Goal: Task Accomplishment & Management: Use online tool/utility

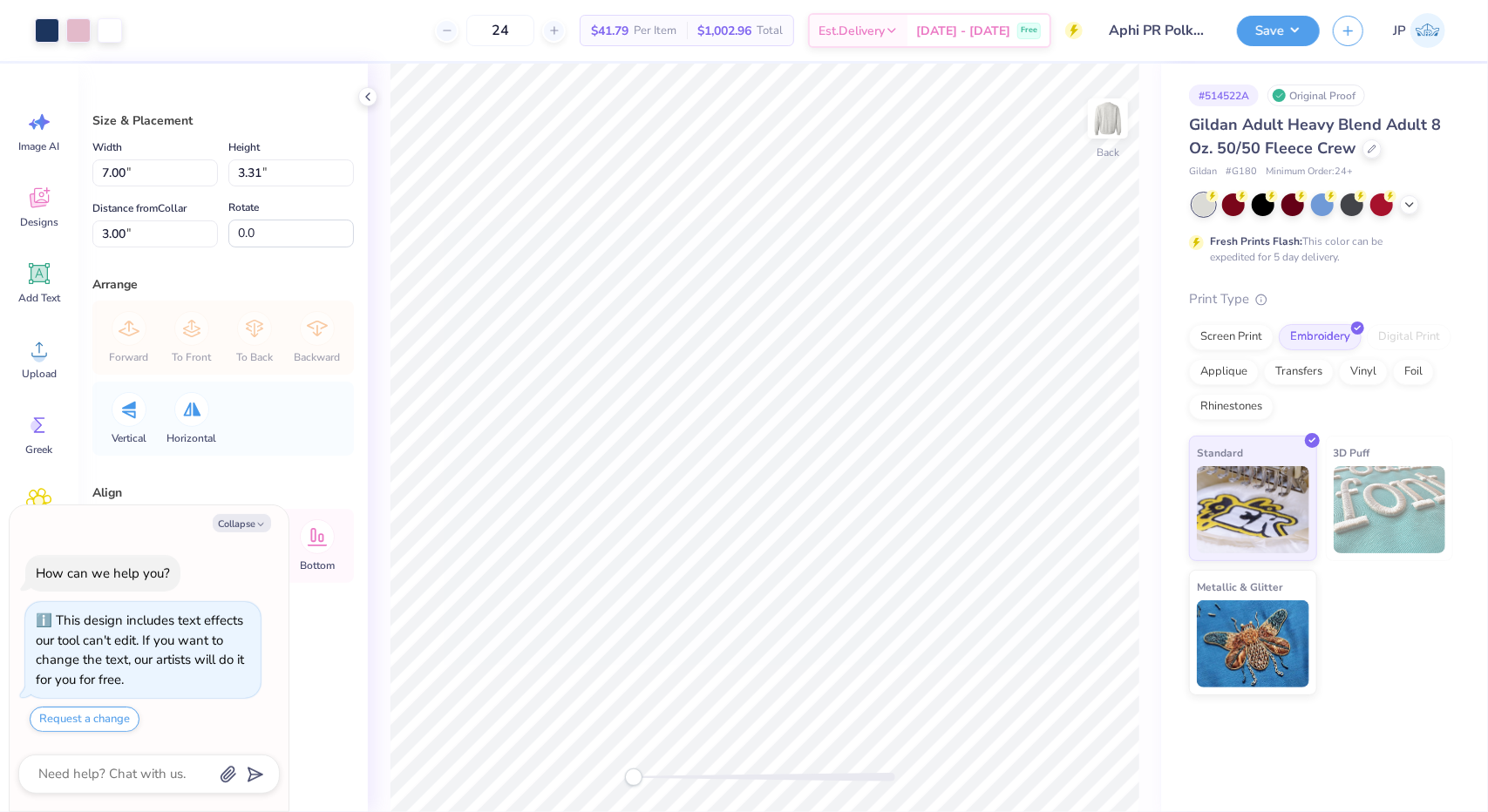
type textarea "x"
type input "11.00"
type input "5.21"
click at [243, 529] on button "Collapse" at bounding box center [242, 523] width 59 height 18
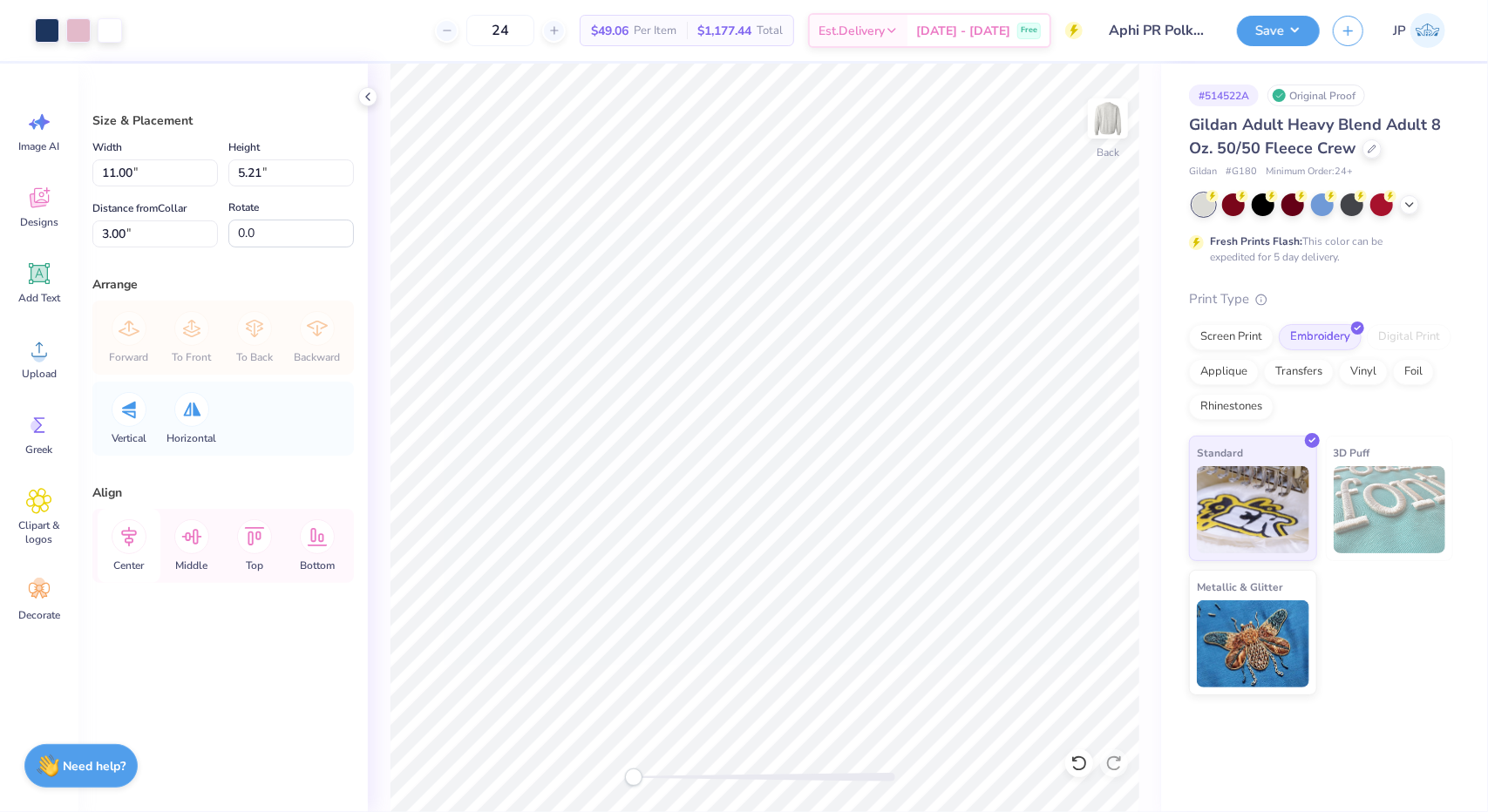
click at [122, 553] on div "Center" at bounding box center [129, 546] width 63 height 74
click at [136, 545] on icon at bounding box center [129, 537] width 35 height 35
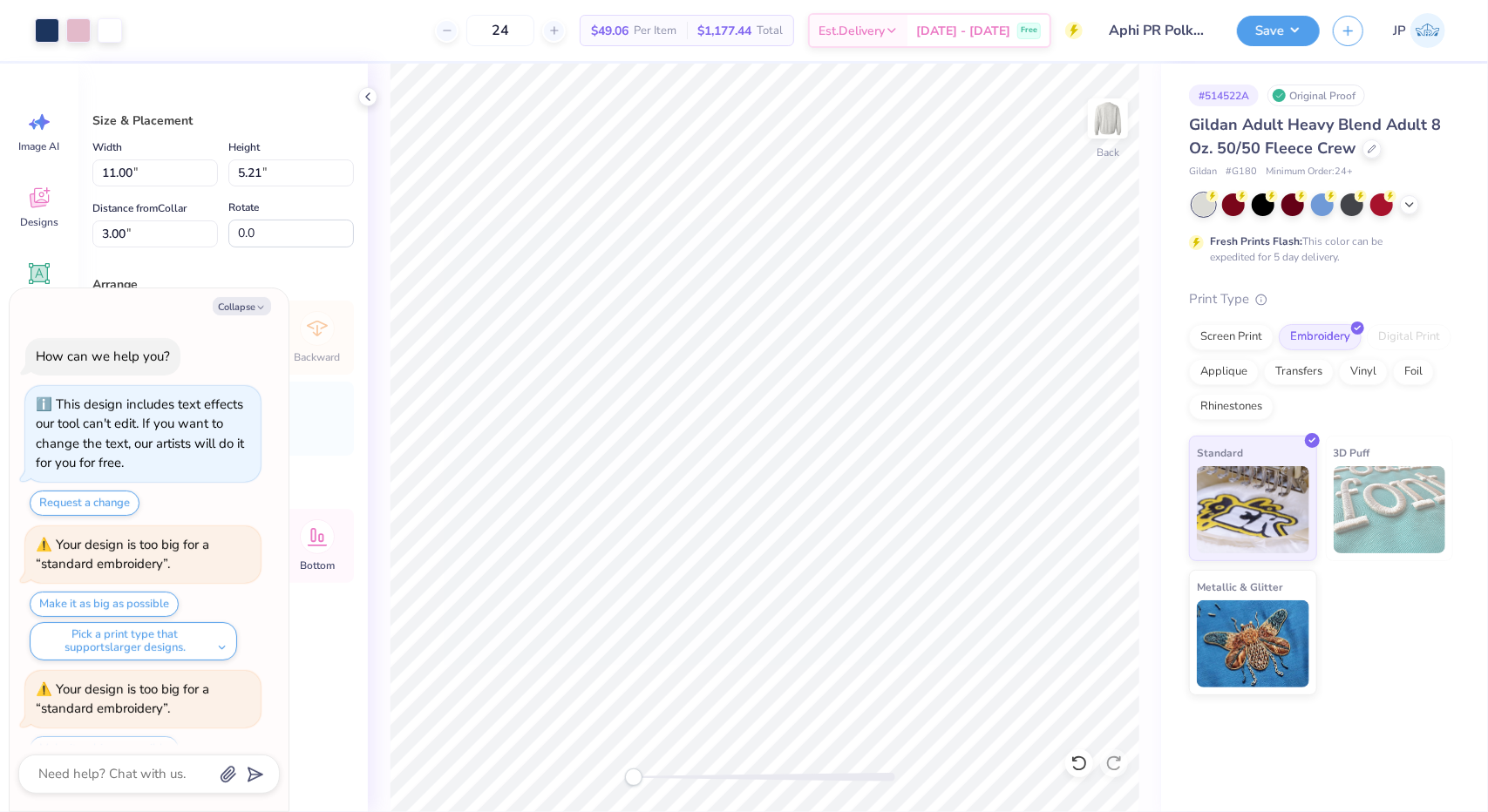
scroll to position [69, 0]
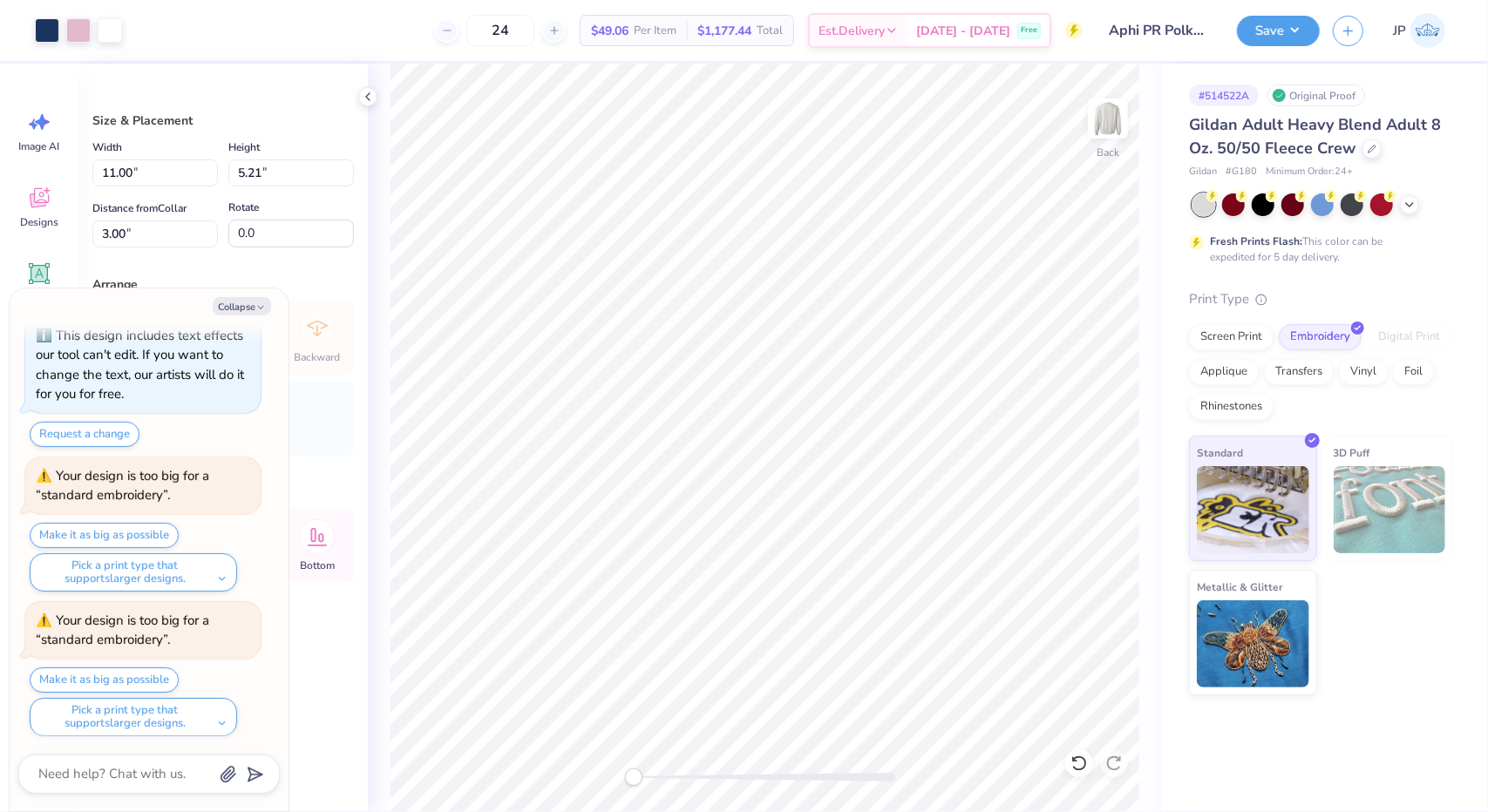
type textarea "x"
type input "11.46"
type input "5.42"
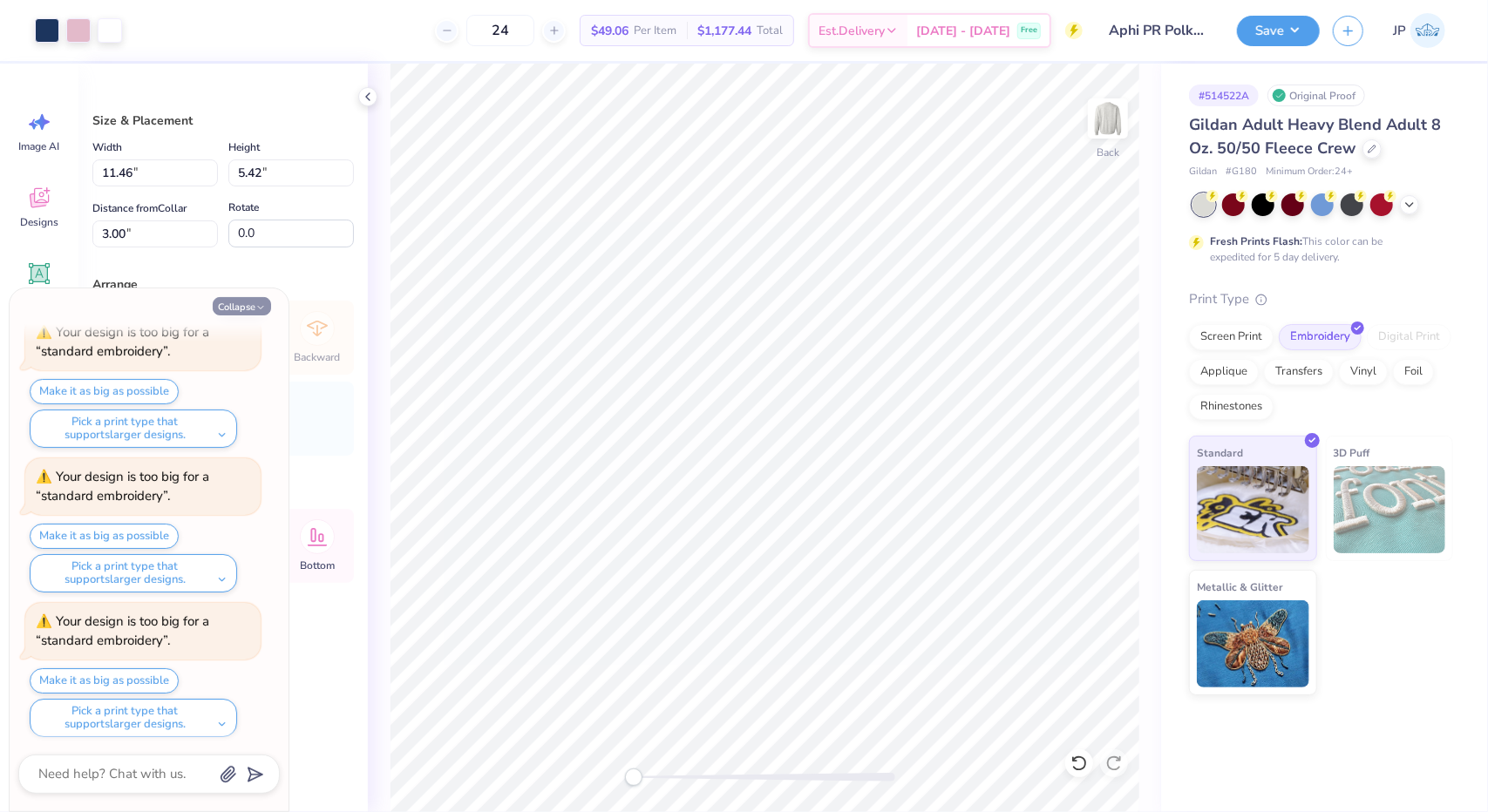
click at [241, 299] on button "Collapse" at bounding box center [242, 306] width 59 height 18
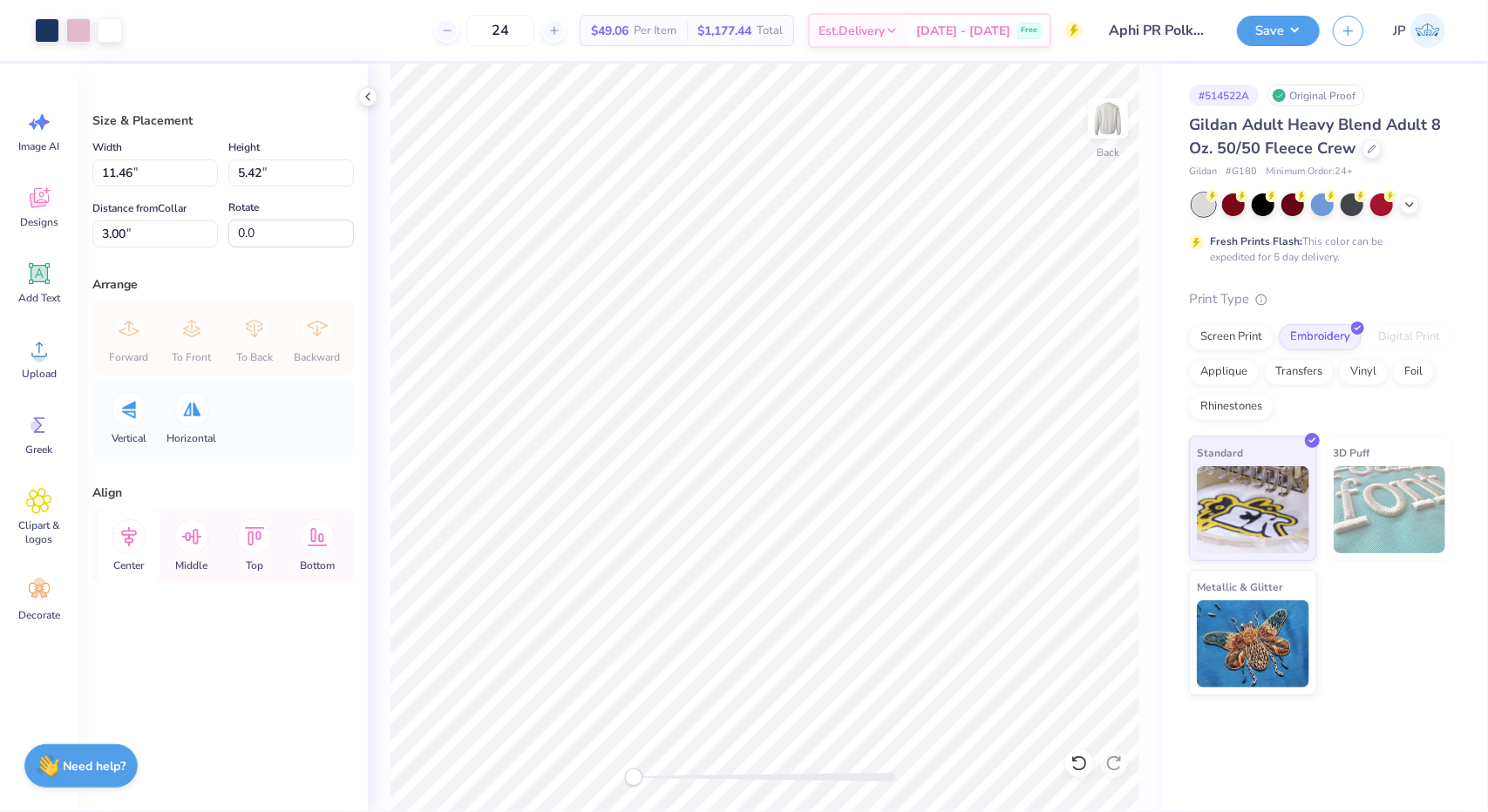
click at [132, 546] on icon at bounding box center [129, 537] width 35 height 35
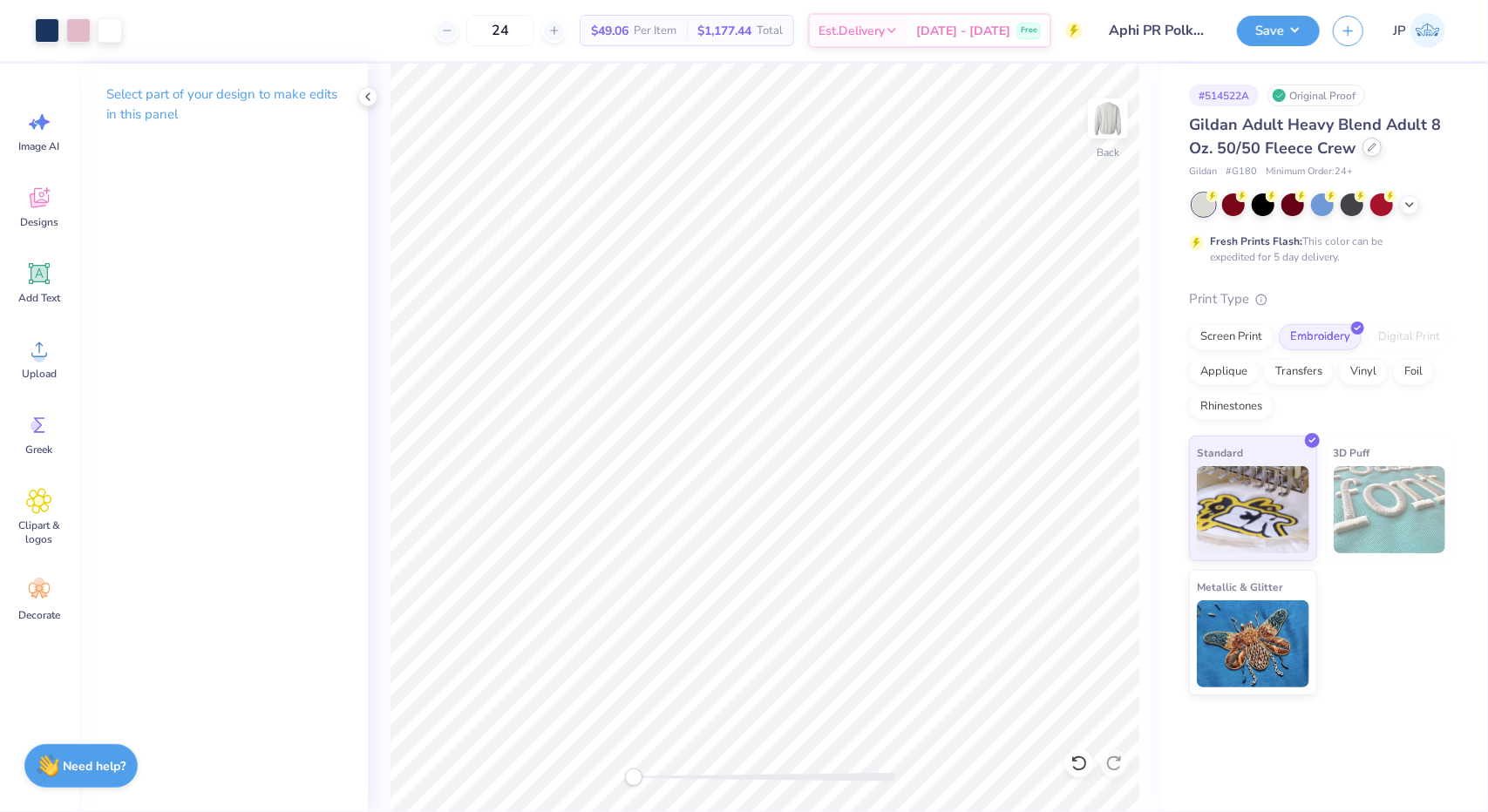
click at [1374, 147] on div at bounding box center [1372, 147] width 19 height 19
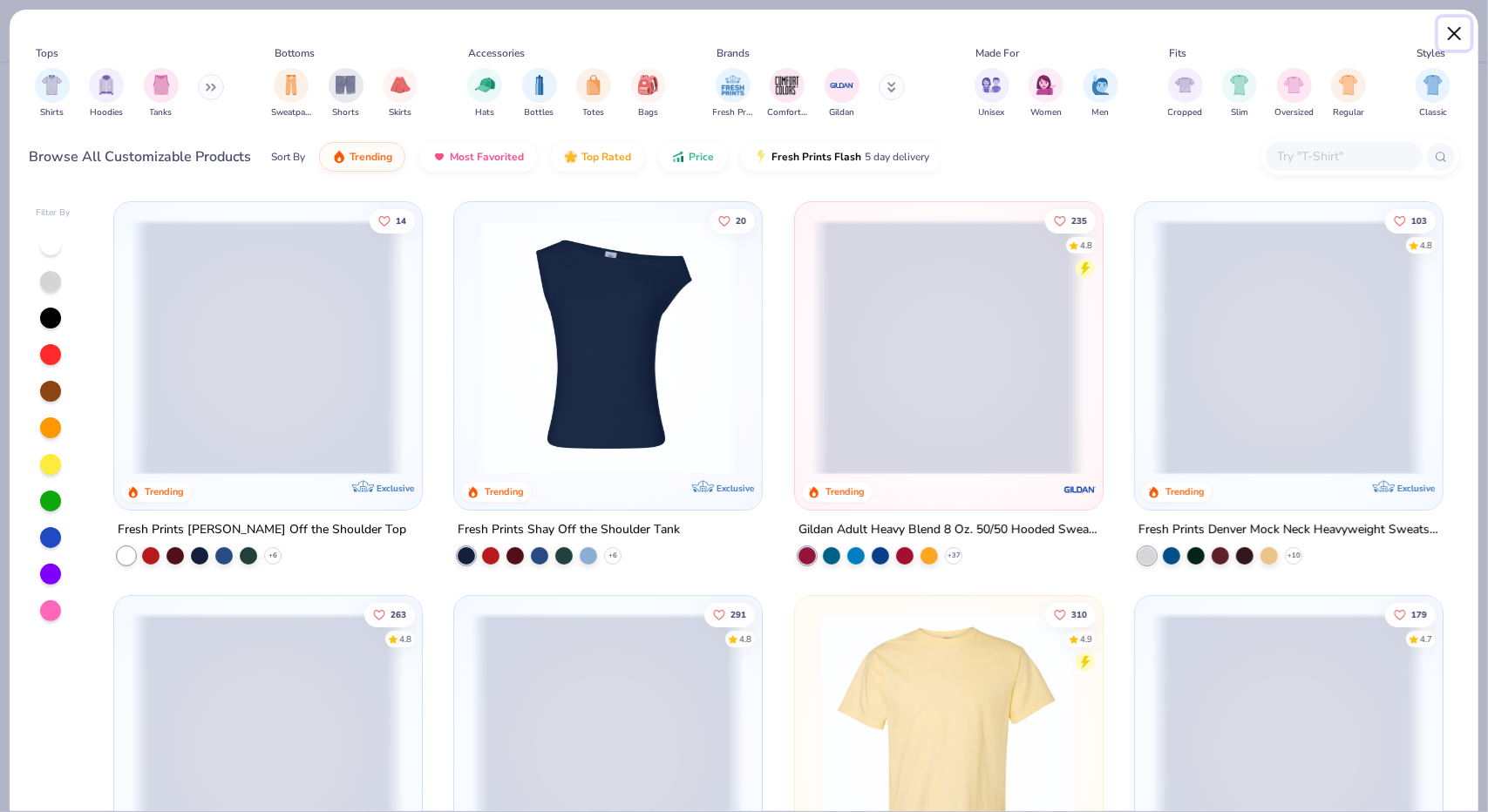
click at [1461, 28] on button "Close" at bounding box center [1455, 34] width 33 height 33
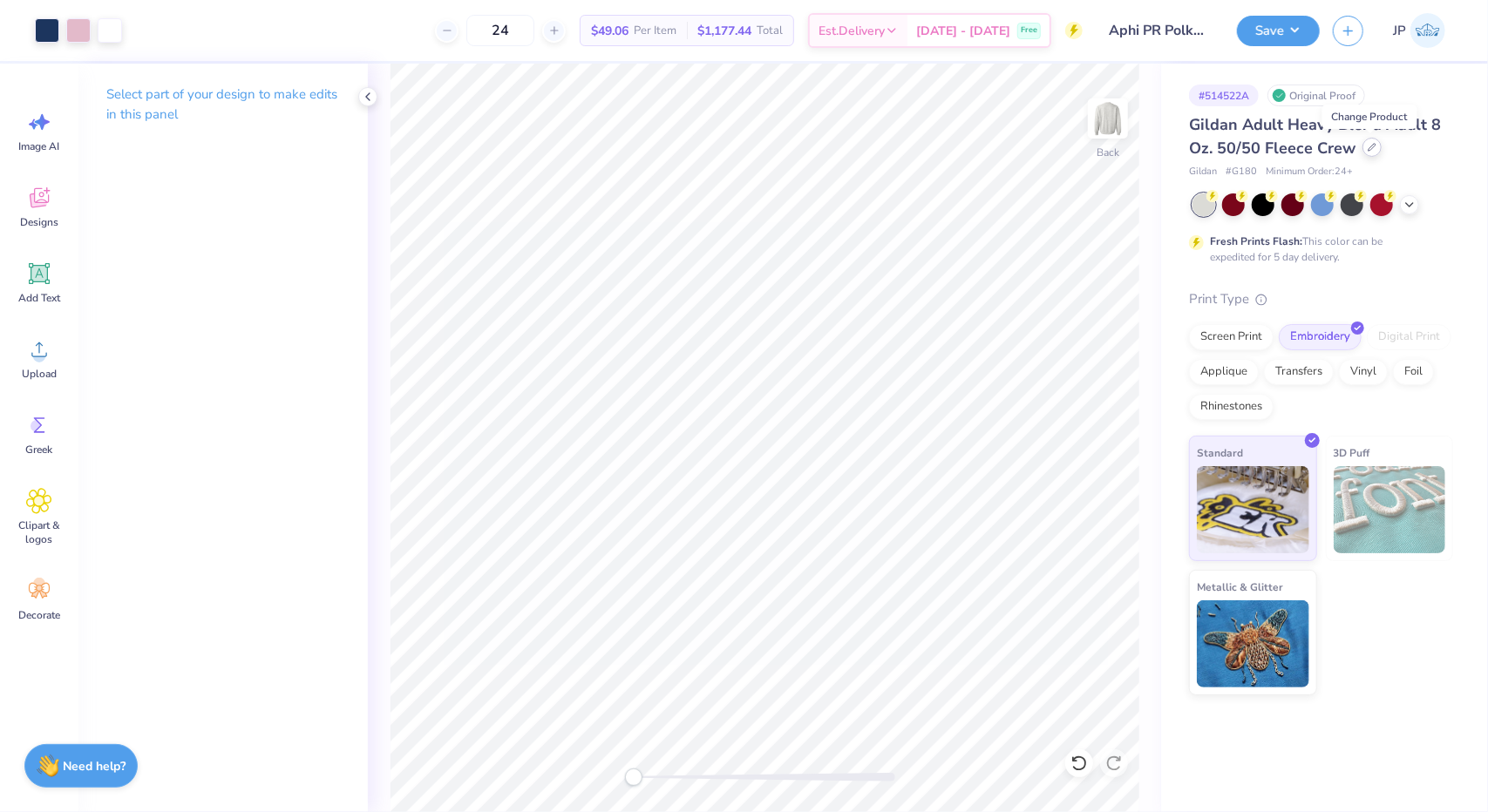
click at [1369, 151] on icon at bounding box center [1373, 147] width 7 height 7
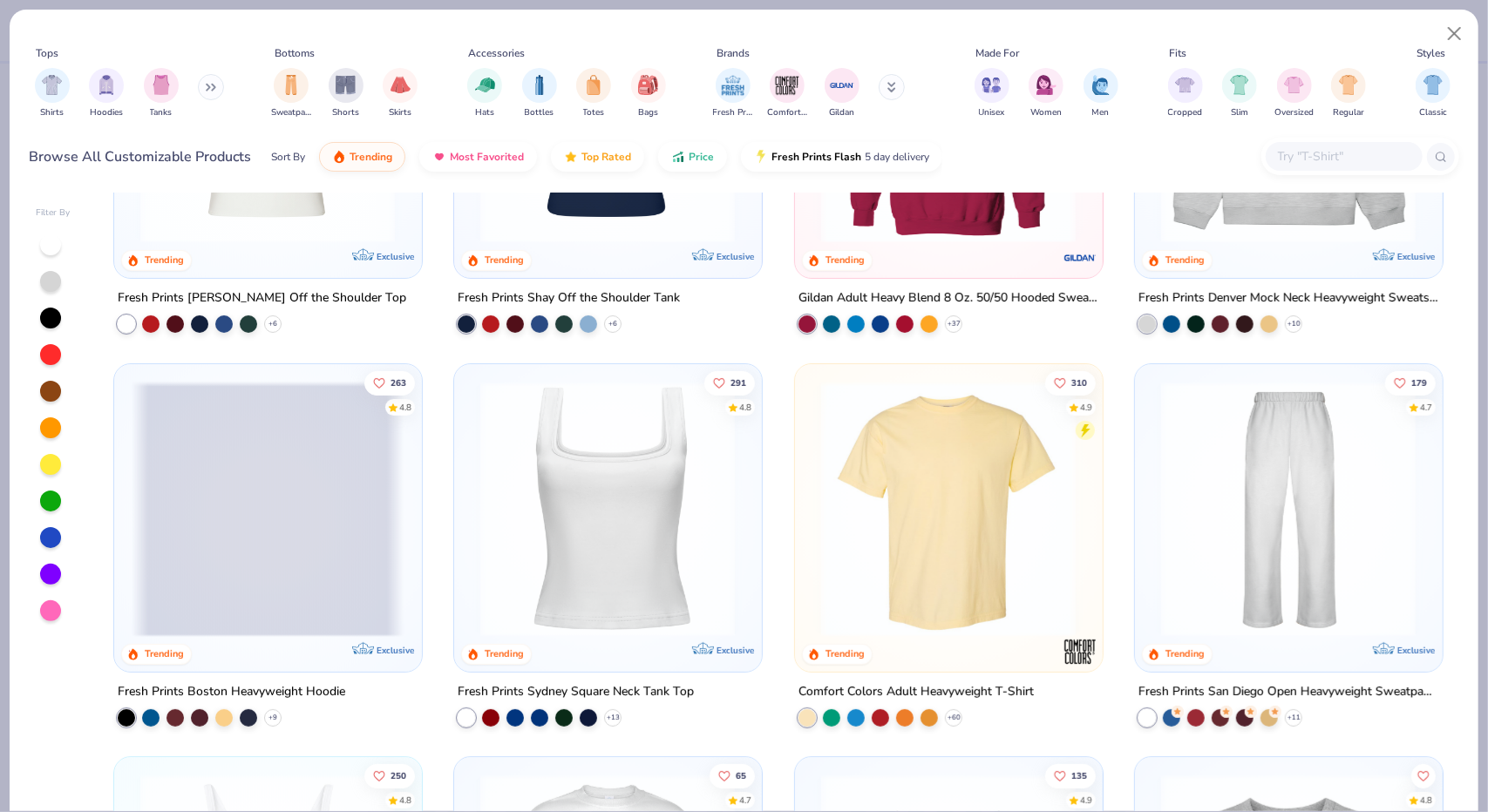
scroll to position [233, 0]
click at [645, 494] on img at bounding box center [607, 508] width 272 height 255
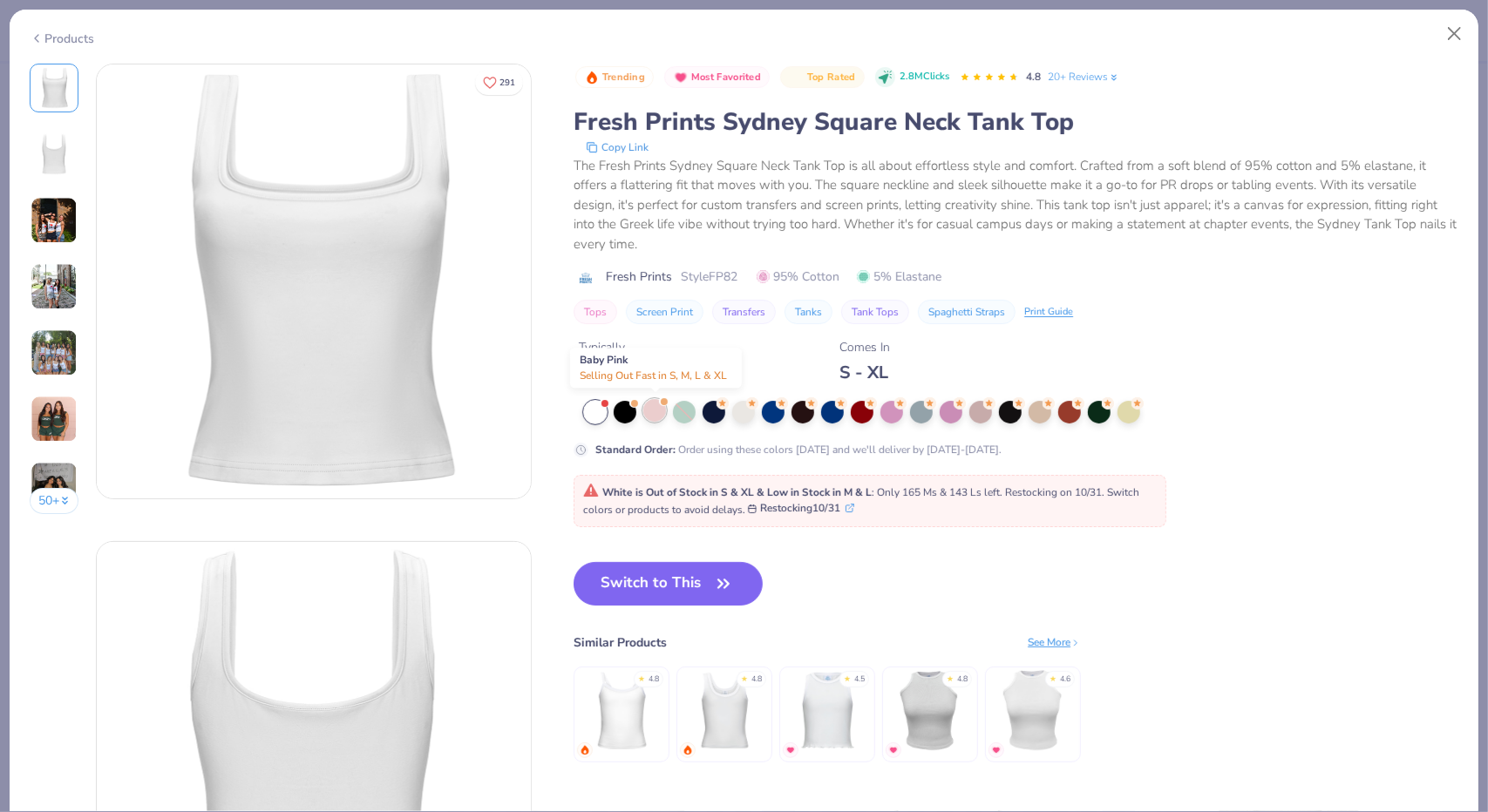
click at [649, 405] on div at bounding box center [654, 411] width 23 height 23
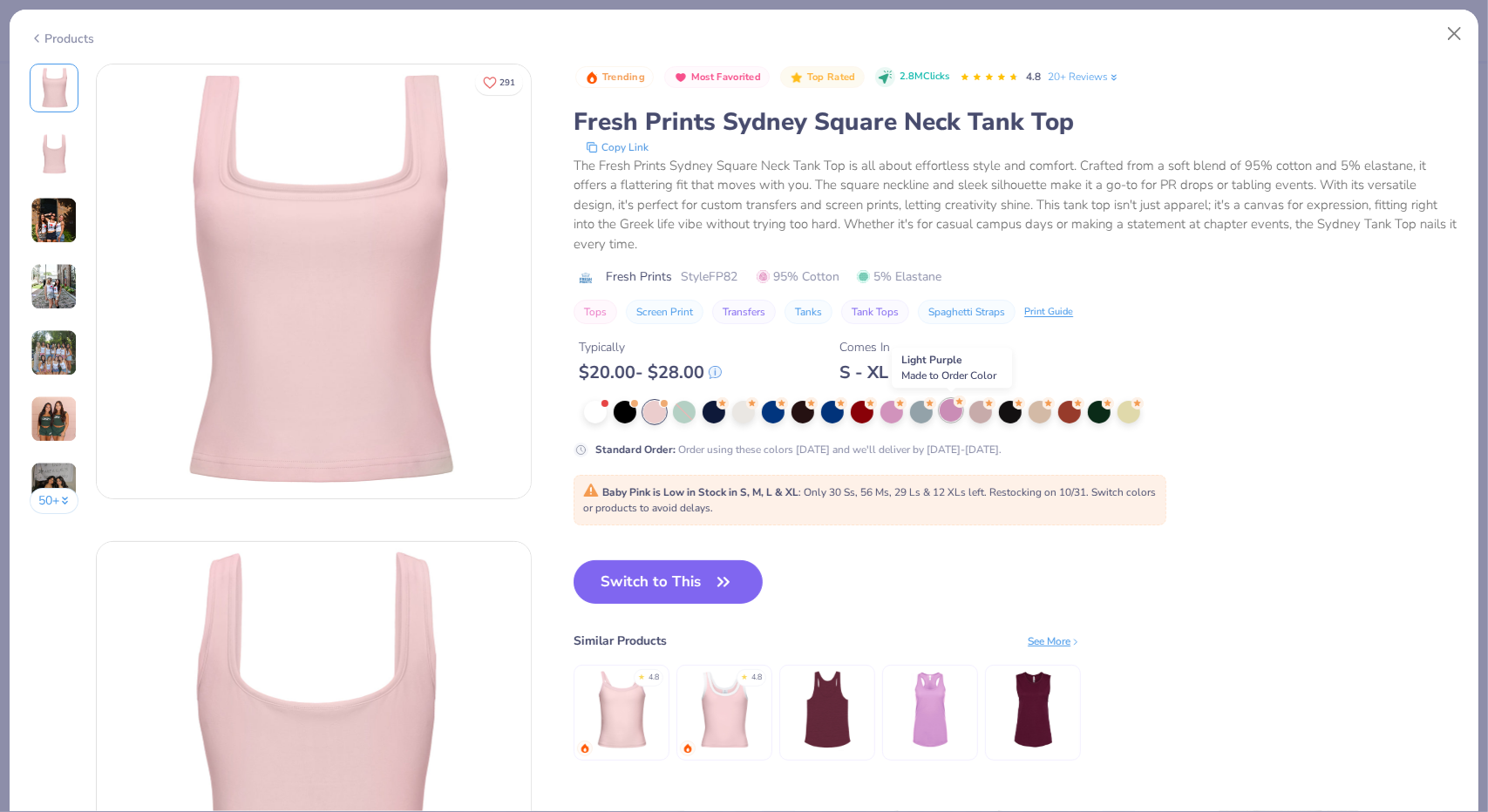
click at [950, 416] on div at bounding box center [951, 411] width 23 height 23
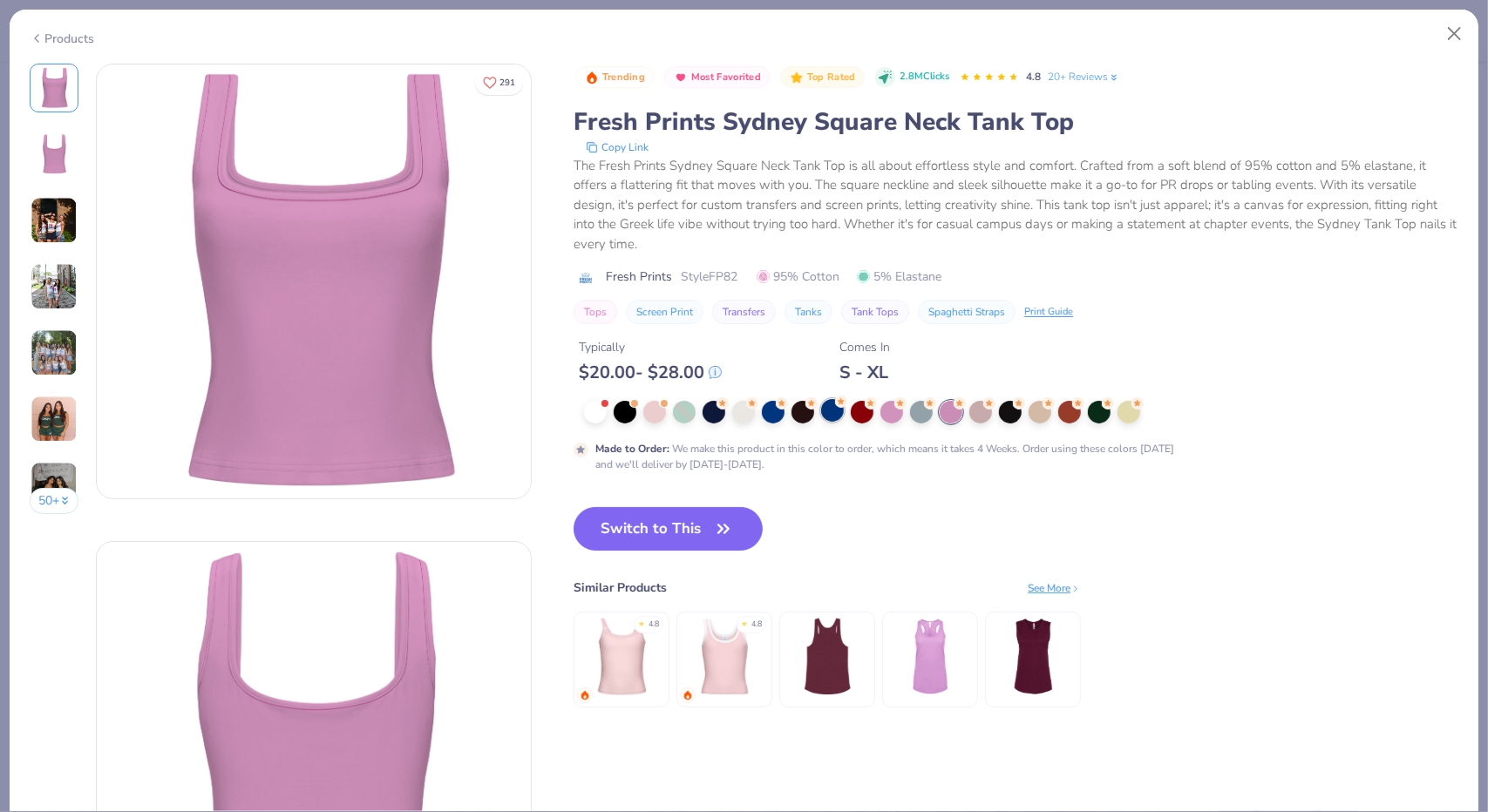
click at [829, 412] on div at bounding box center [832, 411] width 23 height 23
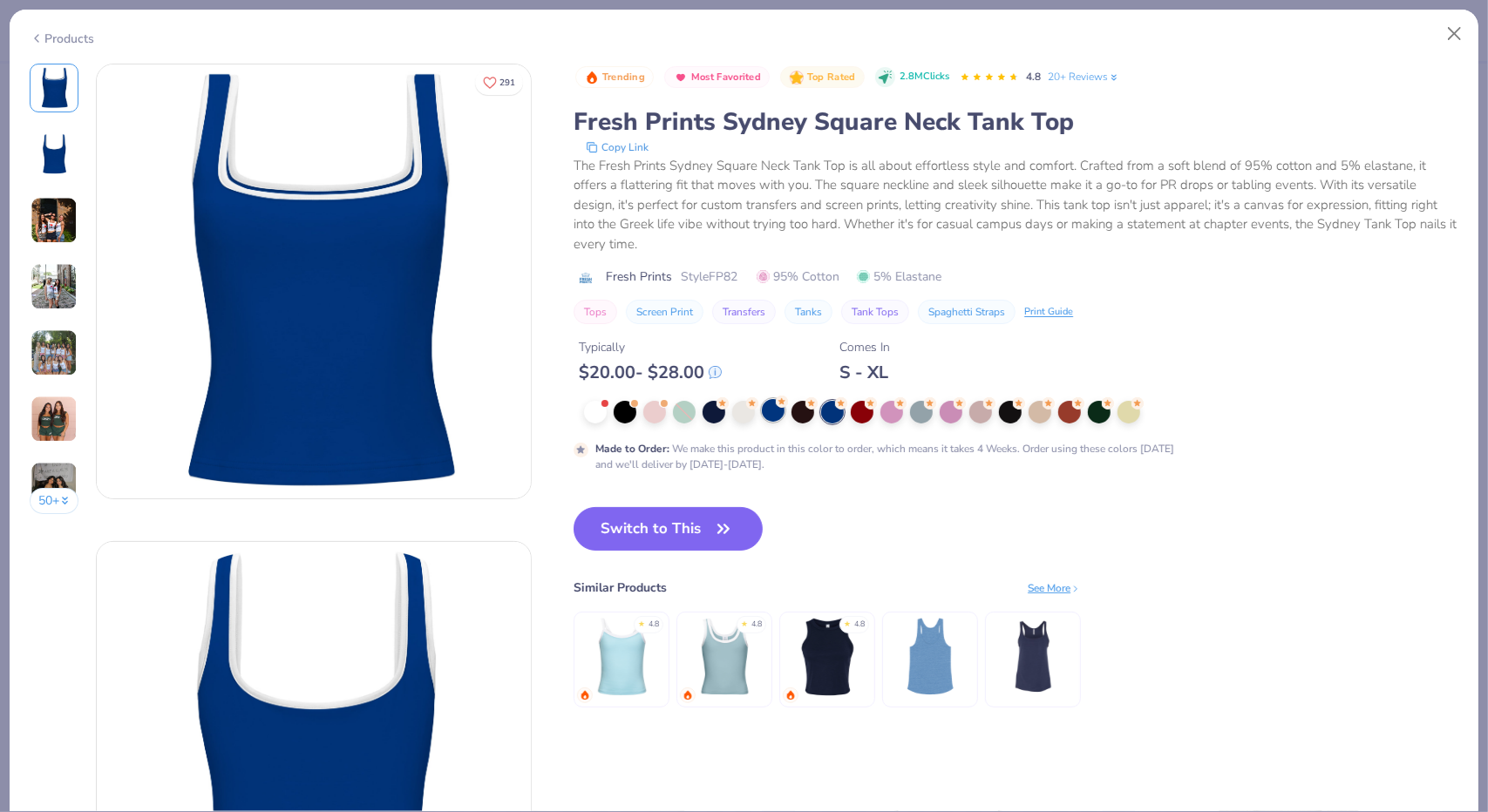
click at [773, 410] on div at bounding box center [773, 411] width 23 height 23
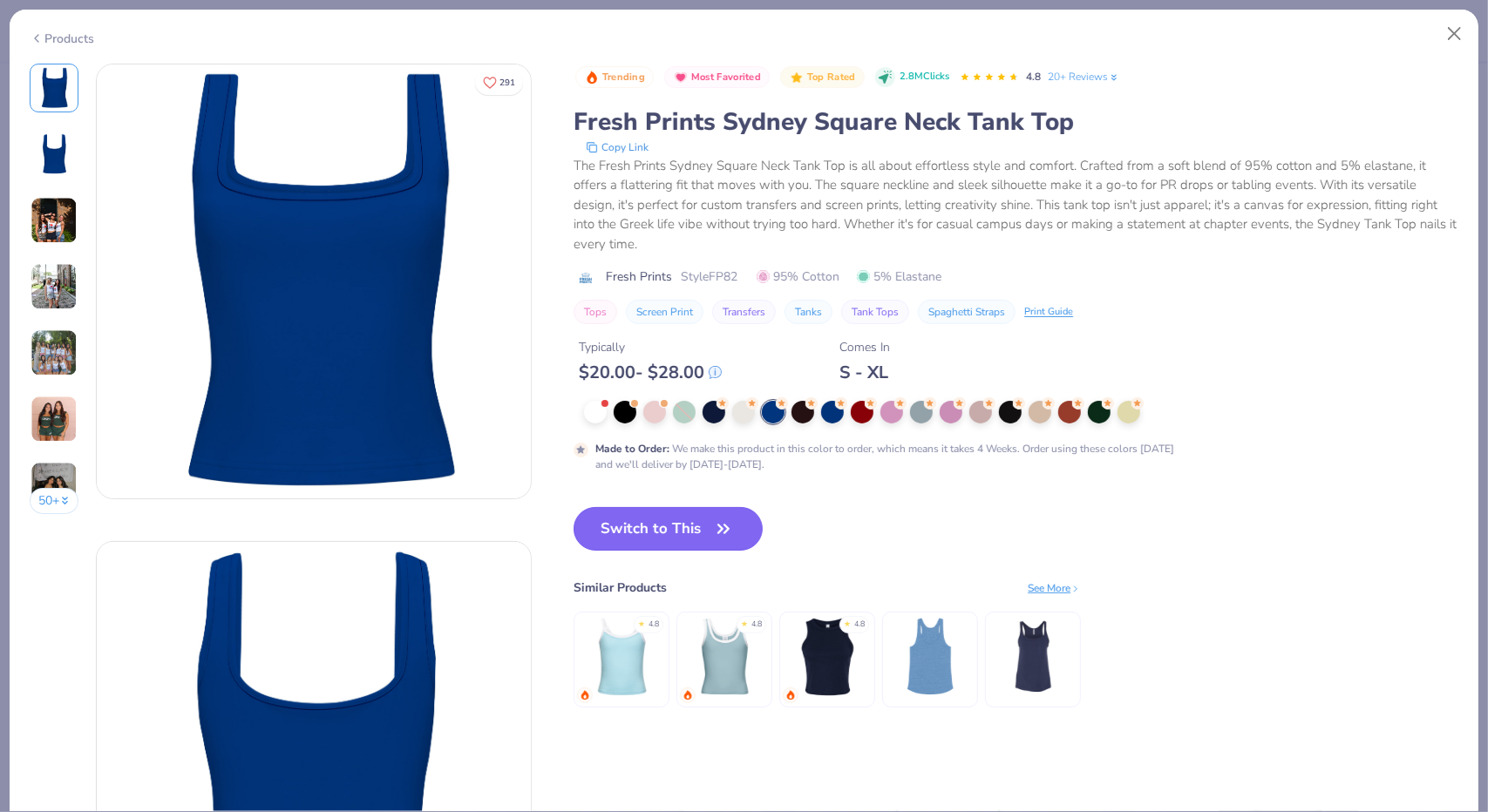
click at [717, 530] on icon "button" at bounding box center [723, 529] width 25 height 25
type textarea "x"
type input "50"
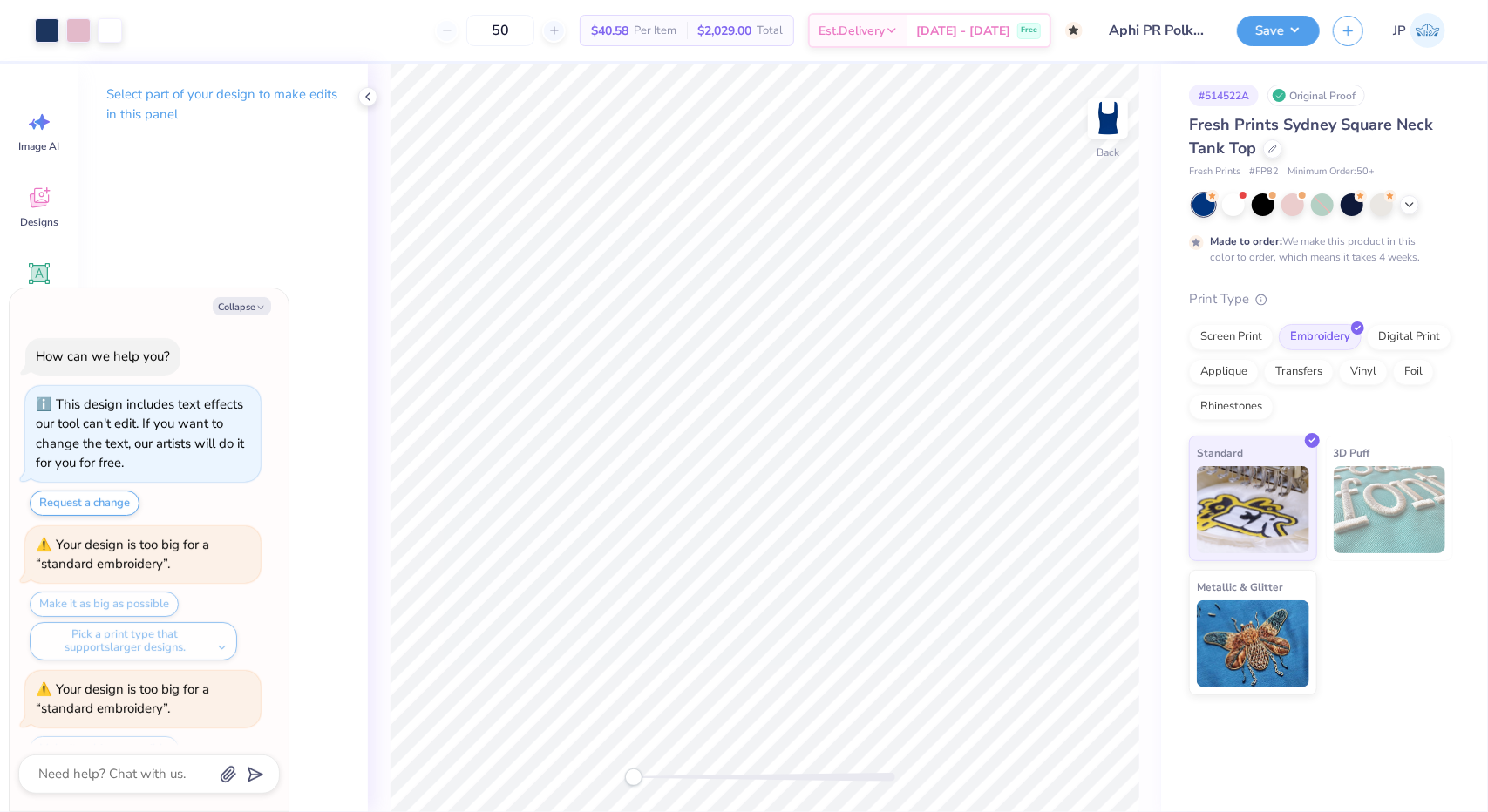
scroll to position [499, 0]
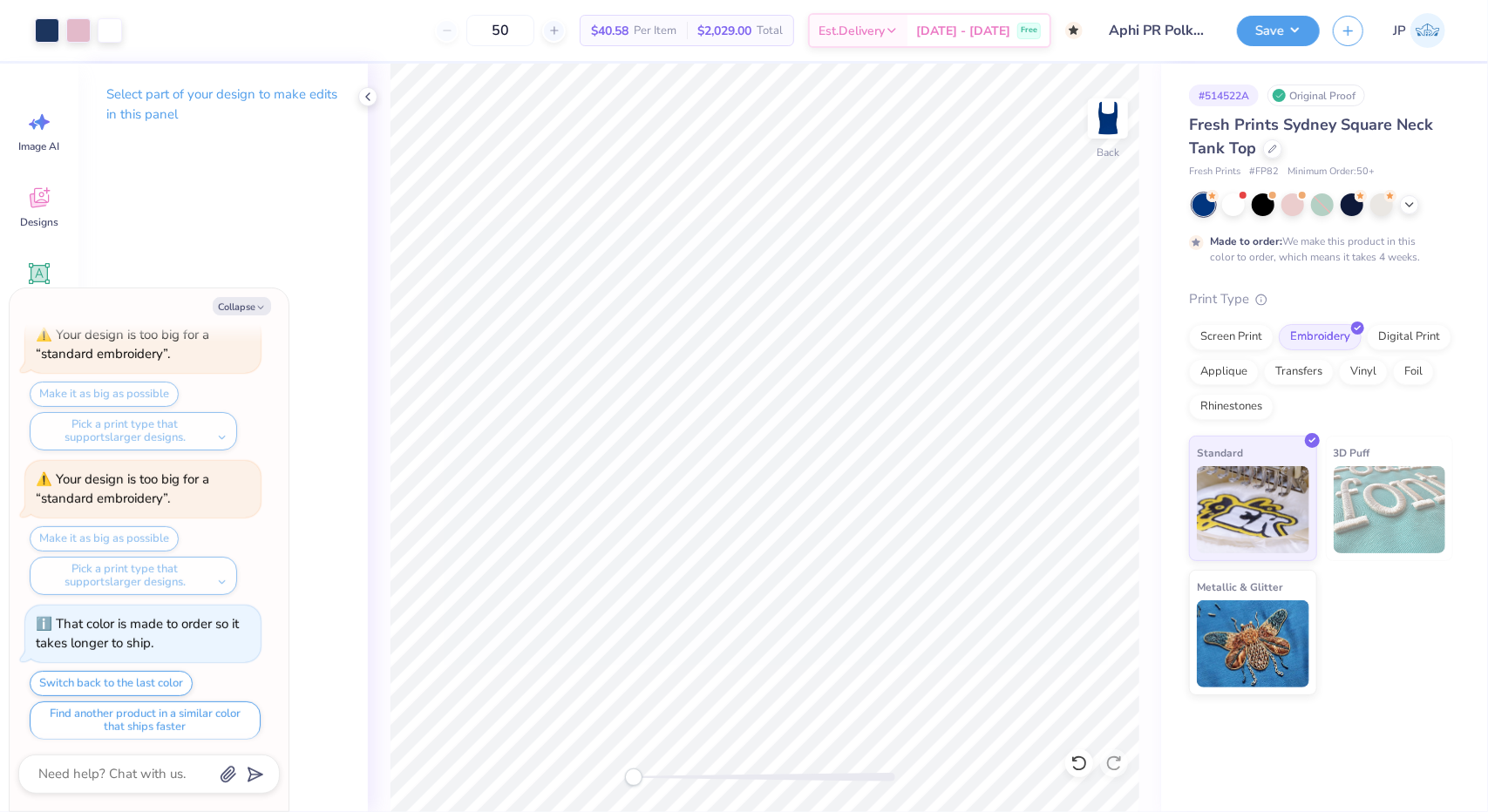
drag, startPoint x: 638, startPoint y: 780, endPoint x: 506, endPoint y: 813, distance: 136.1
click at [506, 811] on html "Art colors 50 $40.58 Per Item $2,029.00 Total Est. Delivery Oct 23 - 26 Free De…" at bounding box center [744, 406] width 1488 height 812
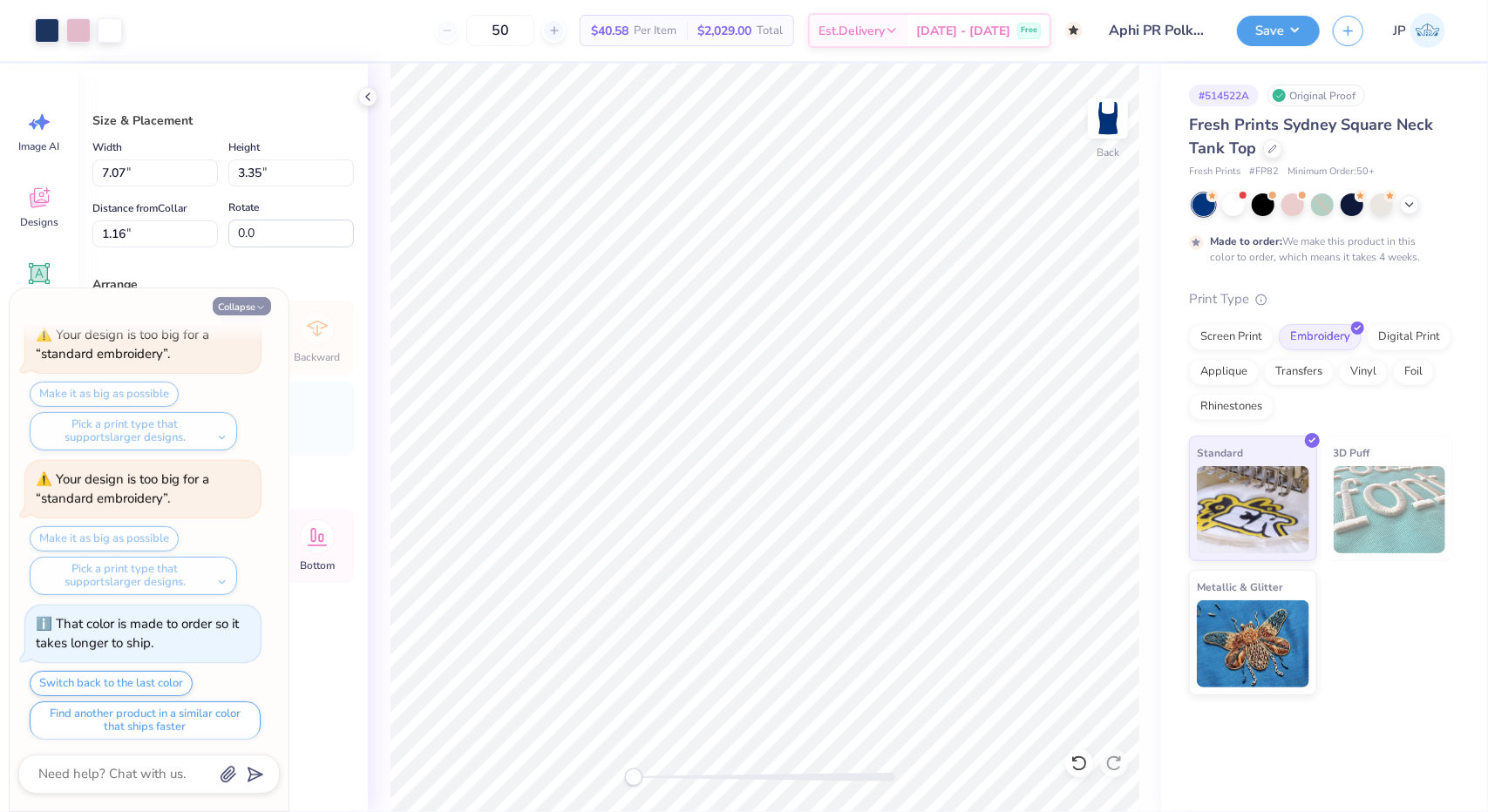
click at [250, 307] on button "Collapse" at bounding box center [242, 306] width 59 height 18
type textarea "x"
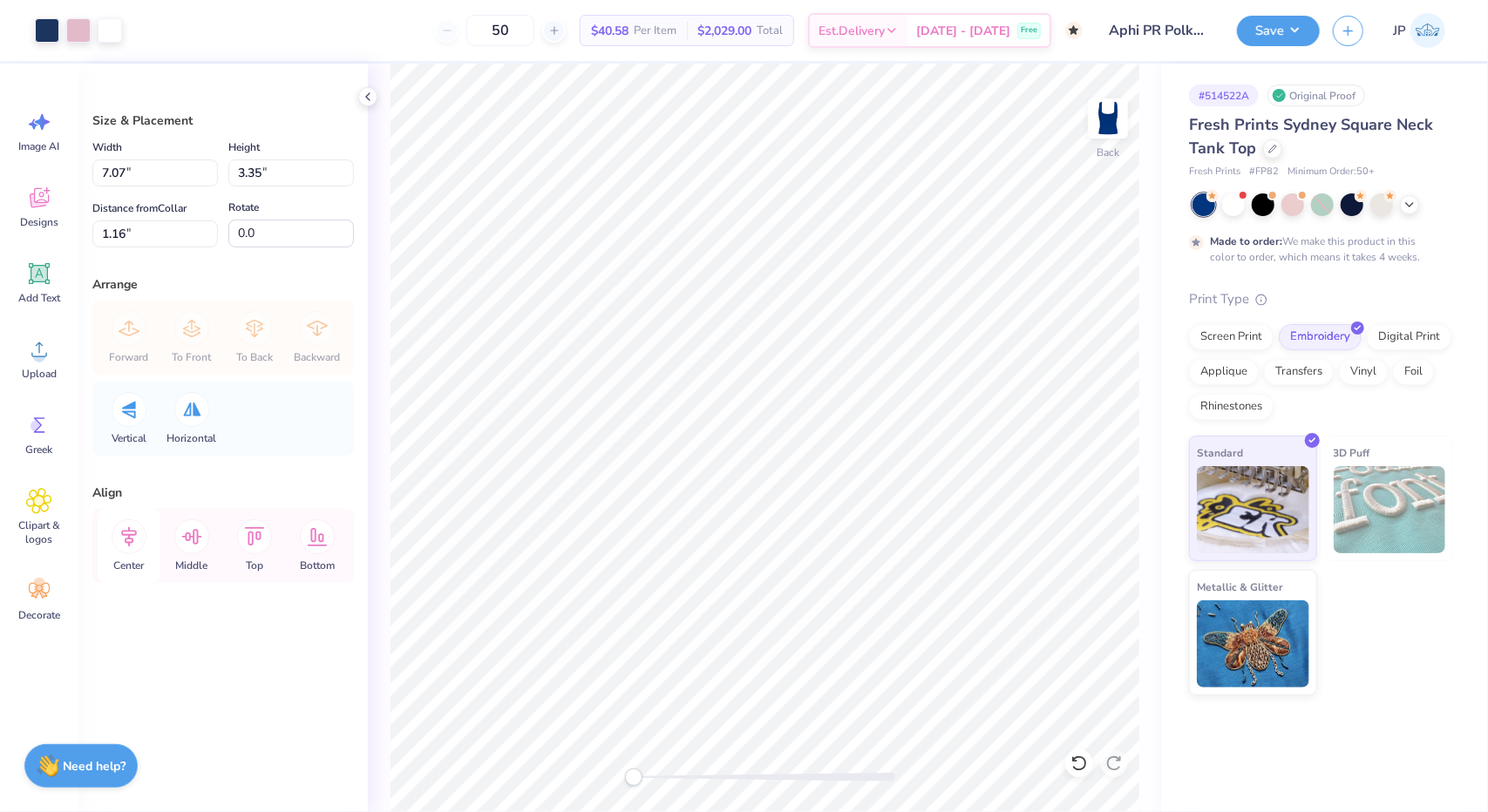
click at [136, 528] on icon at bounding box center [129, 537] width 35 height 35
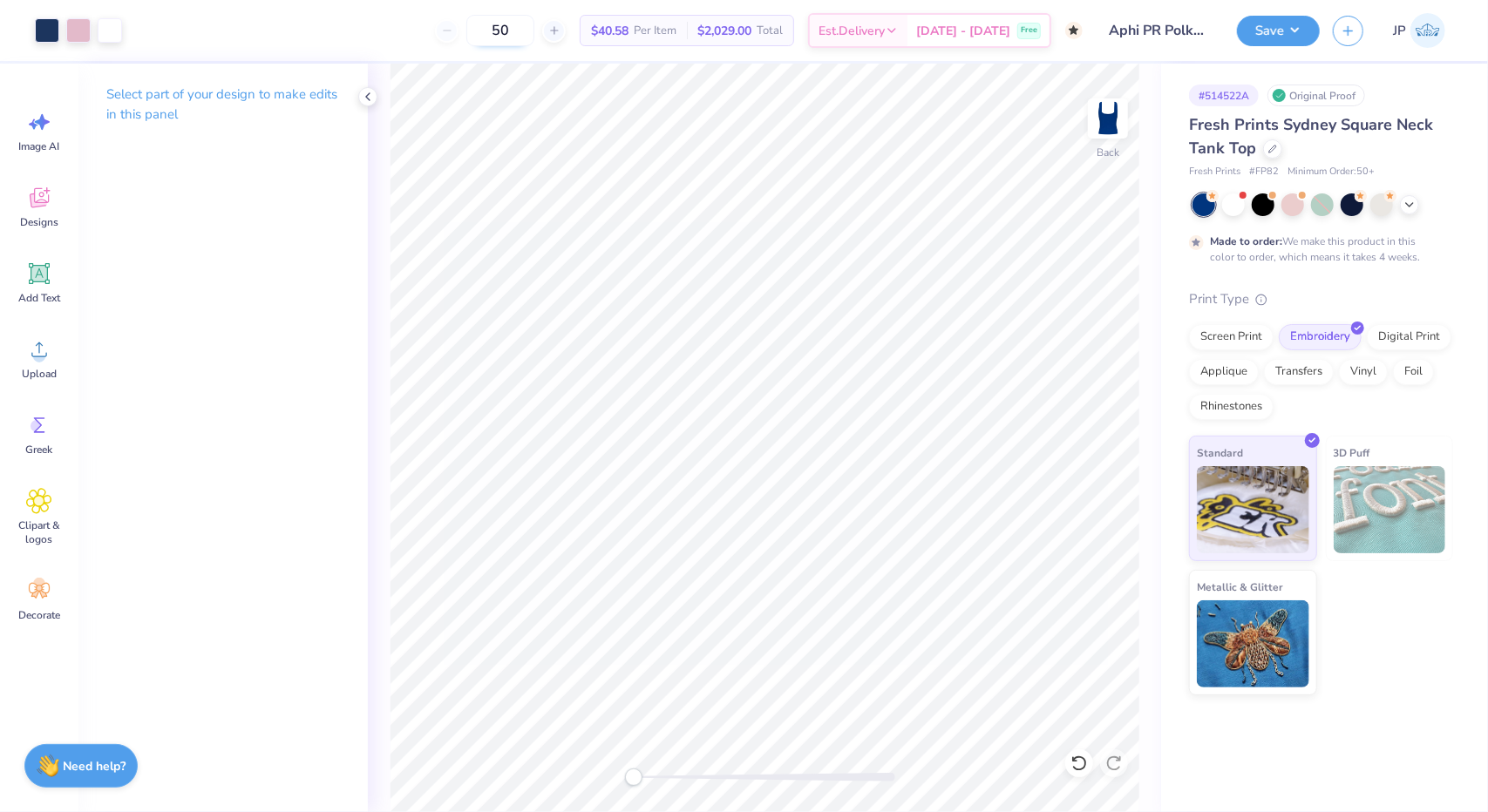
click at [534, 28] on input "50" at bounding box center [500, 30] width 68 height 31
type input "5"
type input "100"
click at [1266, 149] on div at bounding box center [1272, 147] width 19 height 19
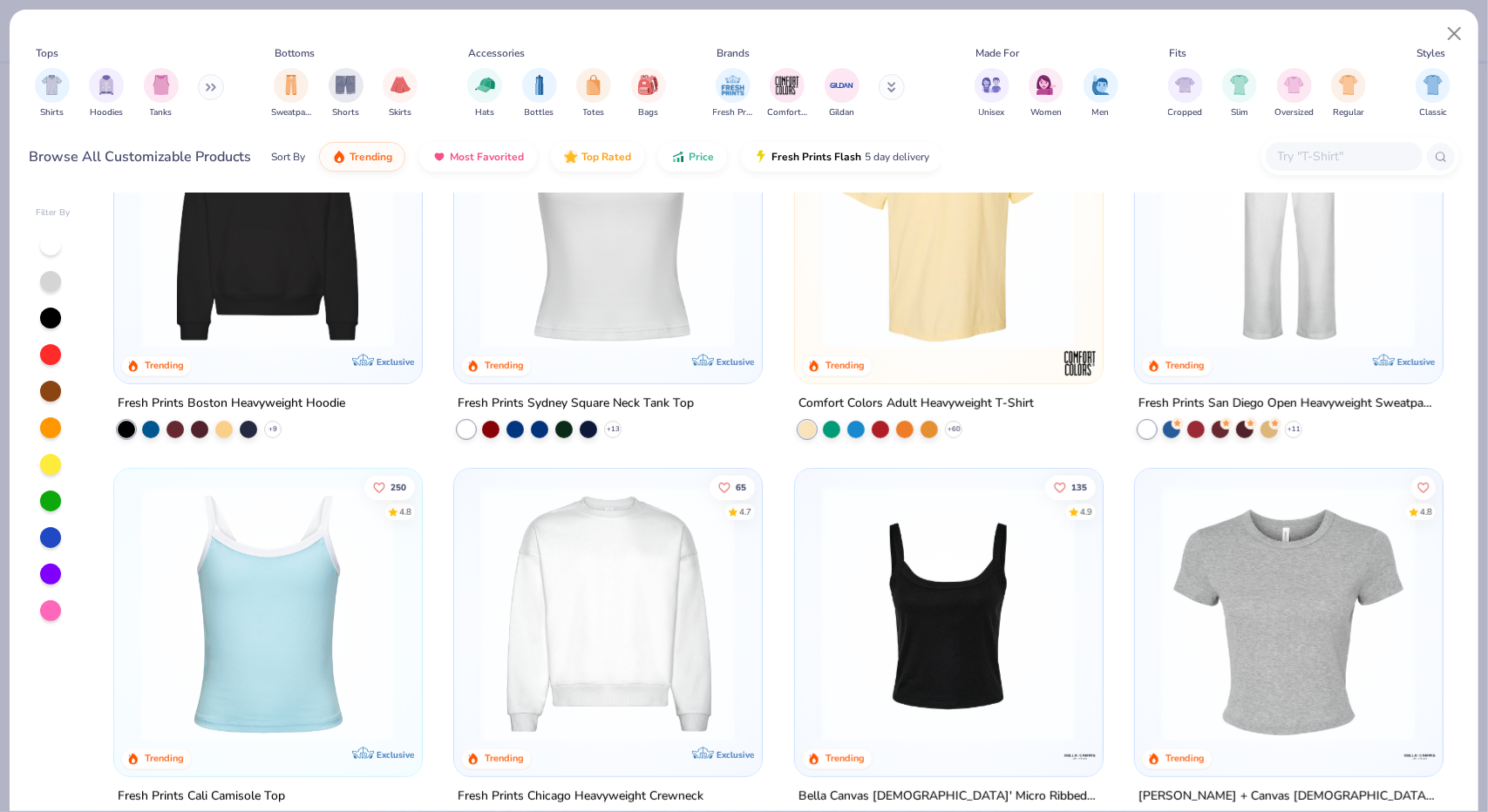
scroll to position [789, 0]
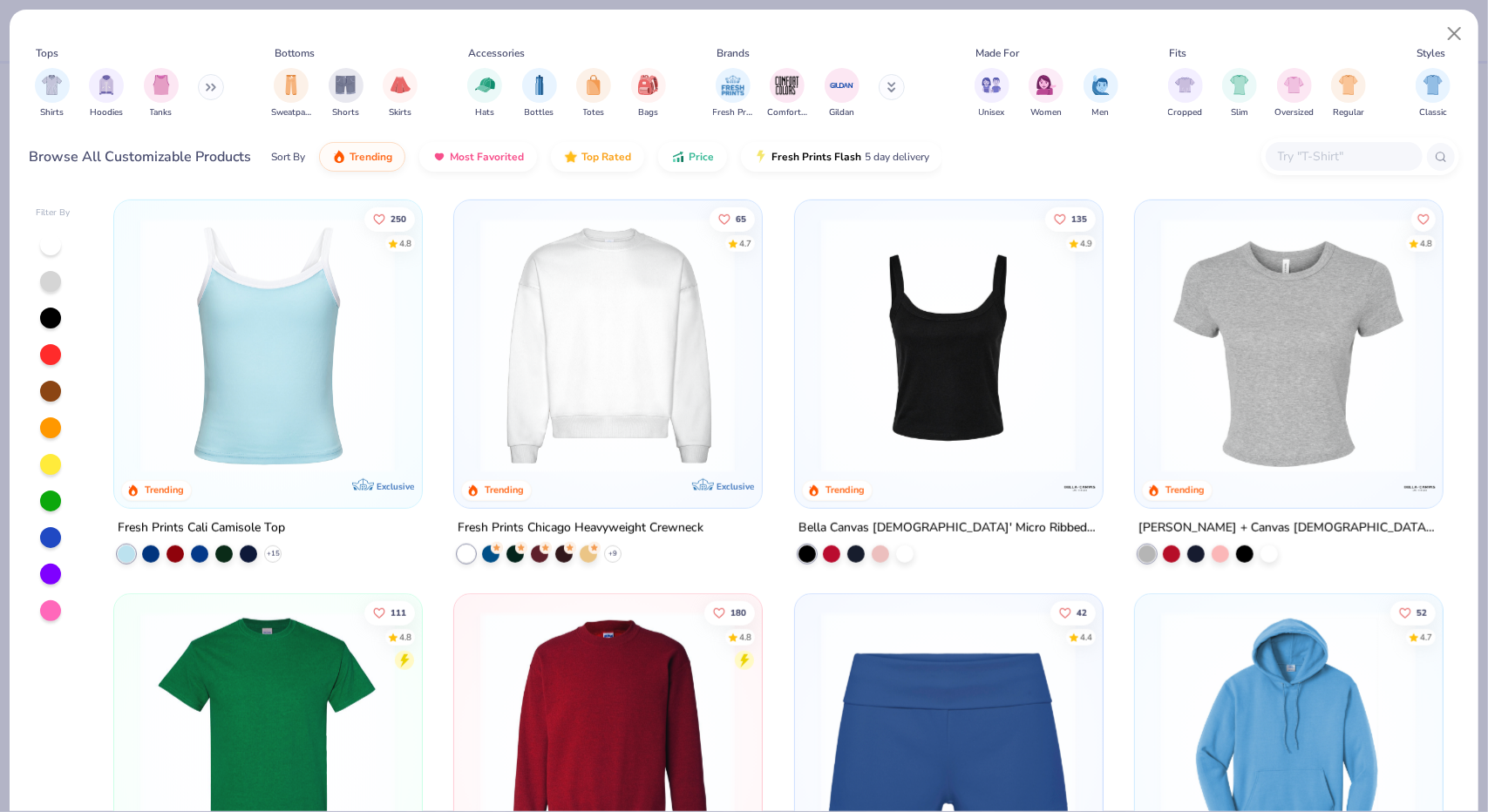
click at [942, 364] on img at bounding box center [947, 345] width 272 height 255
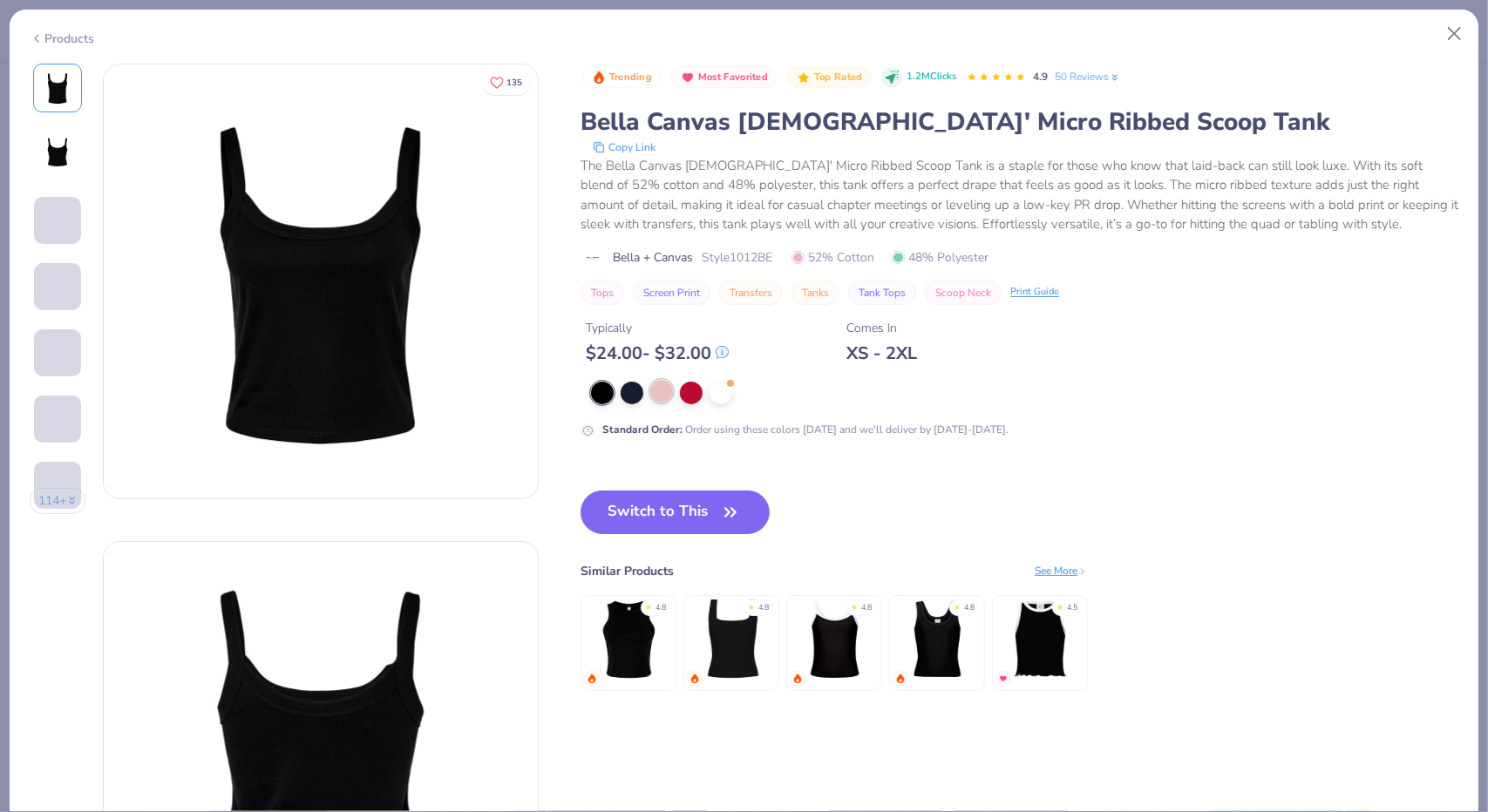
click at [670, 392] on div at bounding box center [661, 391] width 23 height 23
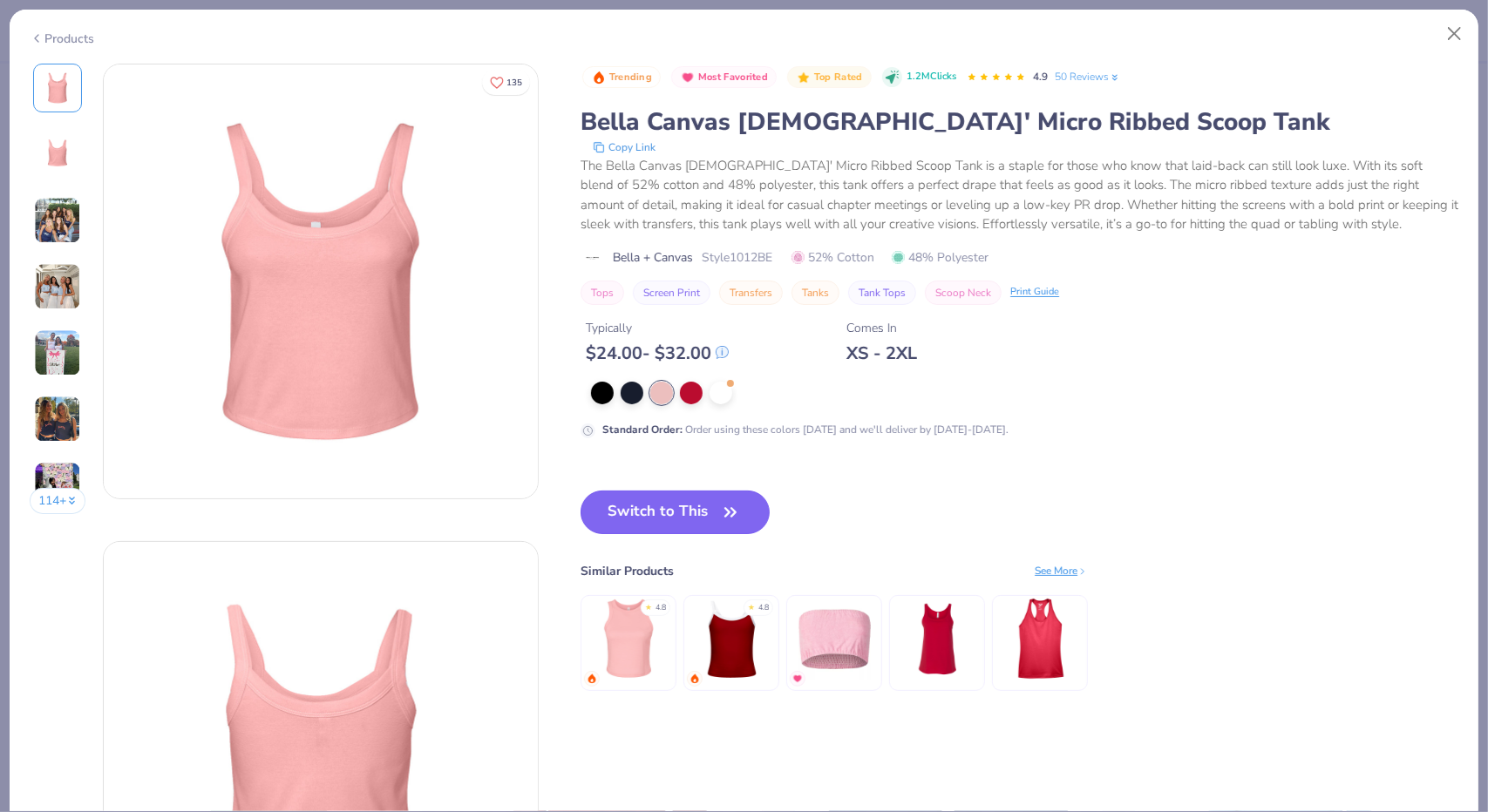
click at [707, 500] on button "Switch to This" at bounding box center [675, 513] width 189 height 44
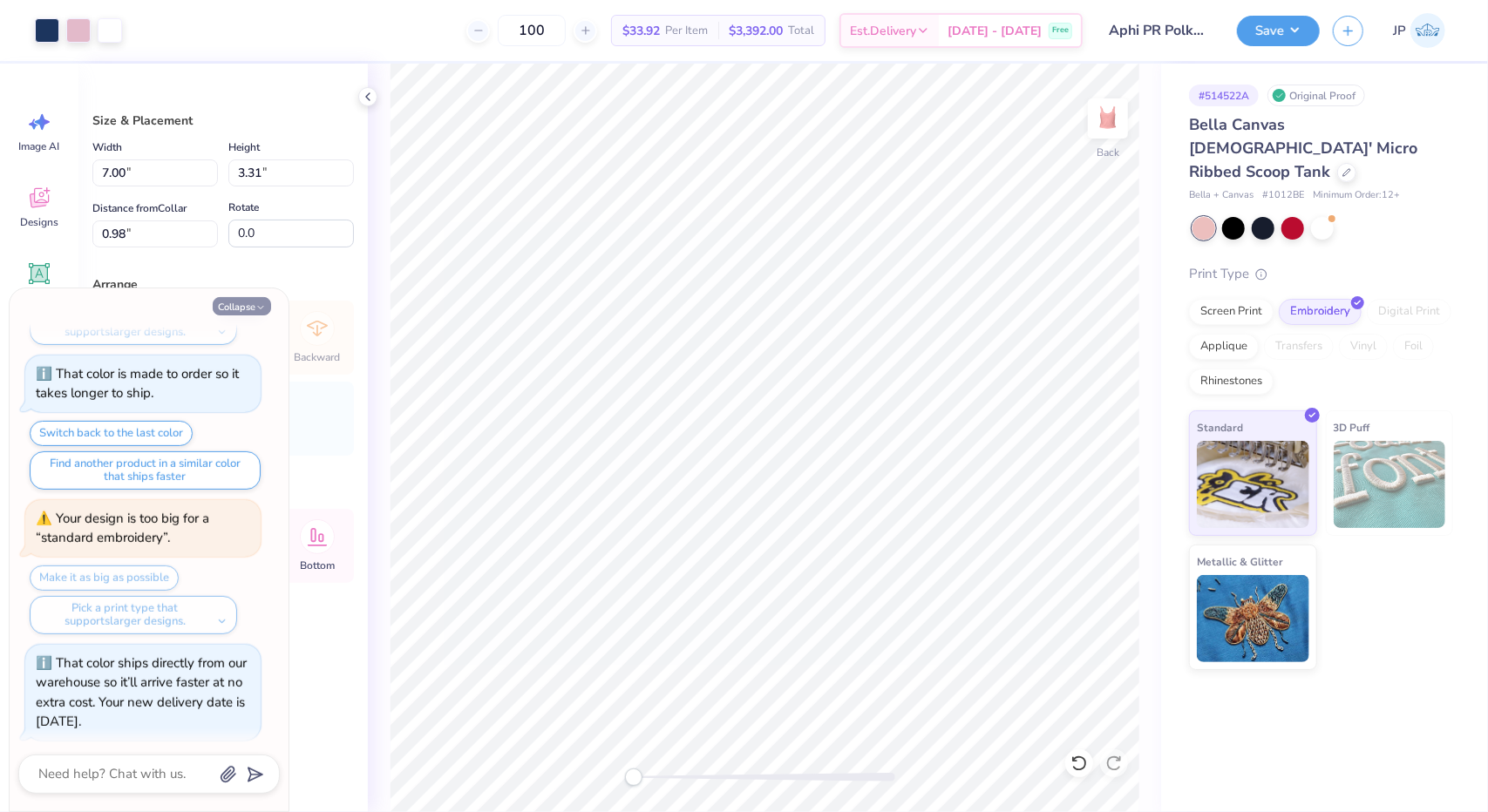
click at [251, 307] on button "Collapse" at bounding box center [242, 306] width 59 height 18
type textarea "x"
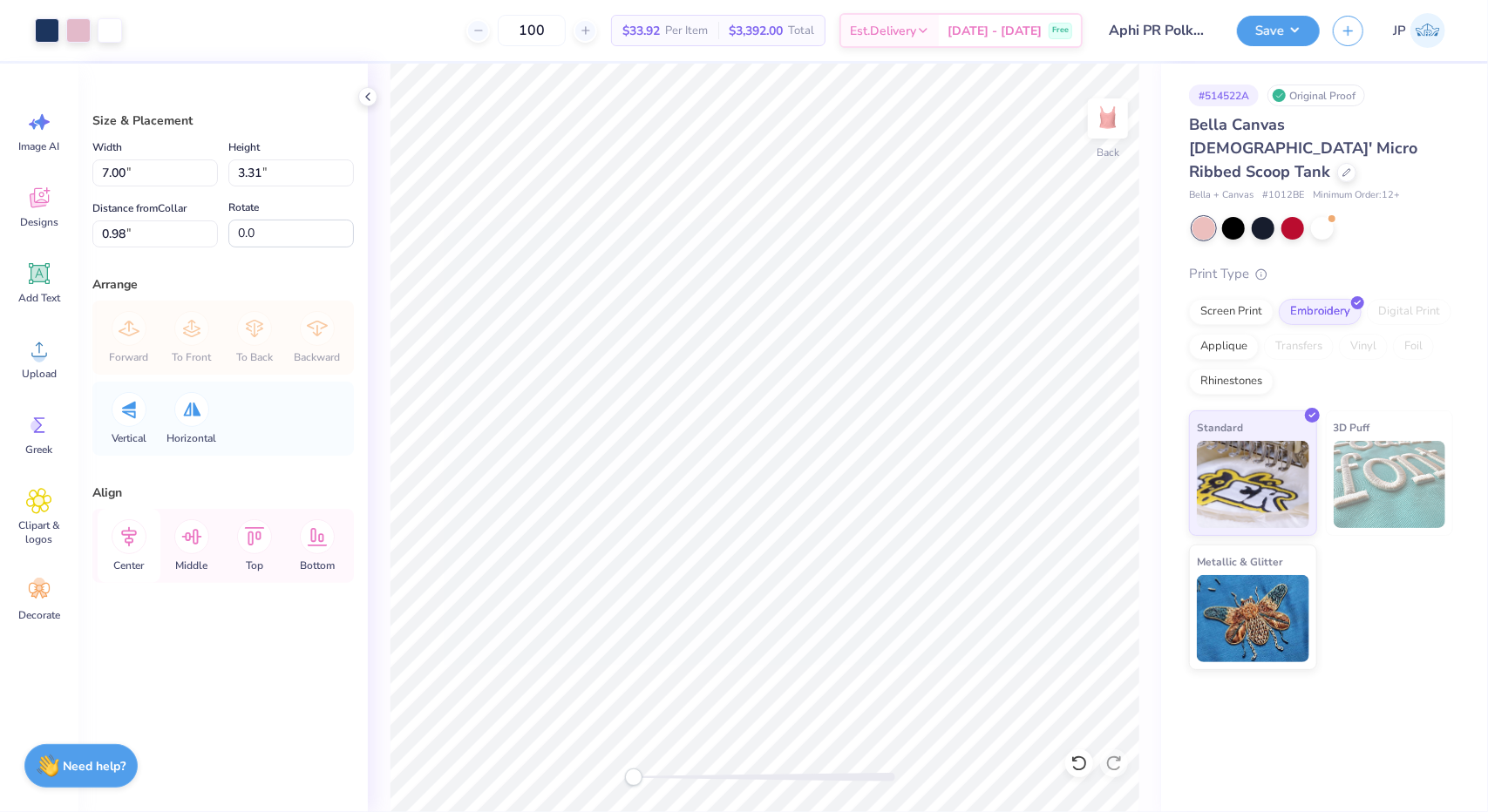
click at [140, 539] on icon at bounding box center [129, 537] width 35 height 35
click at [200, 534] on icon at bounding box center [192, 537] width 35 height 35
click at [140, 528] on icon at bounding box center [129, 537] width 35 height 35
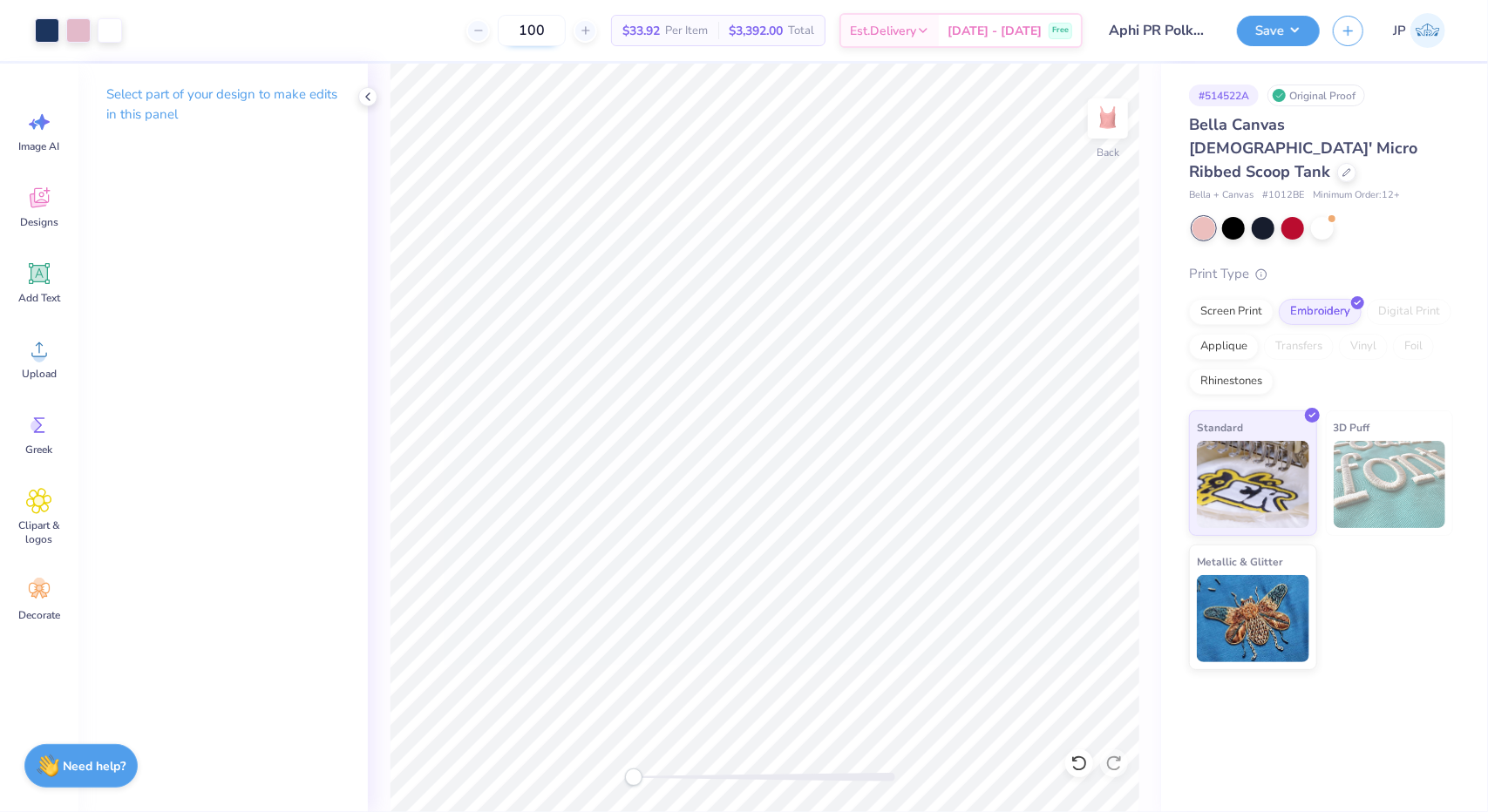
drag, startPoint x: 585, startPoint y: 28, endPoint x: 558, endPoint y: 29, distance: 27.0
click at [558, 29] on input "100" at bounding box center [531, 30] width 68 height 31
type input "1"
type input "5"
type input "100"
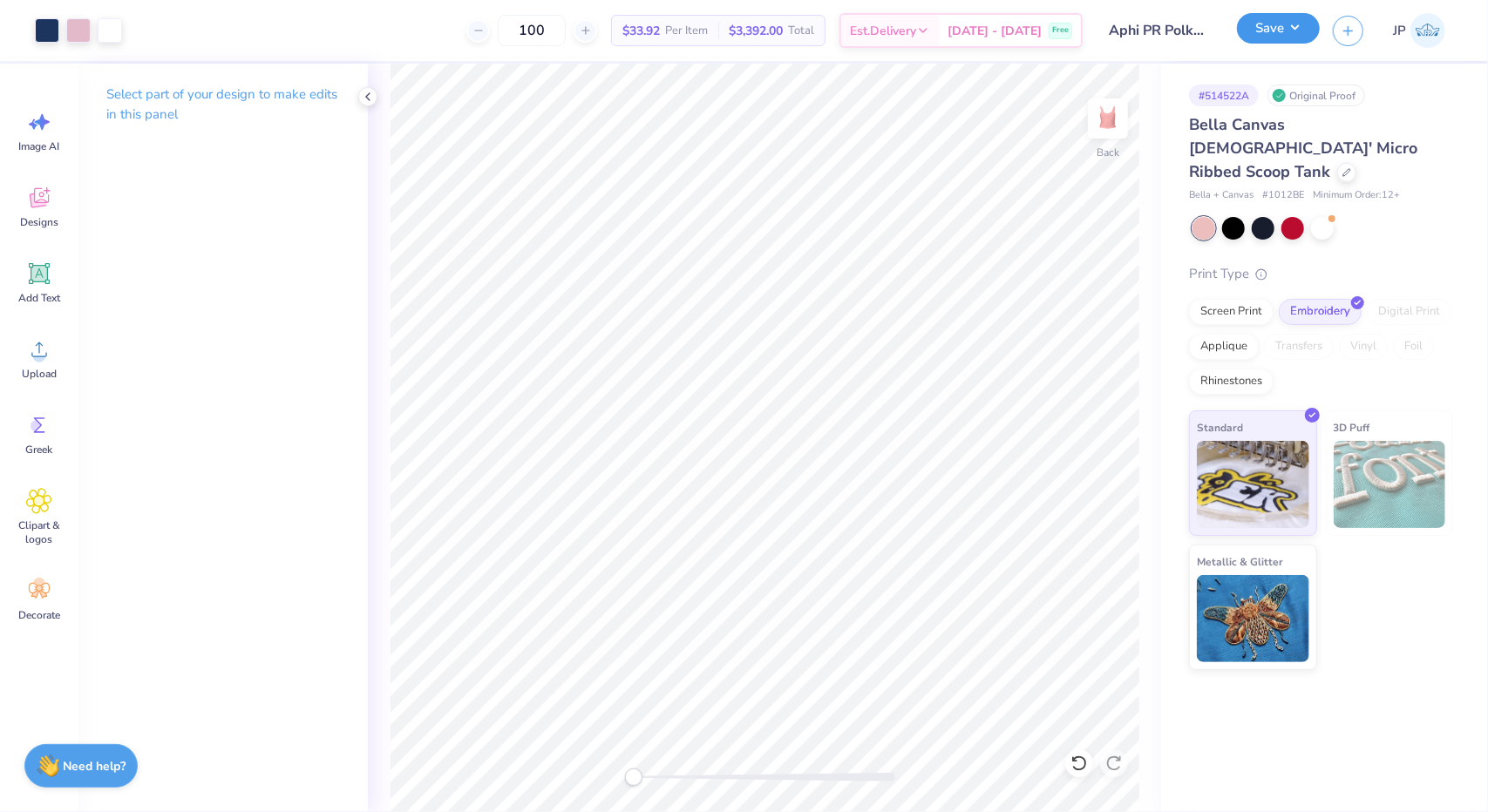
click at [1273, 26] on button "Save" at bounding box center [1279, 27] width 83 height 30
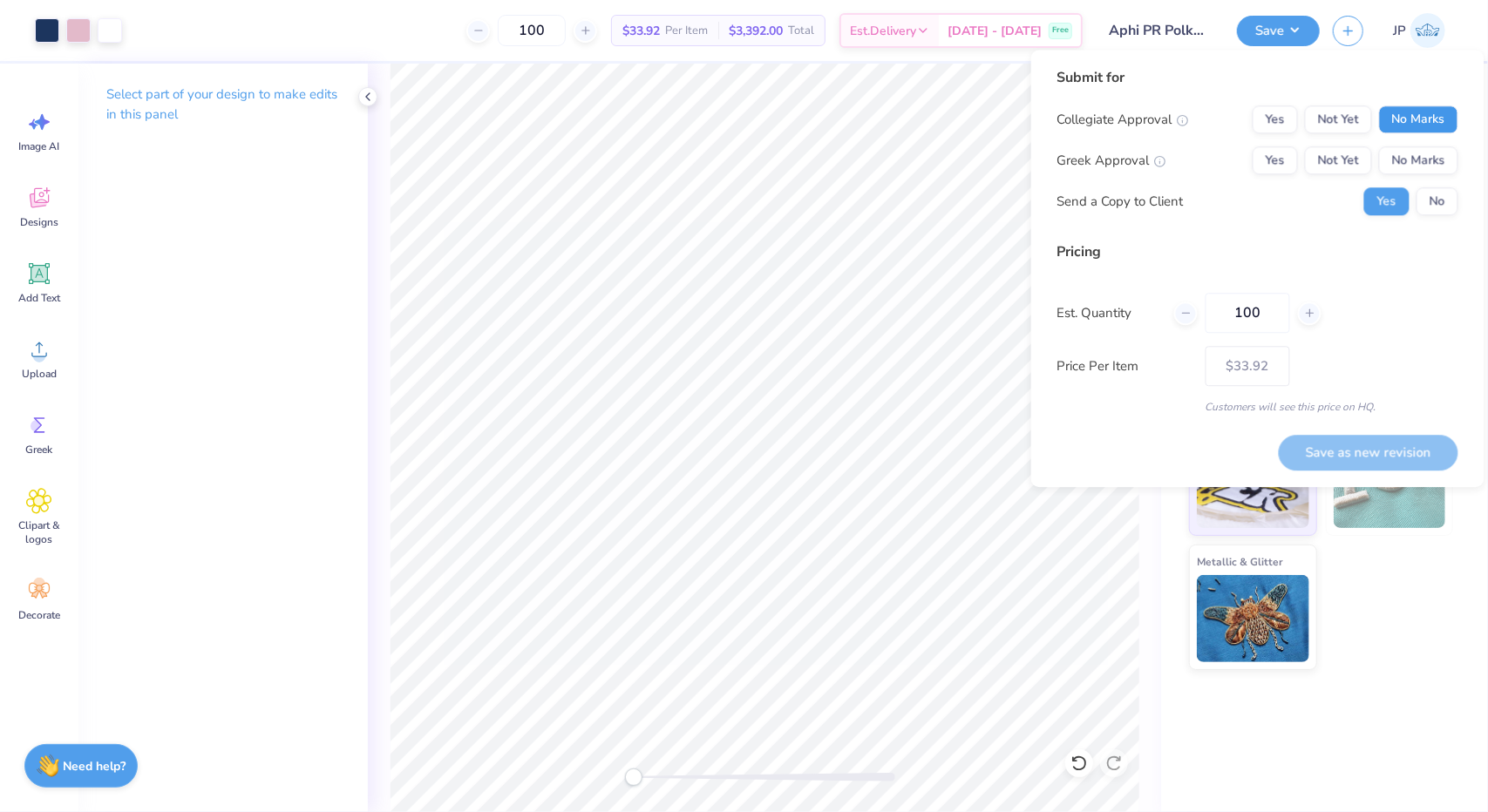
click at [1421, 121] on button "No Marks" at bounding box center [1418, 119] width 80 height 28
click at [1346, 161] on button "Not Yet" at bounding box center [1338, 160] width 67 height 28
click at [1385, 448] on button "Save as new revision" at bounding box center [1368, 453] width 179 height 36
type input "$33.92"
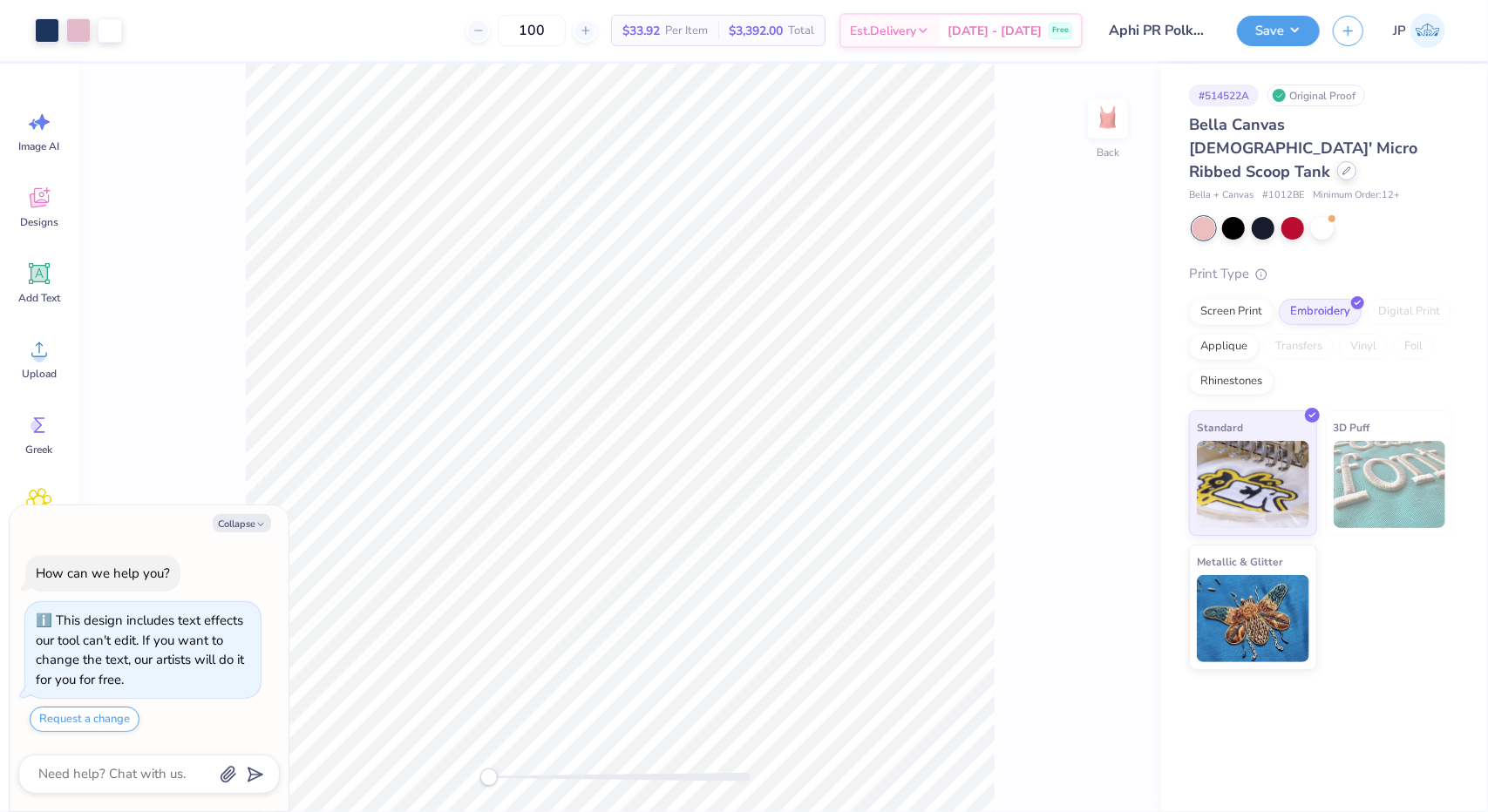
click at [1343, 166] on icon at bounding box center [1347, 171] width 9 height 9
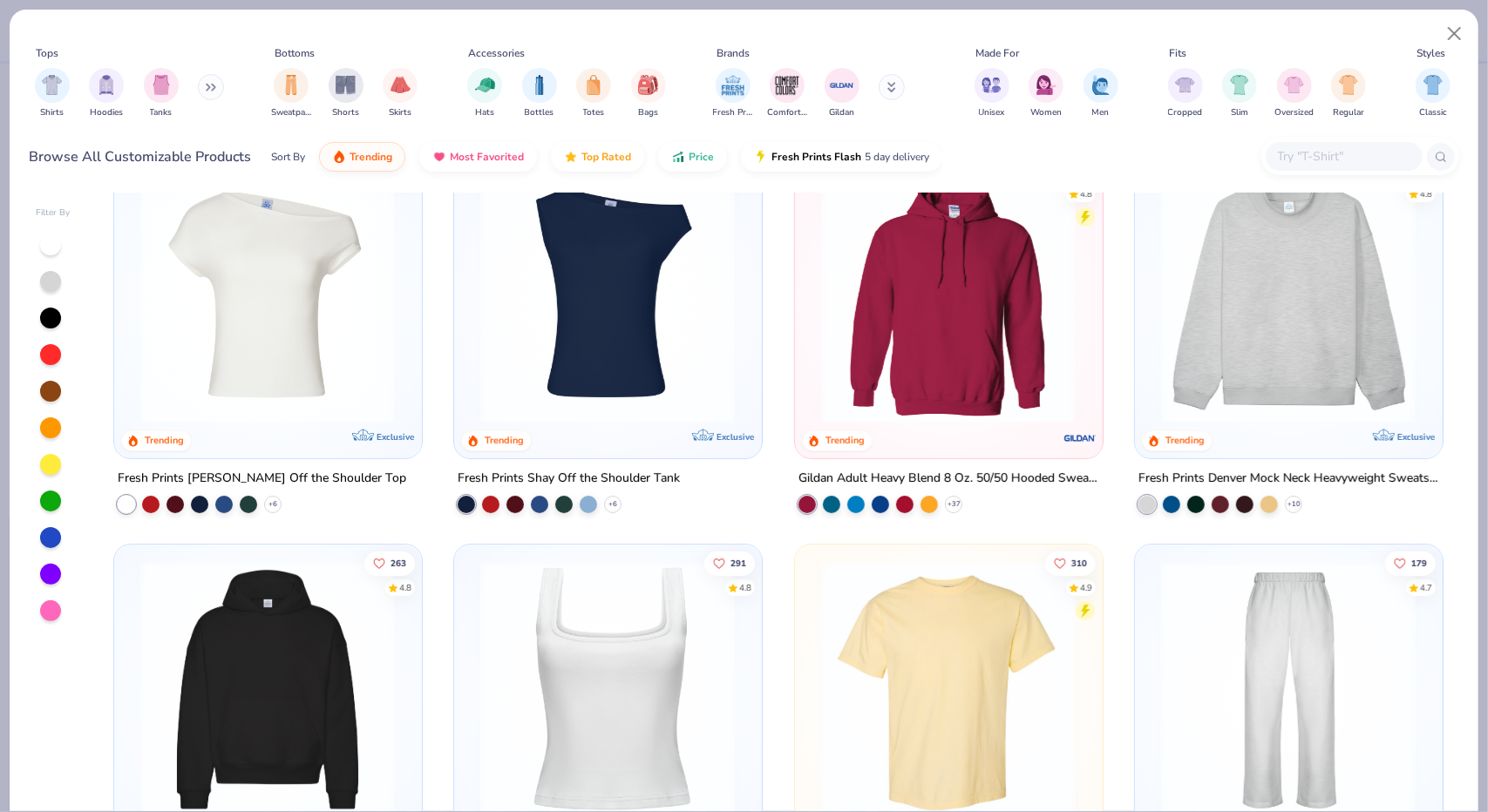
scroll to position [50, 0]
click at [877, 335] on img at bounding box center [947, 296] width 272 height 255
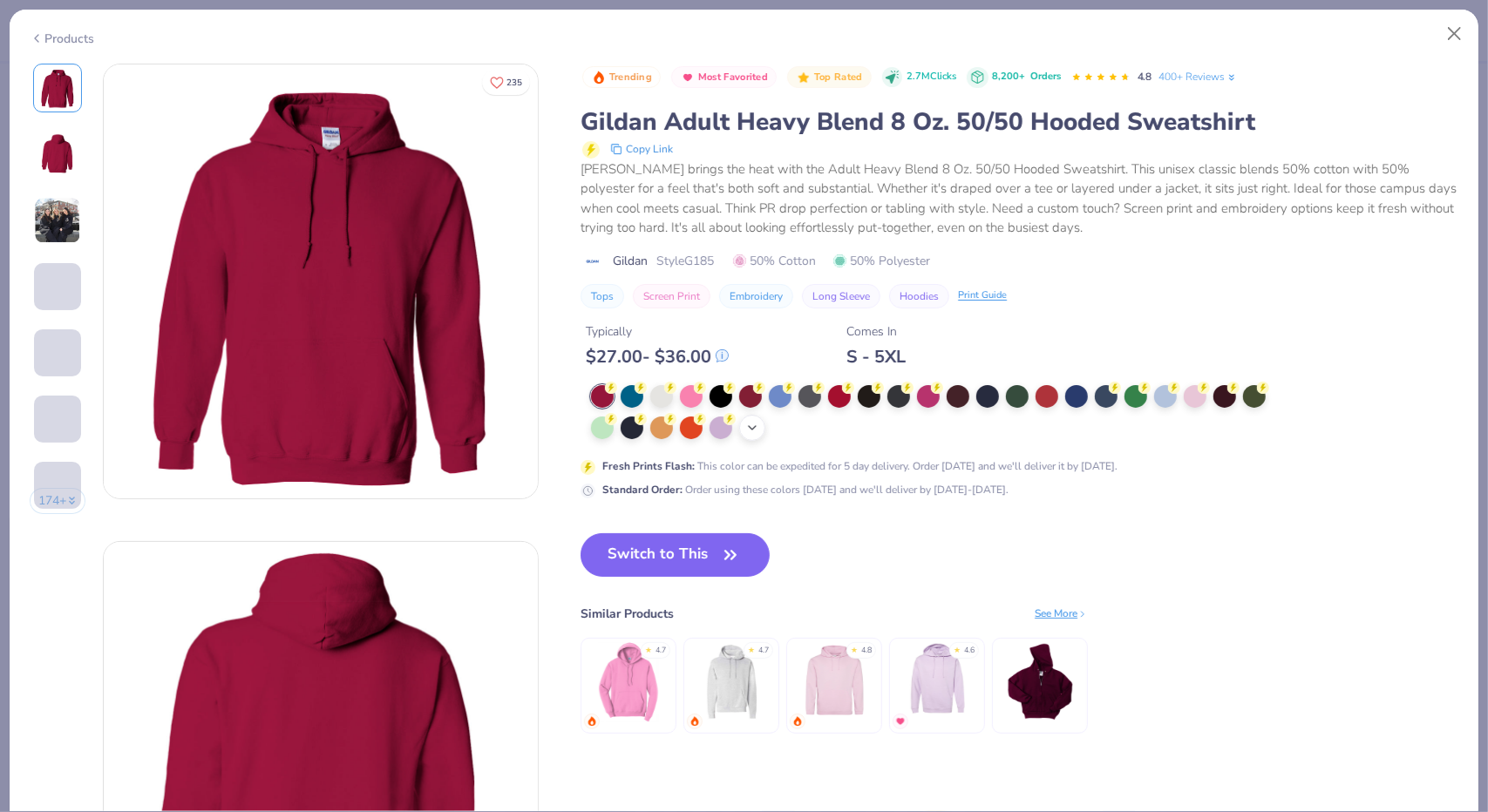
click at [765, 429] on div "+ 15" at bounding box center [934, 412] width 687 height 56
click at [755, 429] on icon at bounding box center [752, 427] width 14 height 14
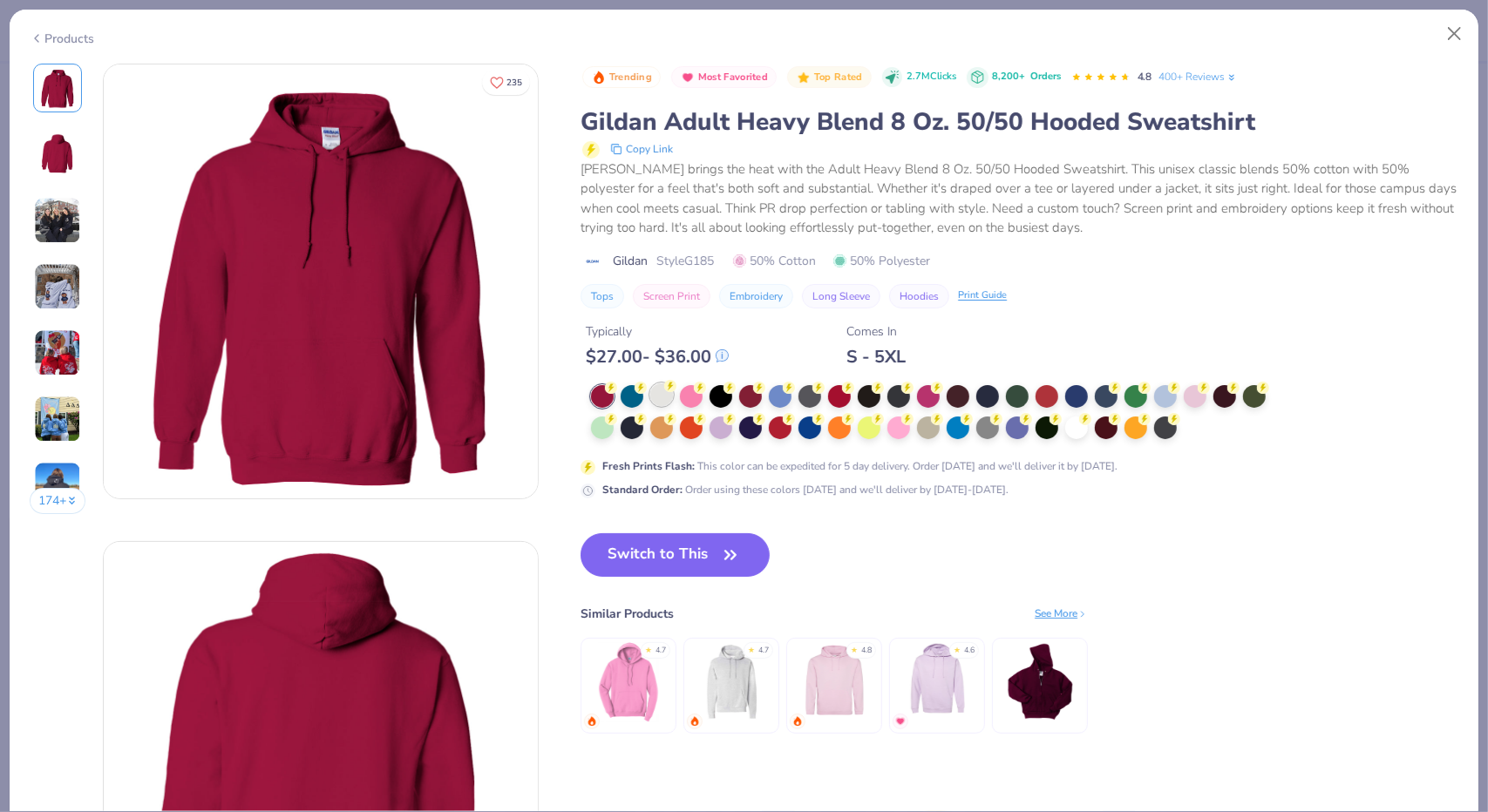
click at [661, 401] on div at bounding box center [661, 394] width 23 height 23
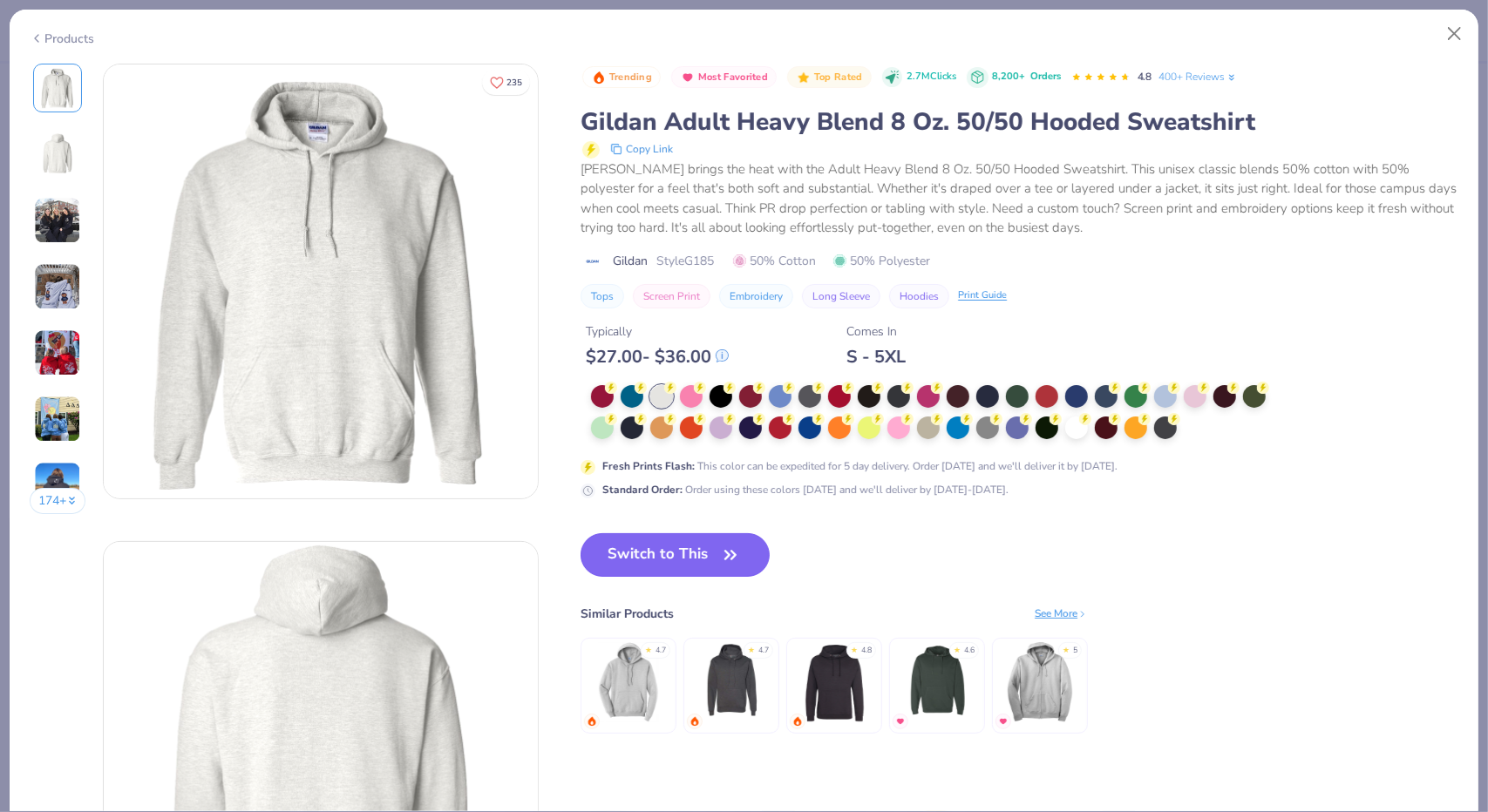
click at [693, 558] on button "Switch to This" at bounding box center [675, 555] width 189 height 44
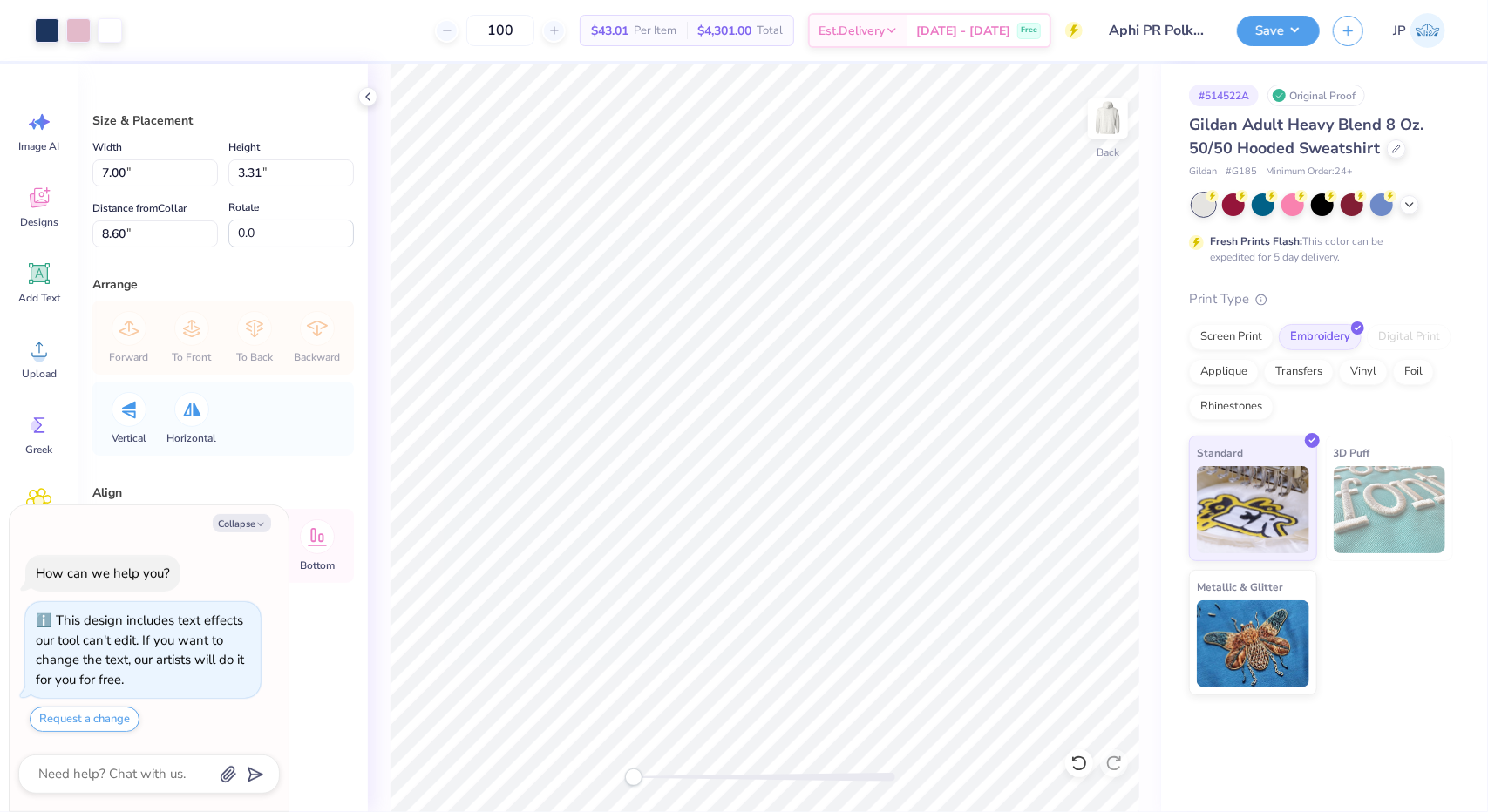
type textarea "x"
type input "1.34"
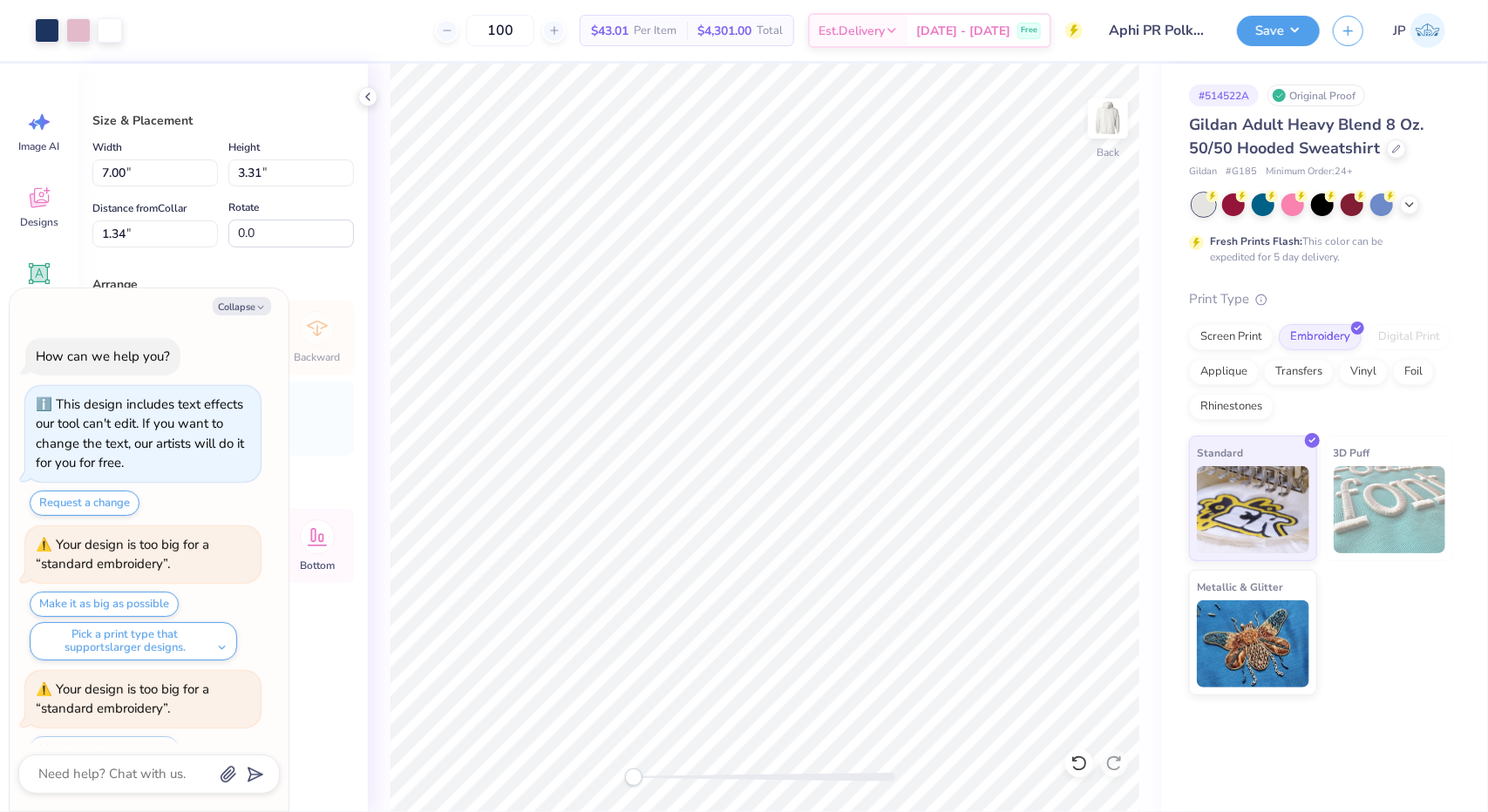
scroll to position [69, 0]
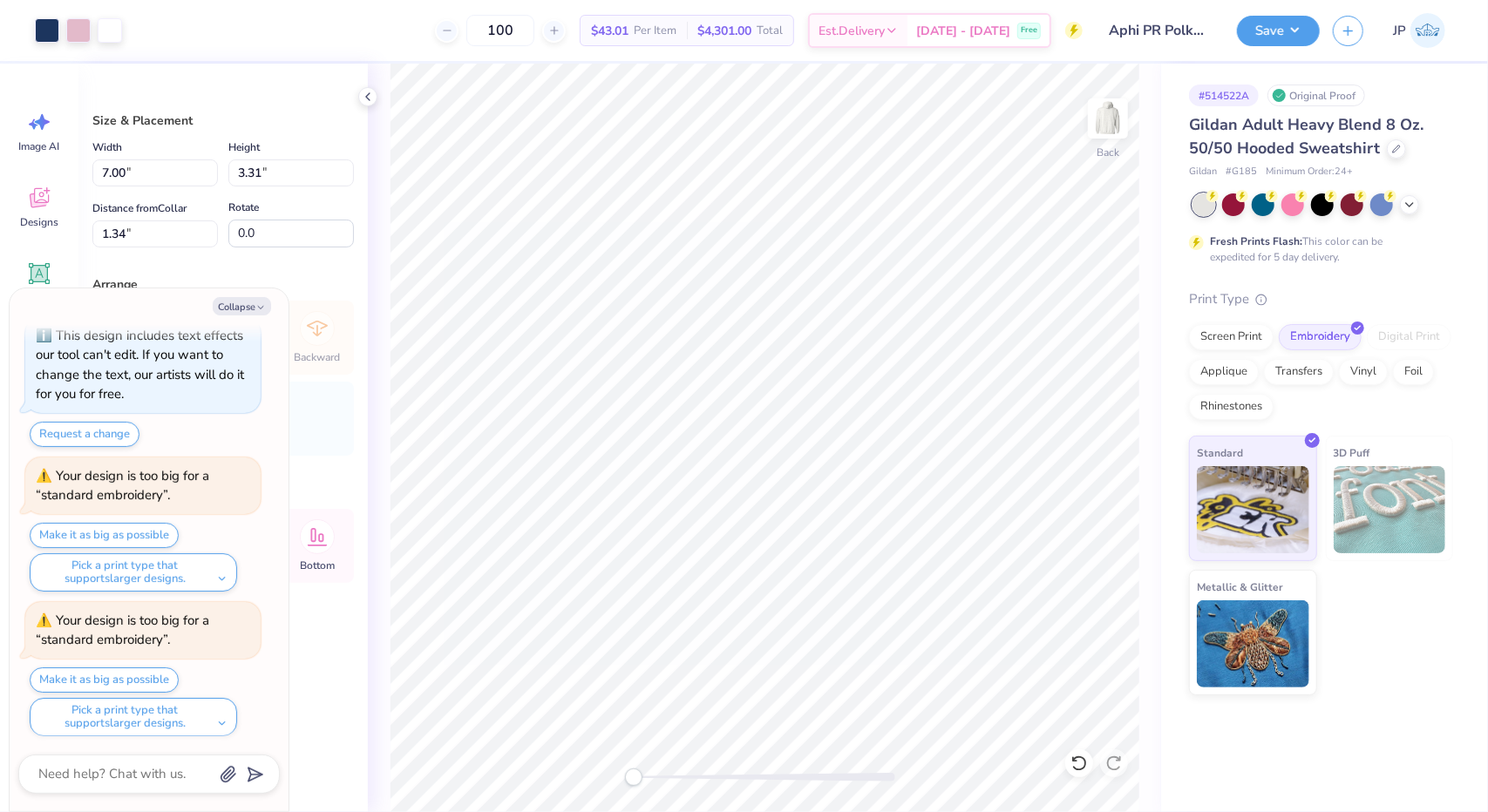
type textarea "x"
type input "9.93"
type input "4.70"
type textarea "x"
type input "11.36"
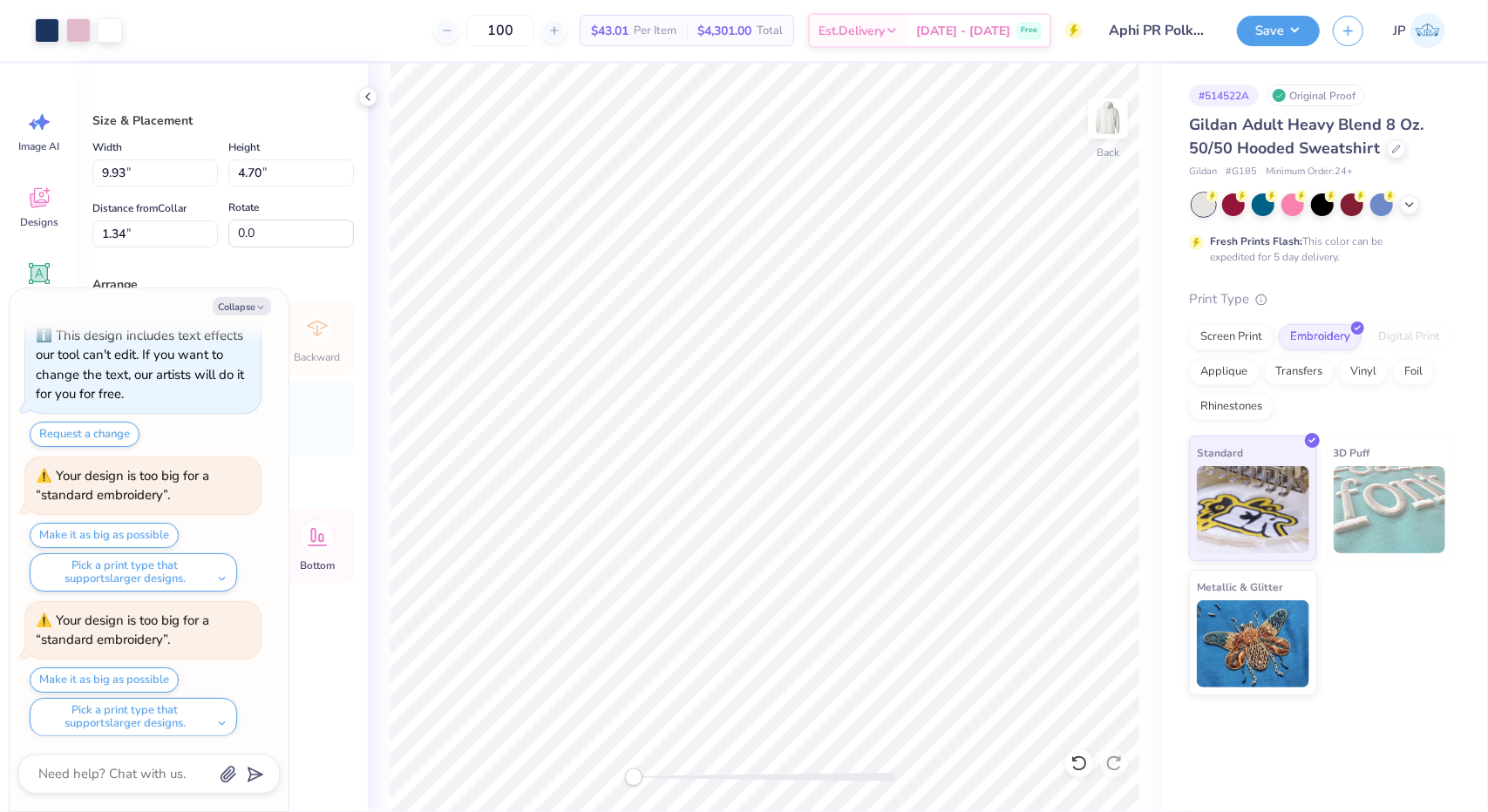
type input "5.38"
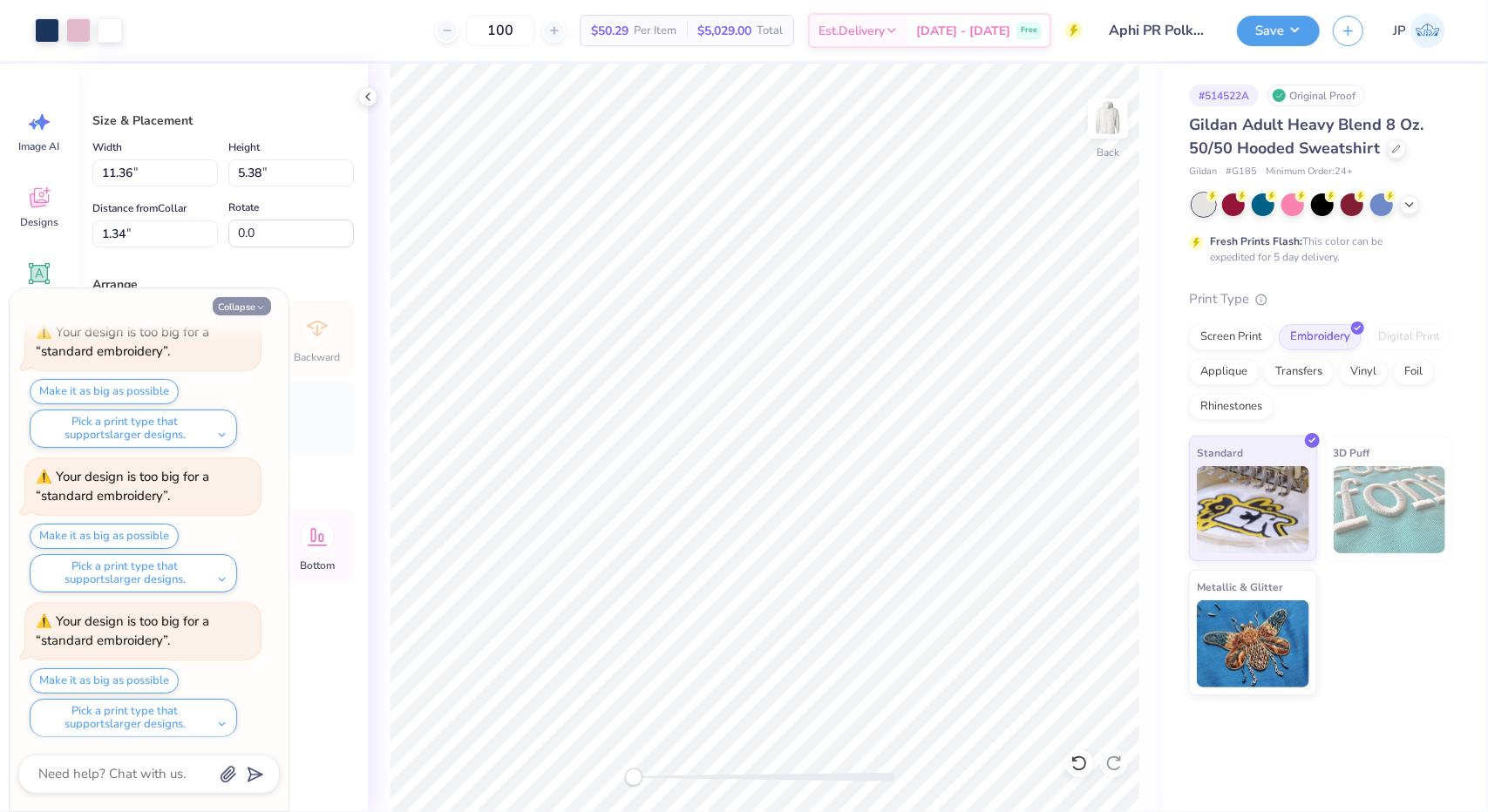
click at [252, 306] on button "Collapse" at bounding box center [242, 306] width 59 height 18
type textarea "x"
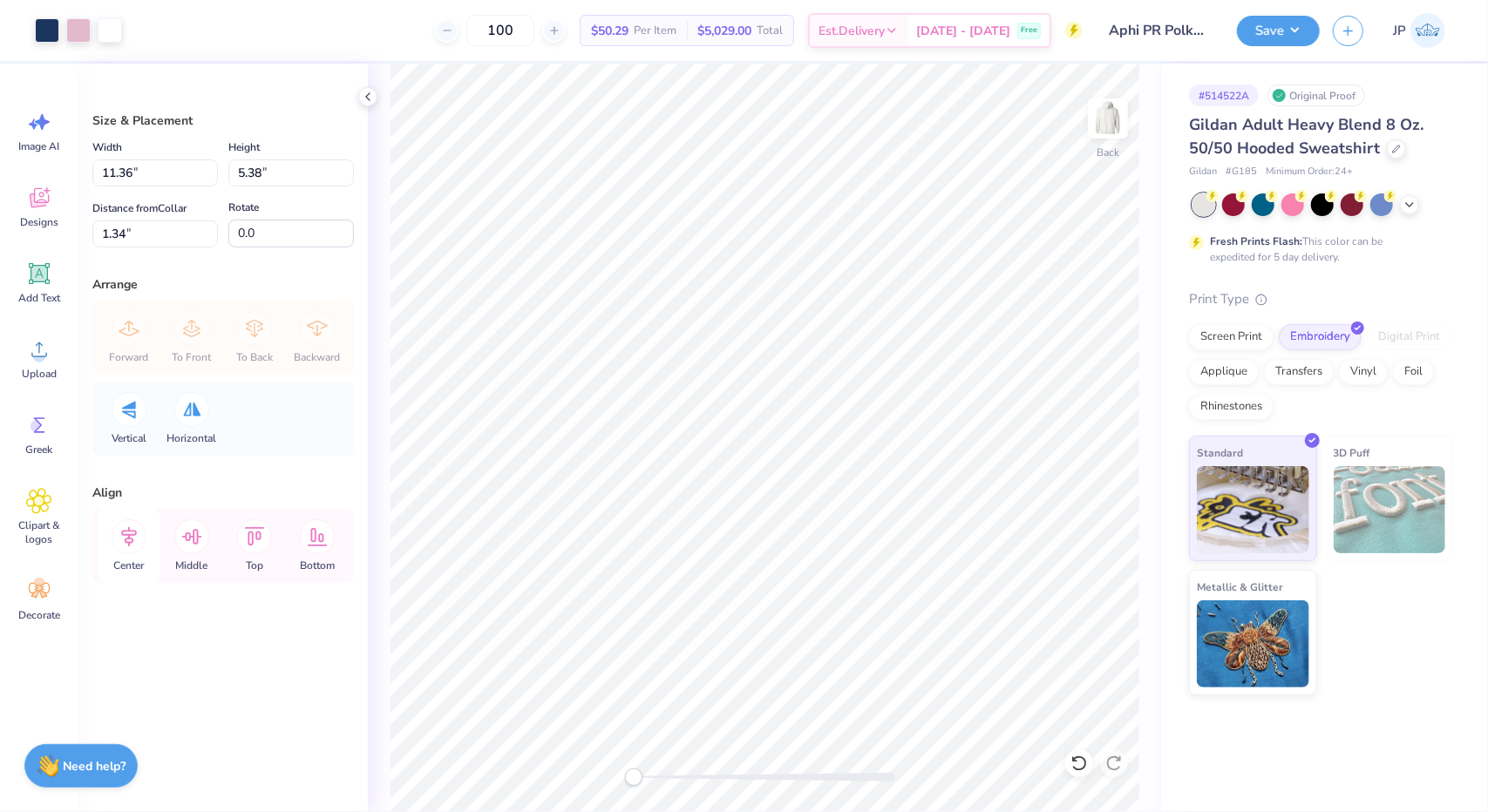
click at [134, 549] on icon at bounding box center [129, 537] width 35 height 35
click at [134, 526] on icon at bounding box center [129, 537] width 35 height 35
click at [117, 528] on icon at bounding box center [129, 537] width 35 height 35
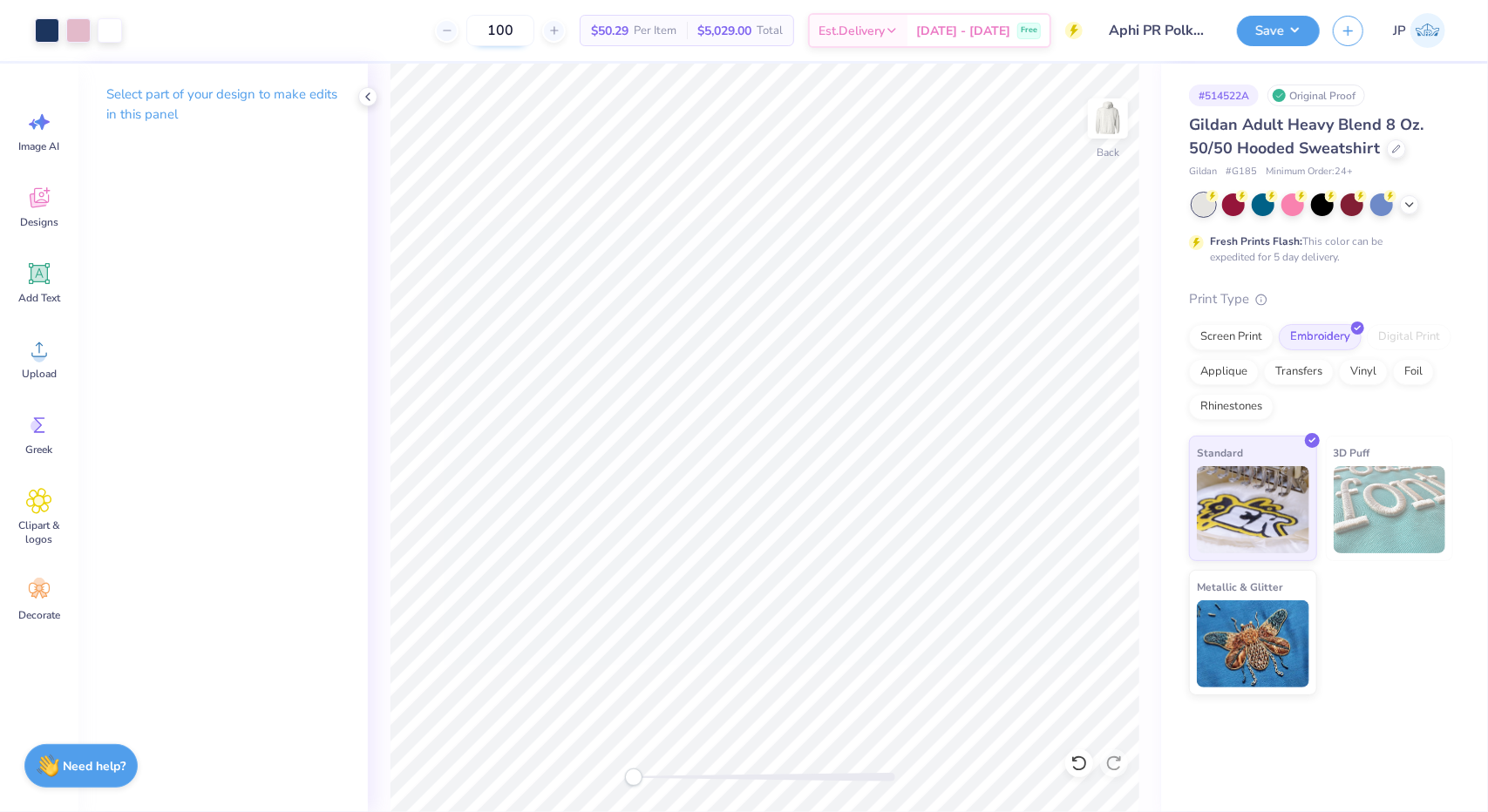
click at [534, 32] on input "100" at bounding box center [500, 30] width 68 height 31
type input "1"
type input "5"
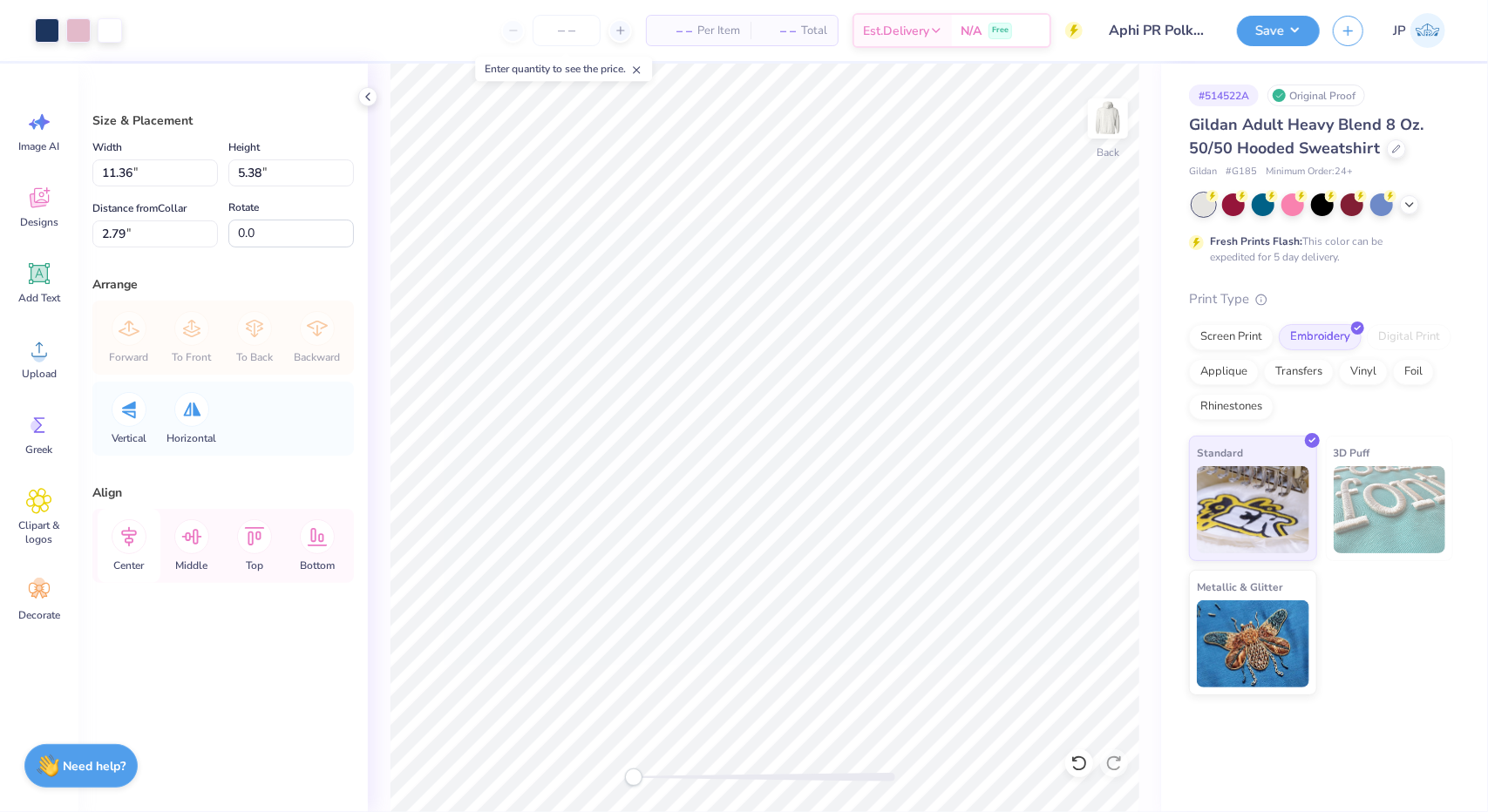
click at [127, 544] on icon at bounding box center [129, 537] width 35 height 35
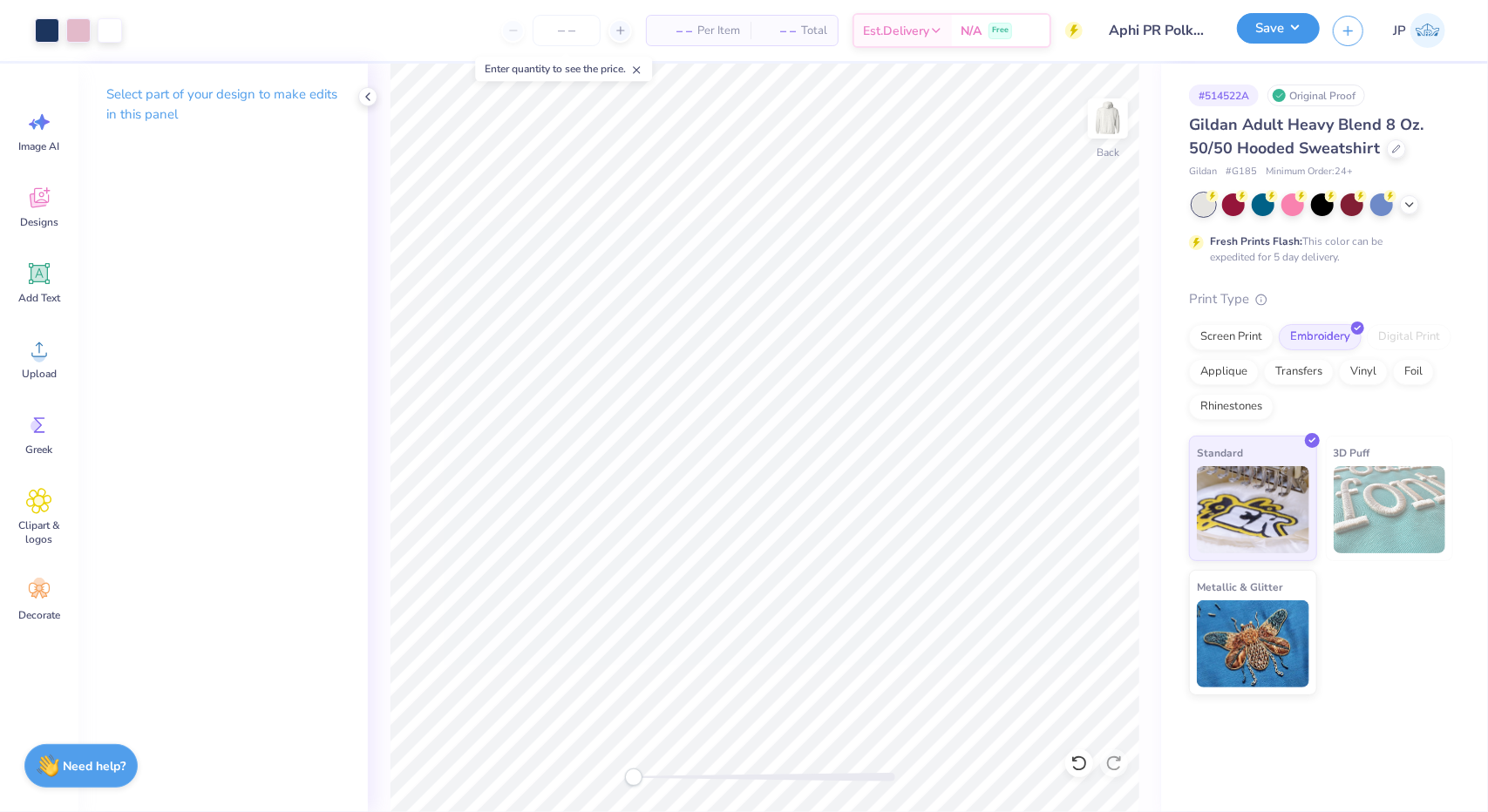
click at [1271, 36] on button "Save" at bounding box center [1279, 27] width 83 height 30
type input "0"
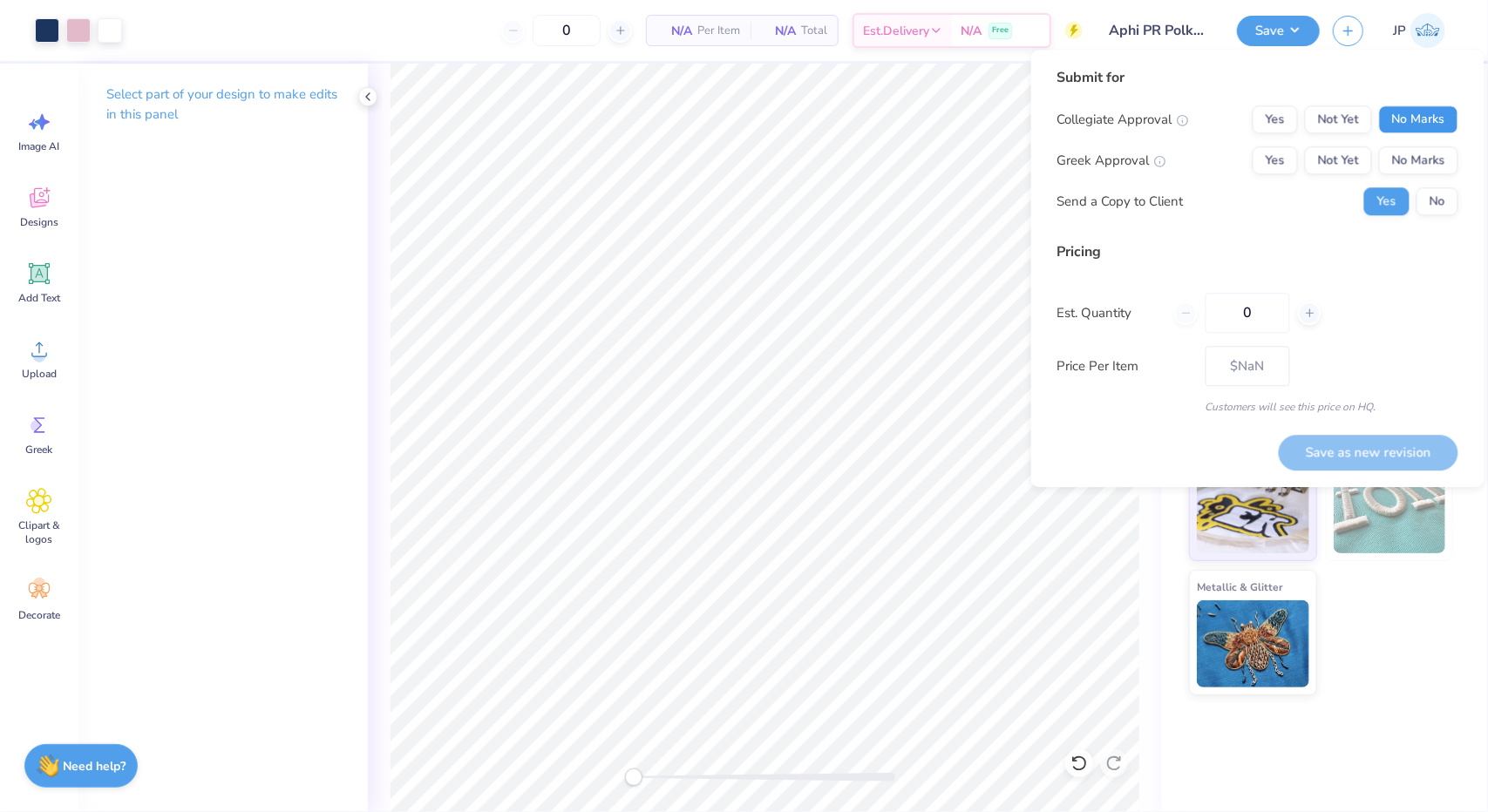
click at [1420, 123] on button "No Marks" at bounding box center [1418, 119] width 80 height 28
click at [1354, 152] on button "Not Yet" at bounding box center [1338, 160] width 67 height 28
click at [1356, 445] on button "Save as new revision" at bounding box center [1368, 453] width 179 height 36
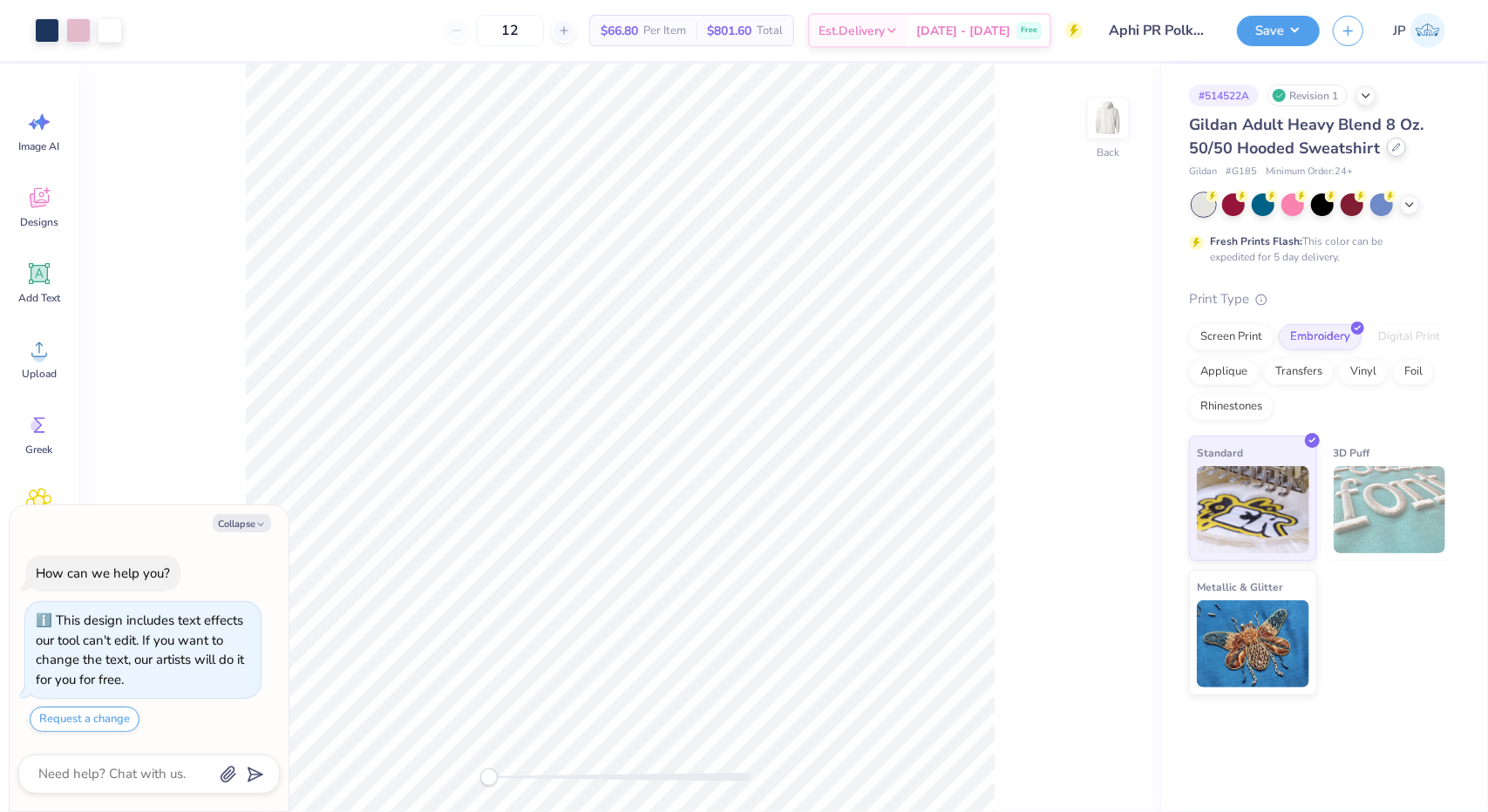
click at [1397, 154] on div at bounding box center [1397, 147] width 19 height 19
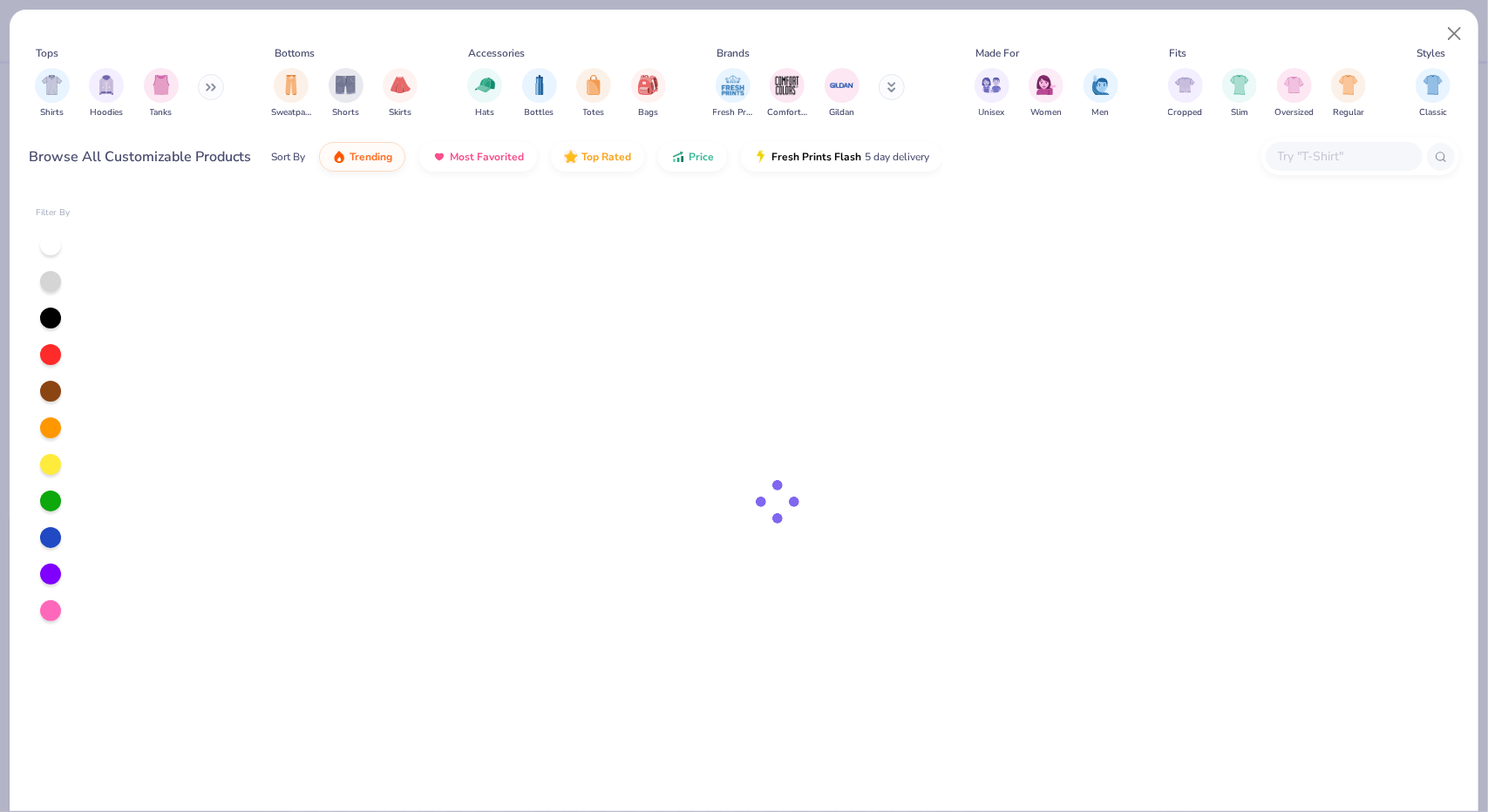
type textarea "x"
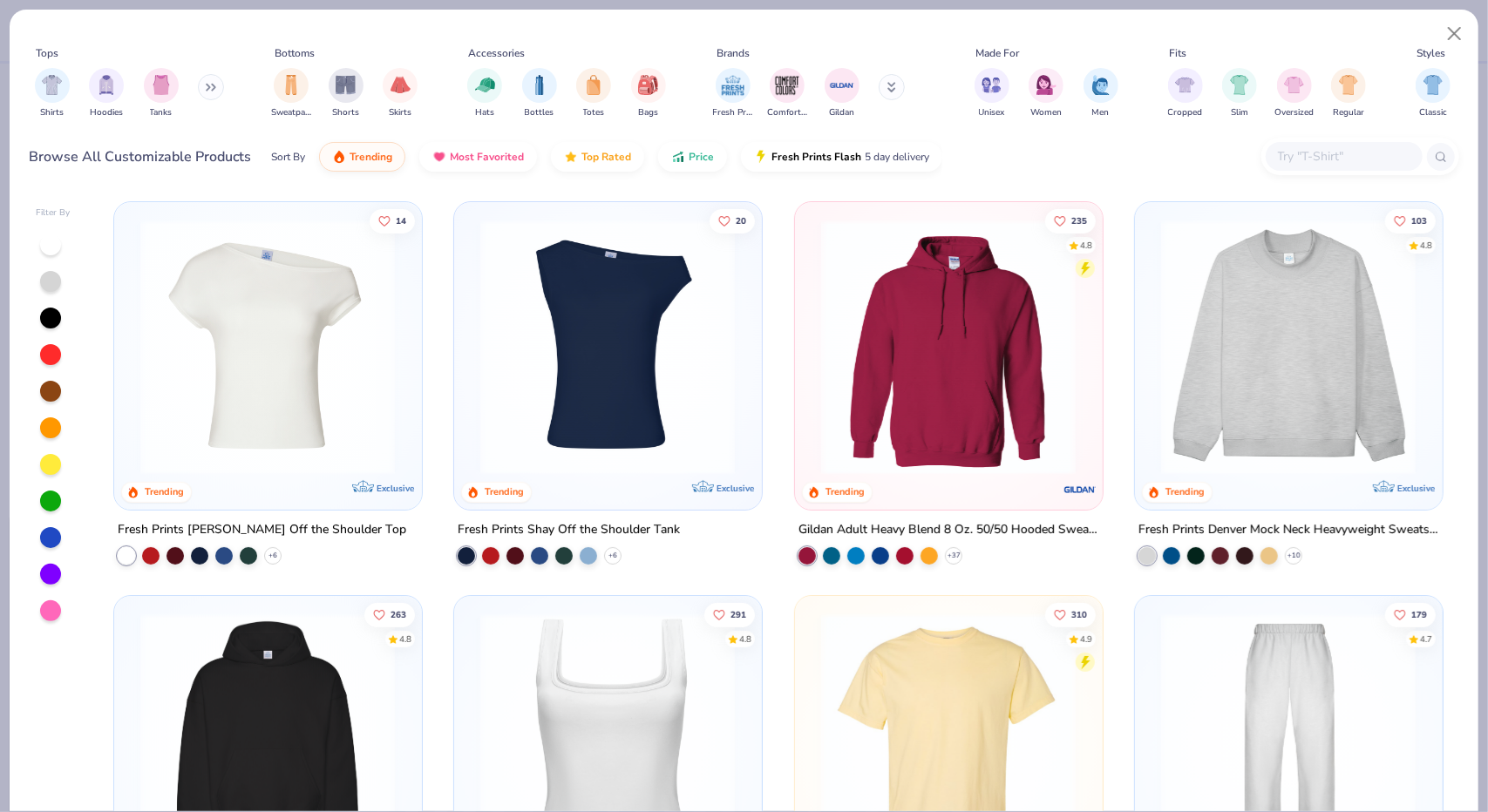
click at [1299, 146] on input "text" at bounding box center [1343, 156] width 134 height 20
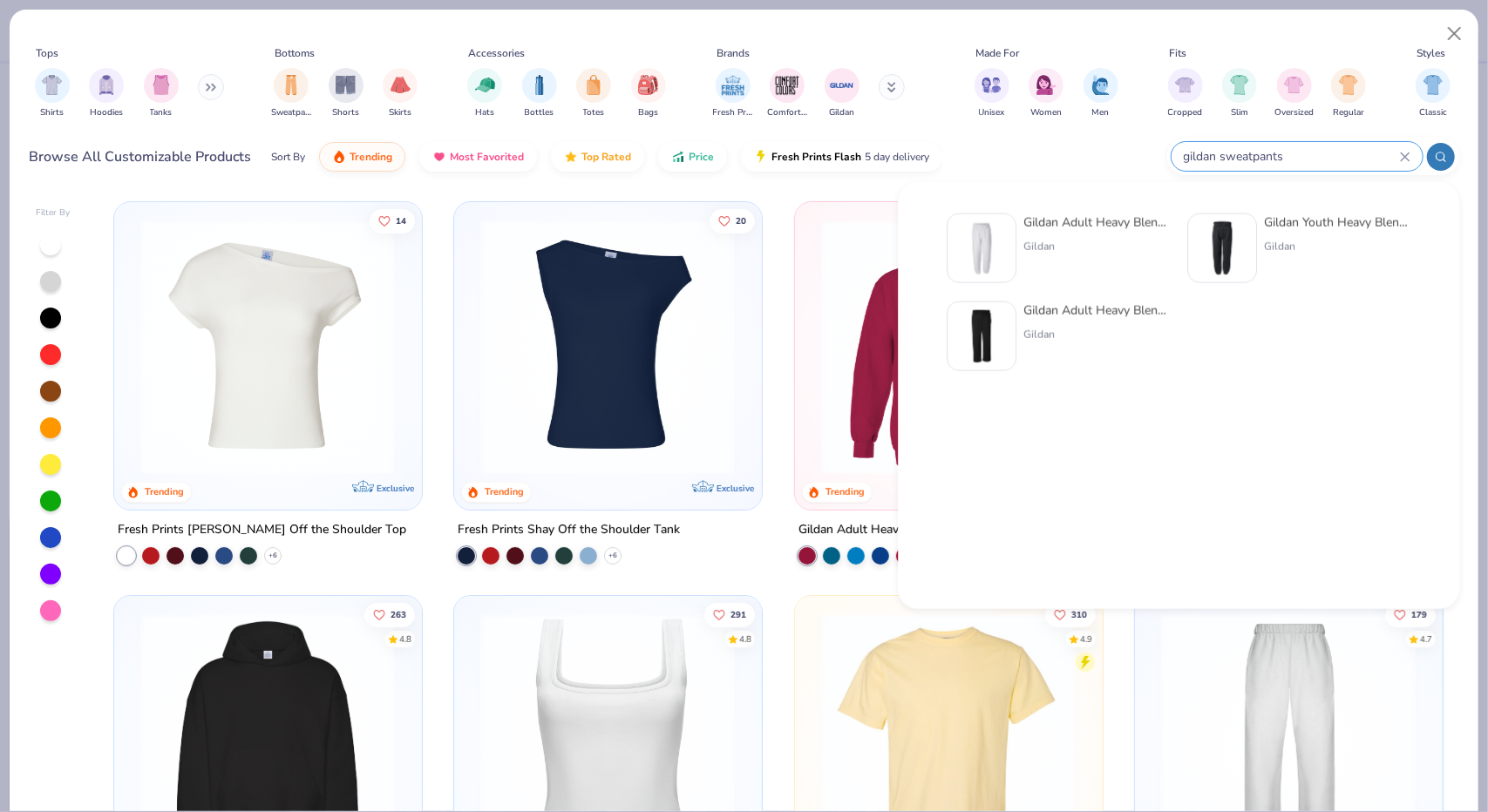
type input "gildan sweatpants"
click at [1117, 219] on div "Gildan Adult Heavy Blend Adult 8 Oz. 50/50 Sweatpants" at bounding box center [1097, 223] width 146 height 18
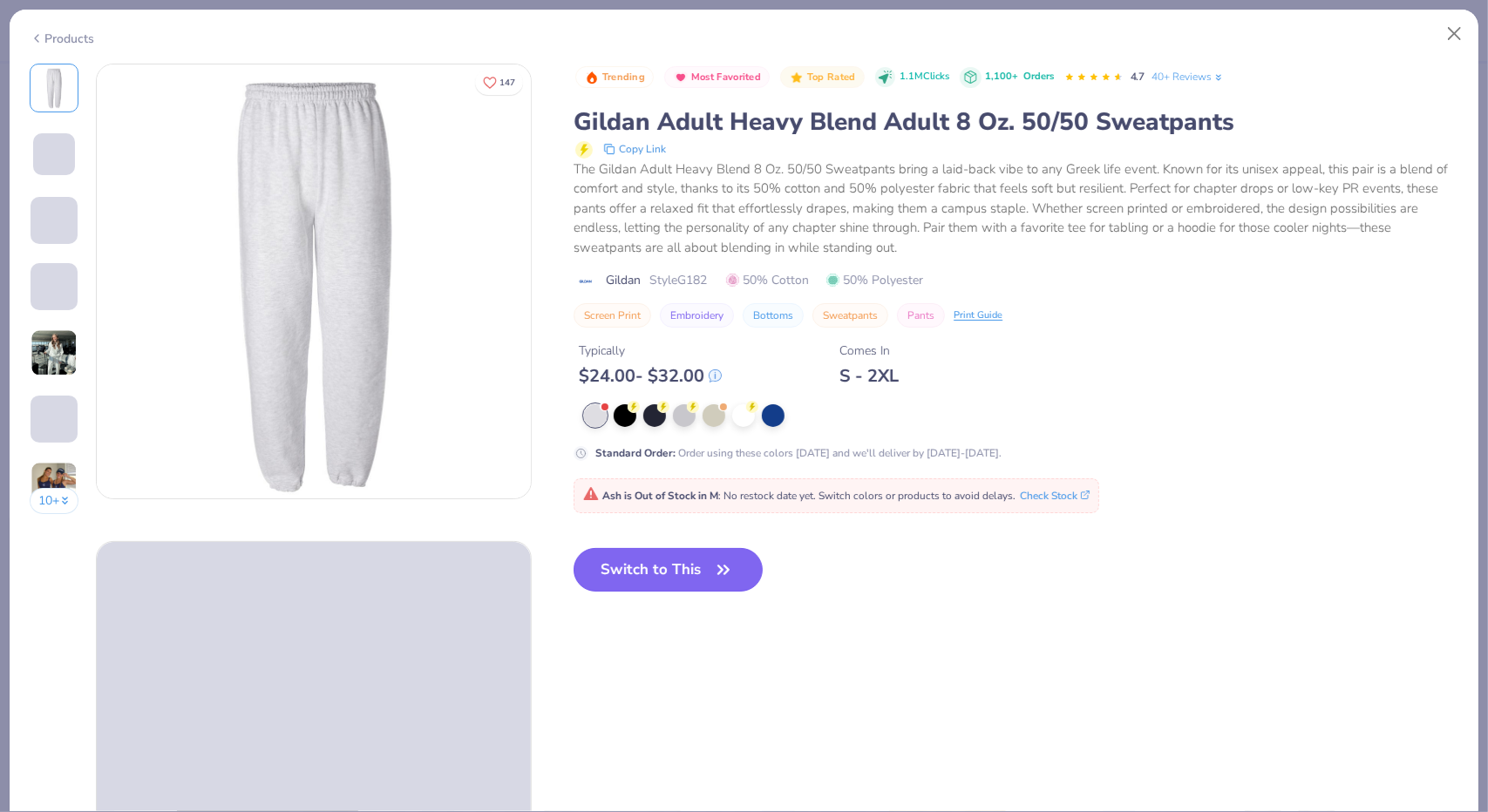
click at [691, 562] on button "Switch to This" at bounding box center [668, 571] width 189 height 44
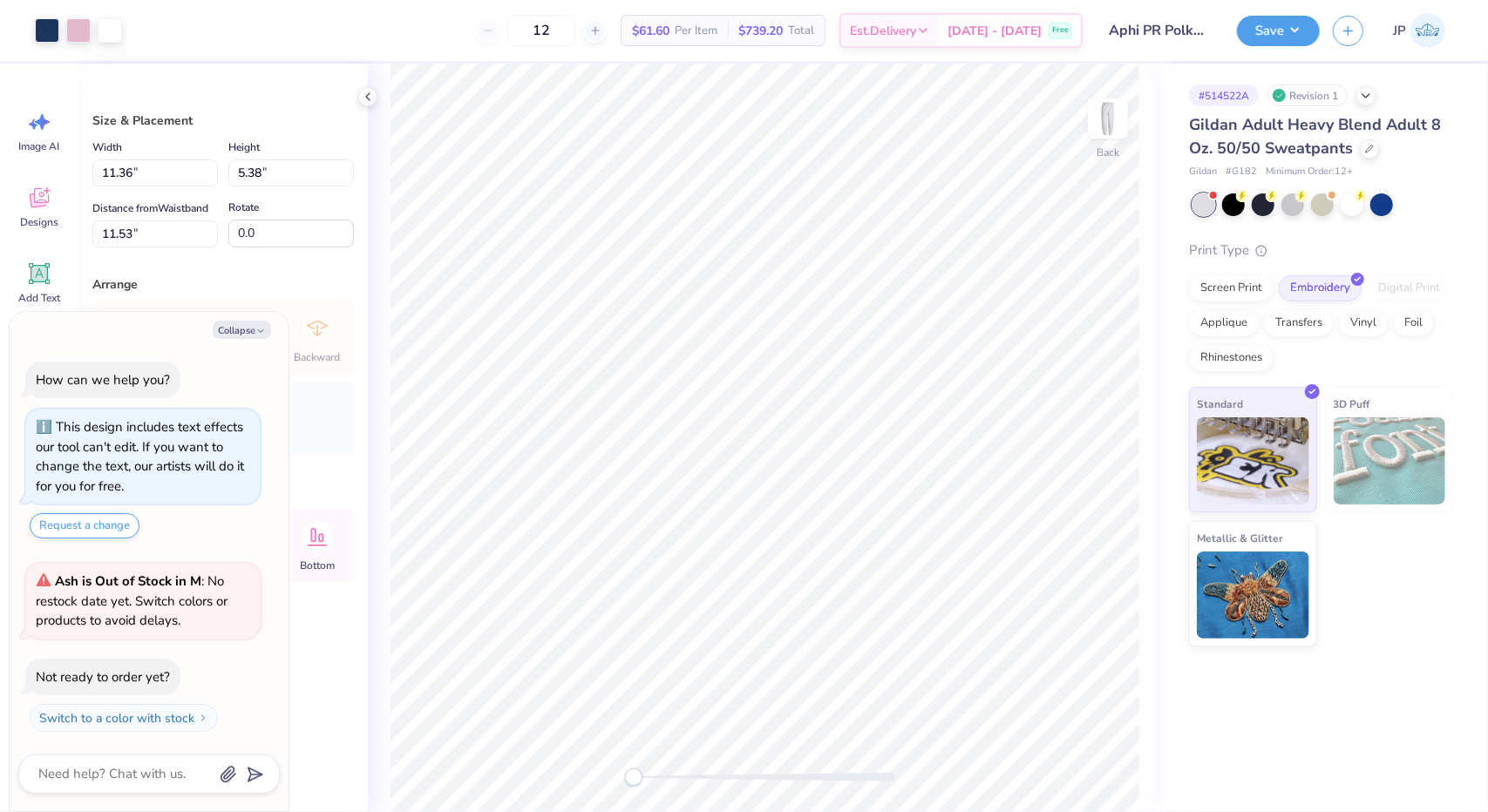
type textarea "x"
type input "3.04"
type input "1.44"
type input "15.46"
type textarea "x"
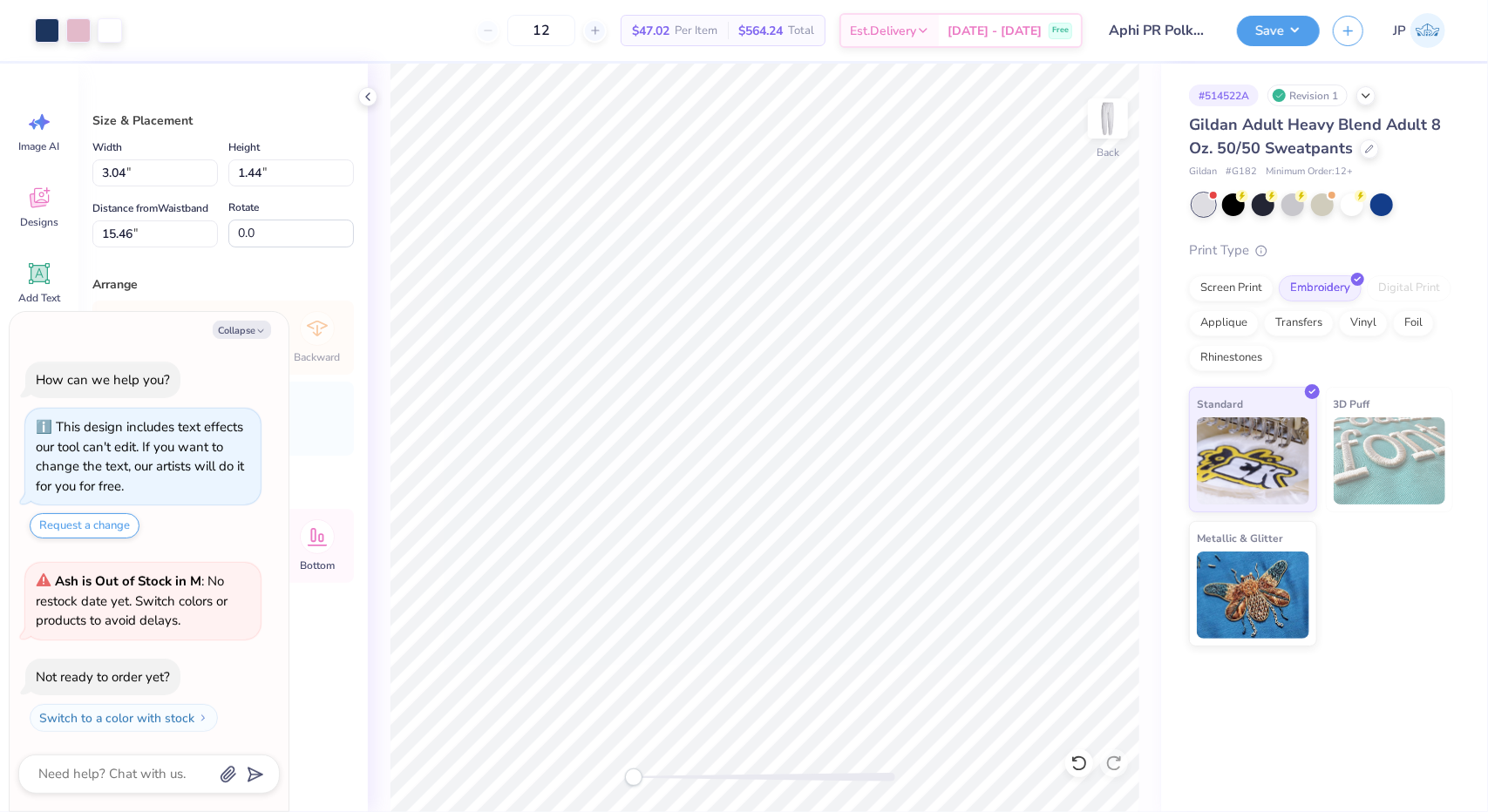
type input "3.92"
type input "1.85"
type input "1.43"
type textarea "x"
type input "90.4"
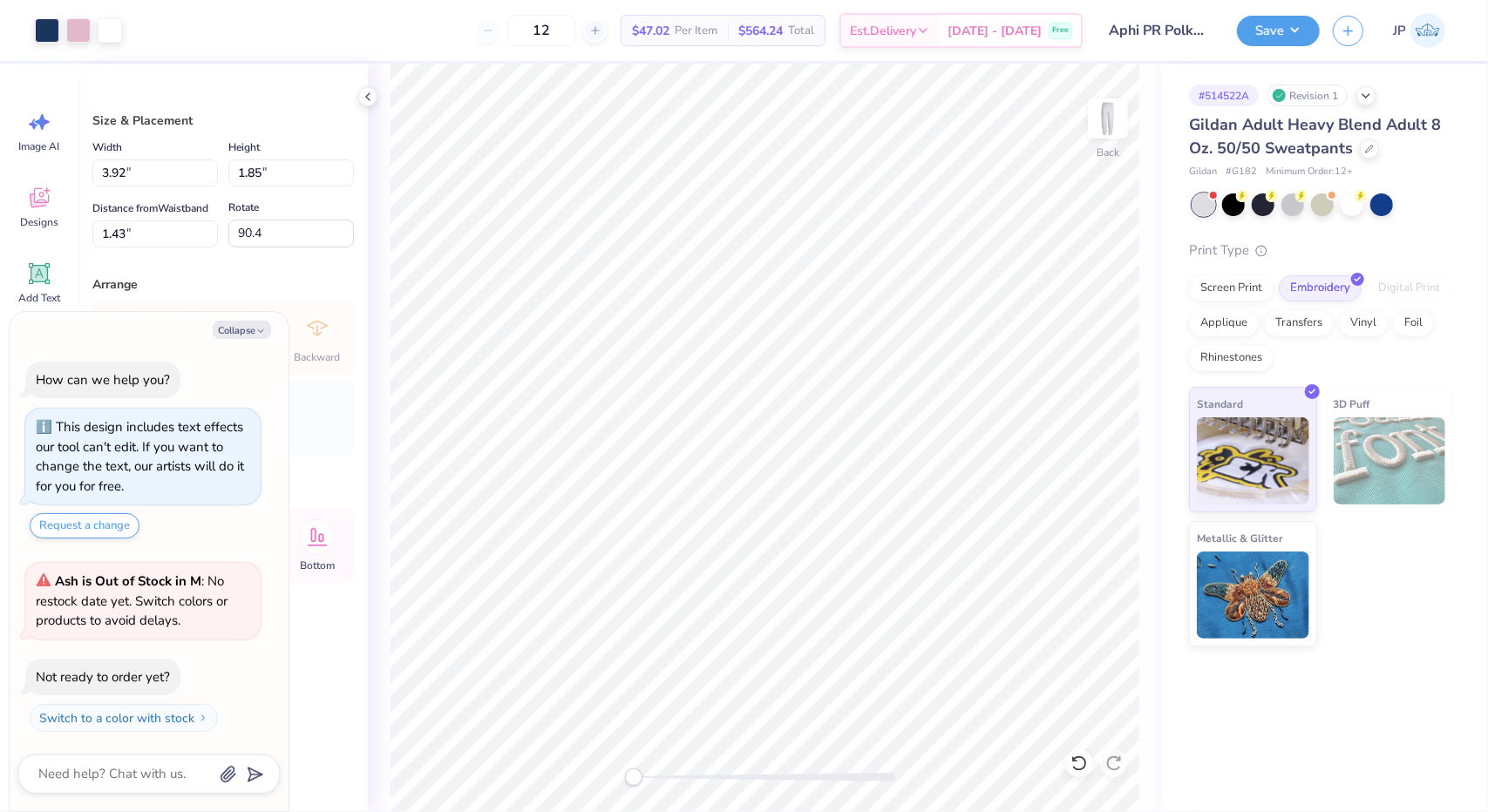
type textarea "x"
type input "3.19"
type input "6.70"
type input "1.31"
type textarea "x"
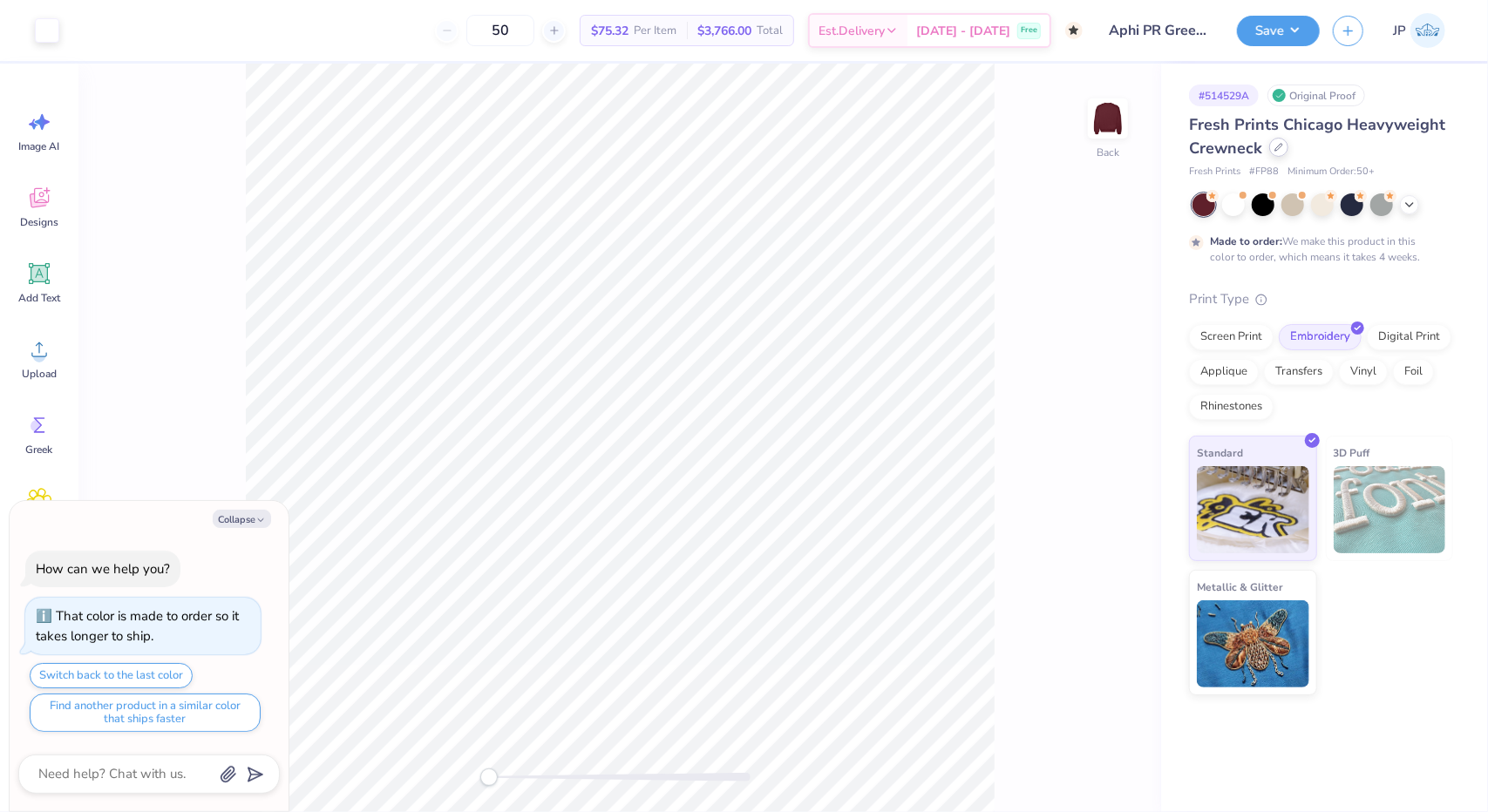
click at [1281, 150] on icon at bounding box center [1279, 147] width 9 height 9
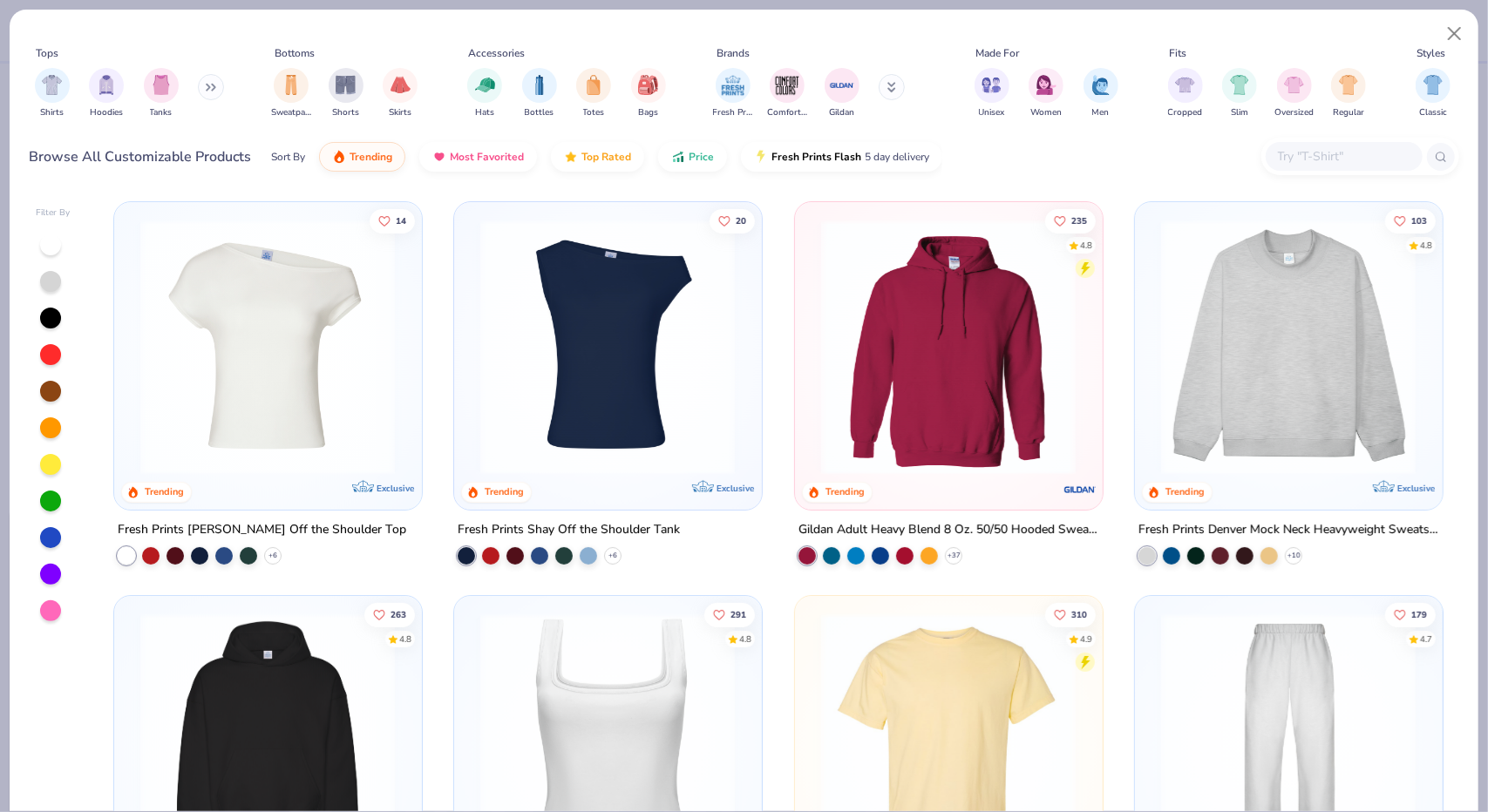
type textarea "x"
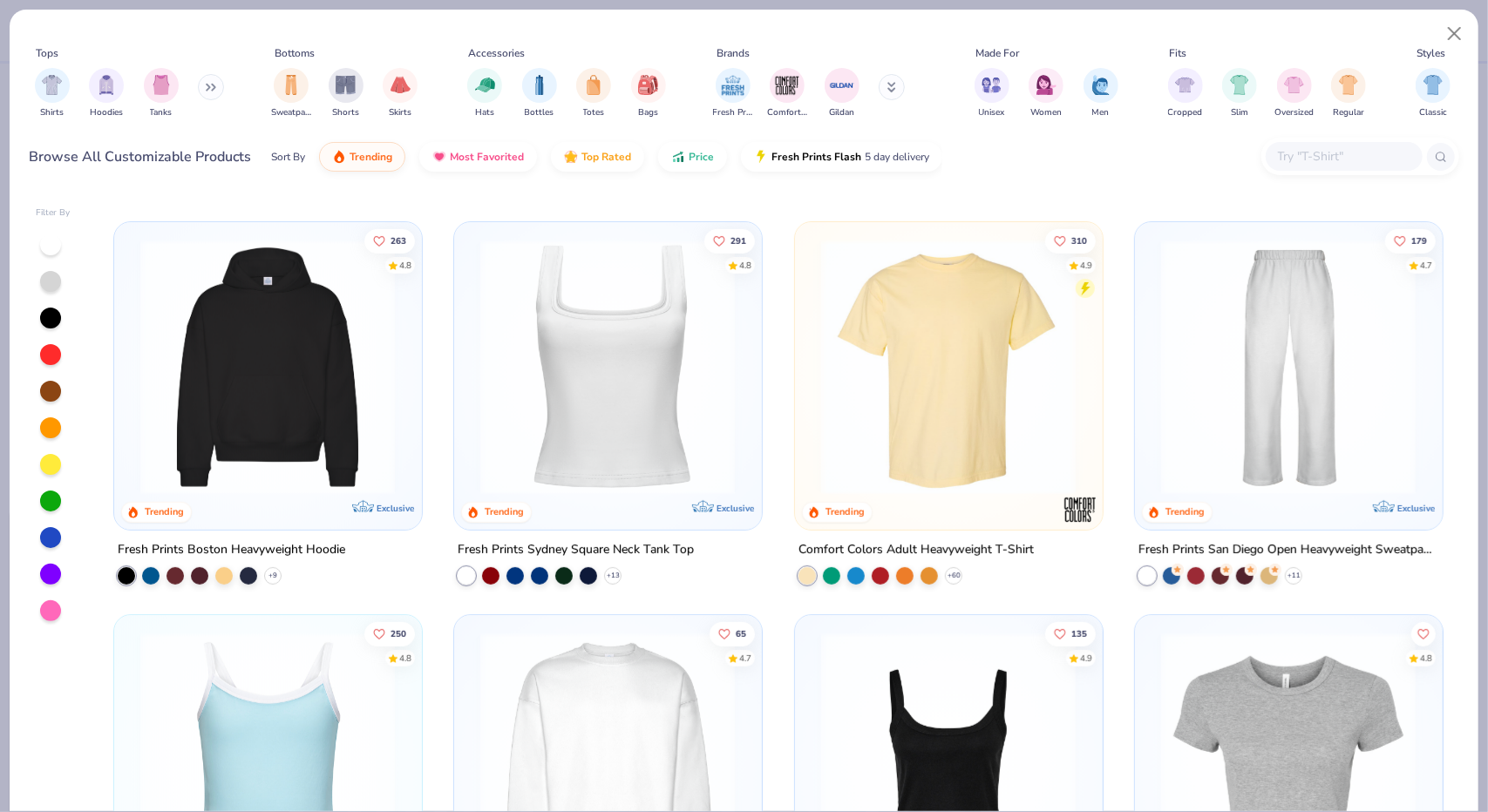
scroll to position [821, 0]
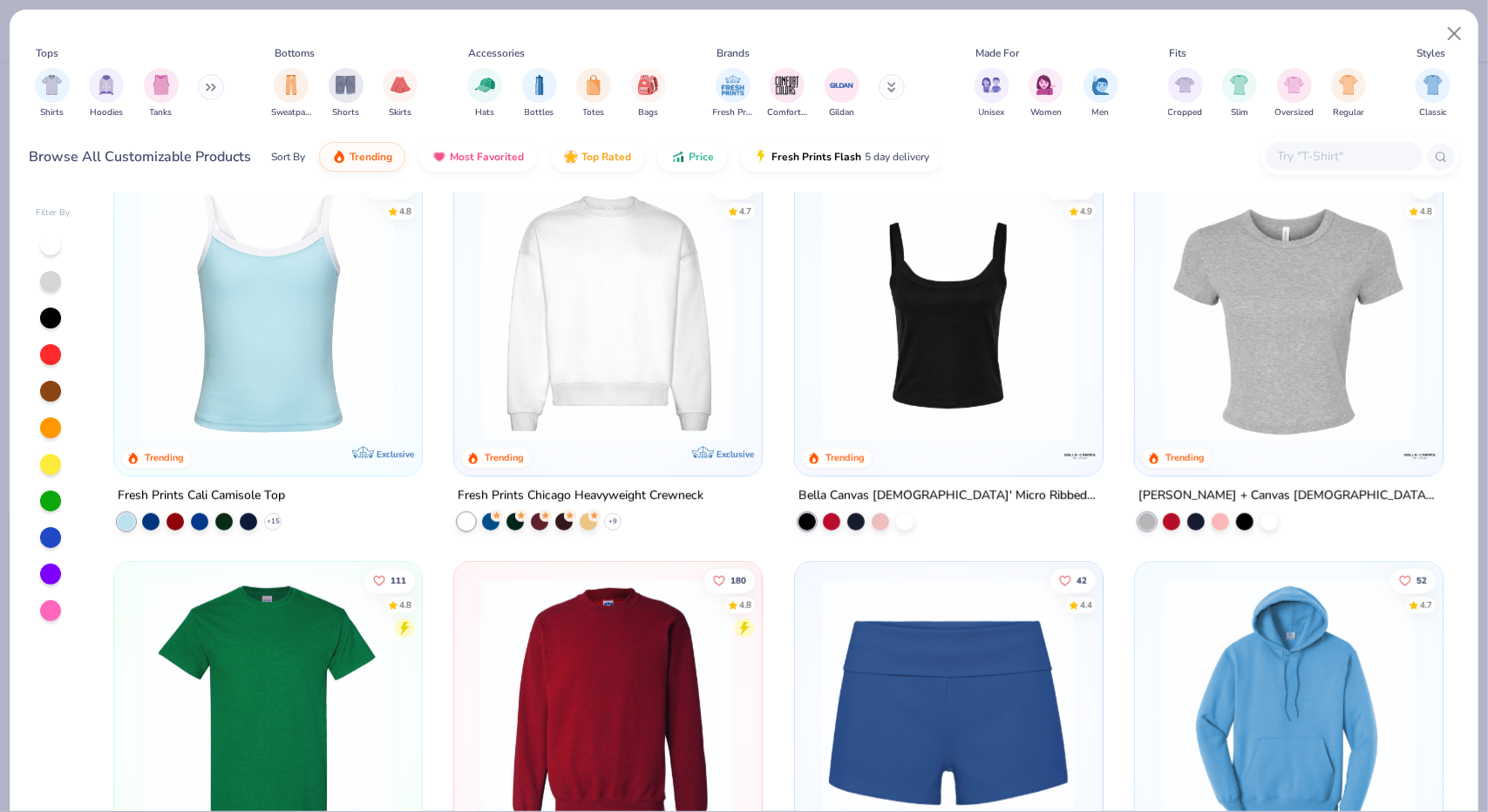
click at [1349, 162] on input "text" at bounding box center [1343, 156] width 134 height 20
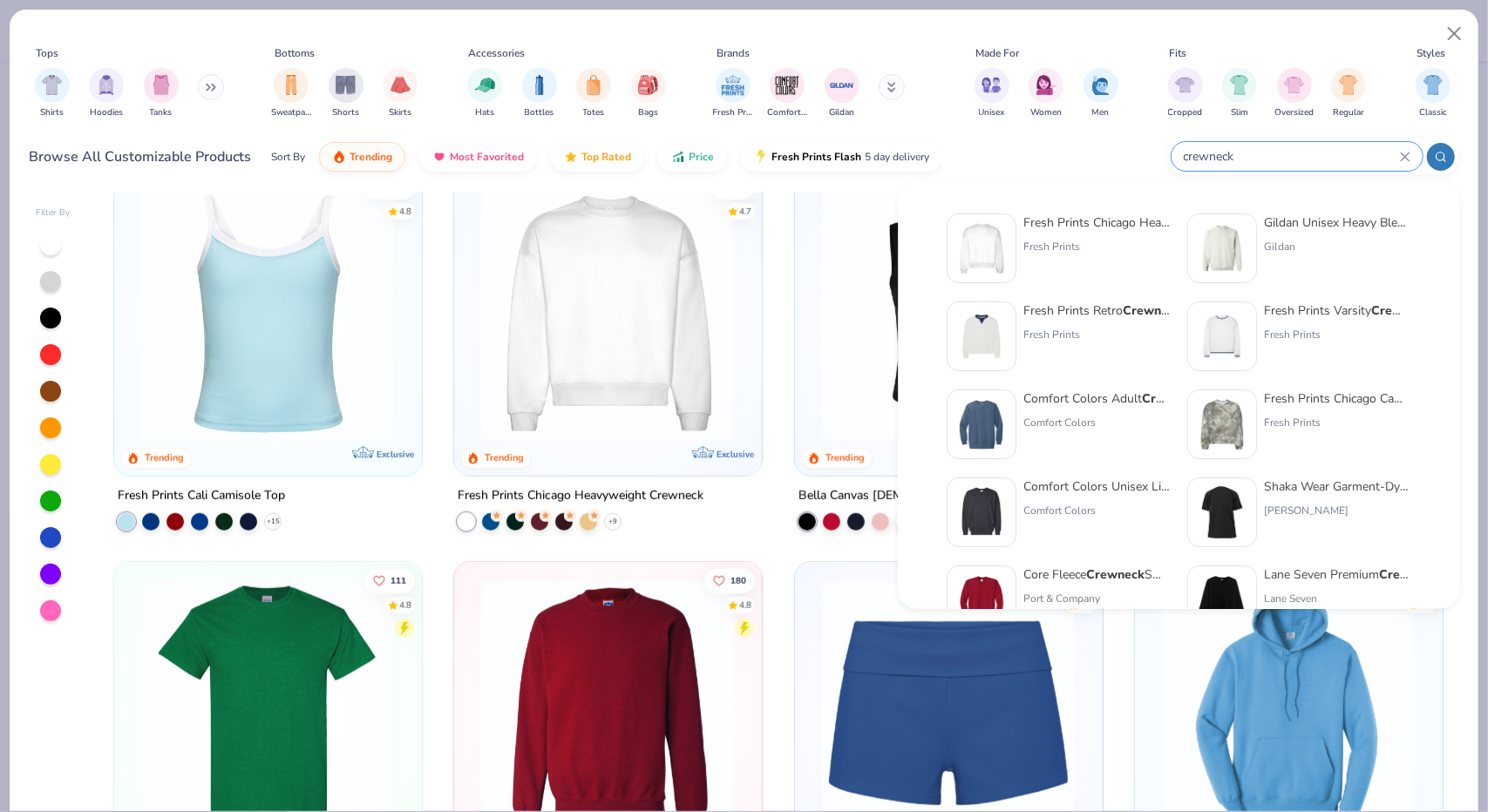
type input "crewneck"
click at [1313, 231] on div "Gildan Unisex Heavy Blend™ Crewneck Sweatshirt - 18000" at bounding box center [1337, 223] width 146 height 18
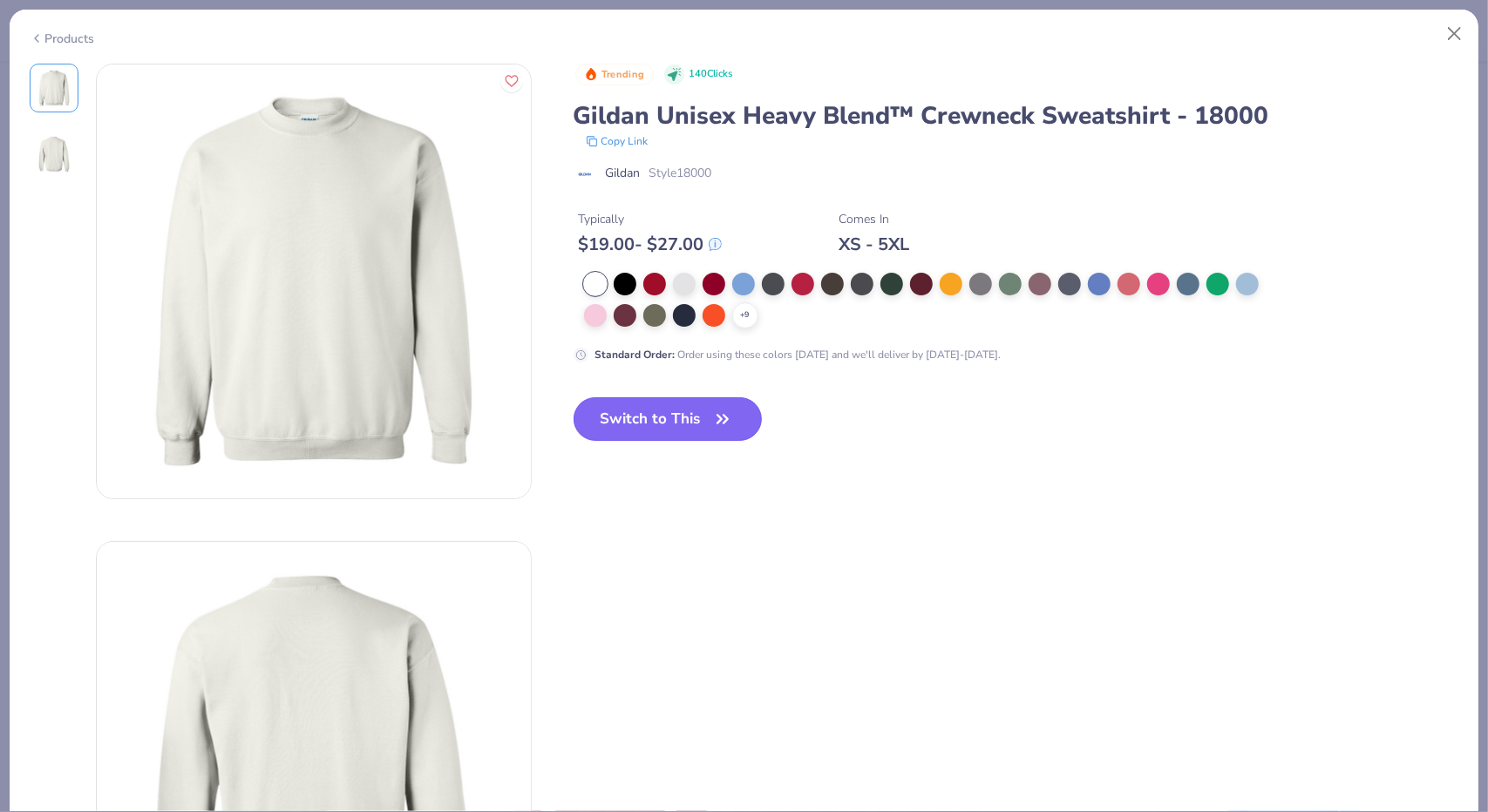
click at [700, 401] on button "Switch to This" at bounding box center [668, 420] width 189 height 44
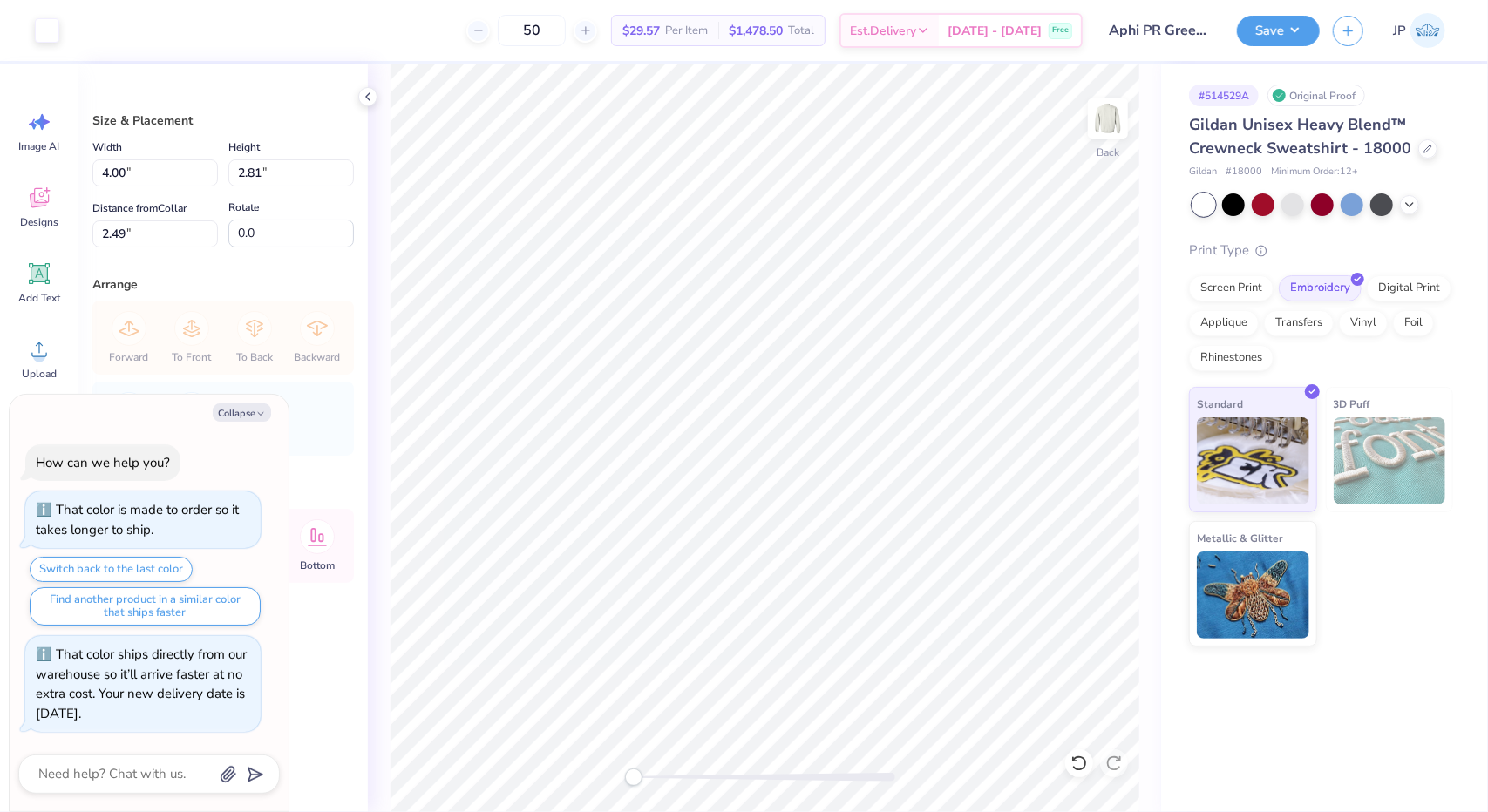
click at [1410, 216] on div "Gildan Unisex Heavy Blend™ Crewneck Sweatshirt - 18000 Gildan # 18000 Minimum O…" at bounding box center [1321, 379] width 264 height 533
click at [1409, 208] on icon at bounding box center [1409, 202] width 14 height 14
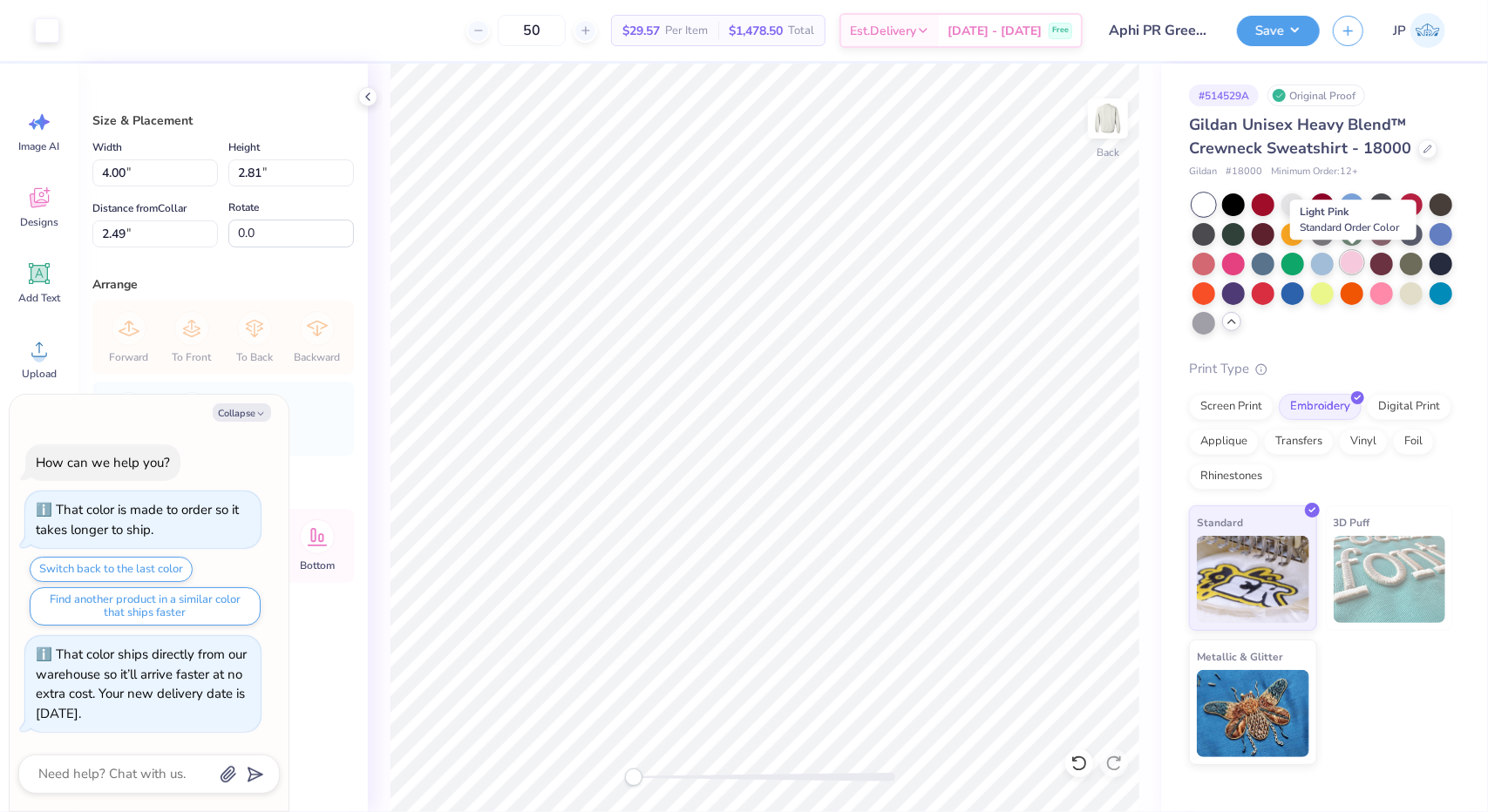
click at [1358, 262] on div at bounding box center [1352, 262] width 23 height 23
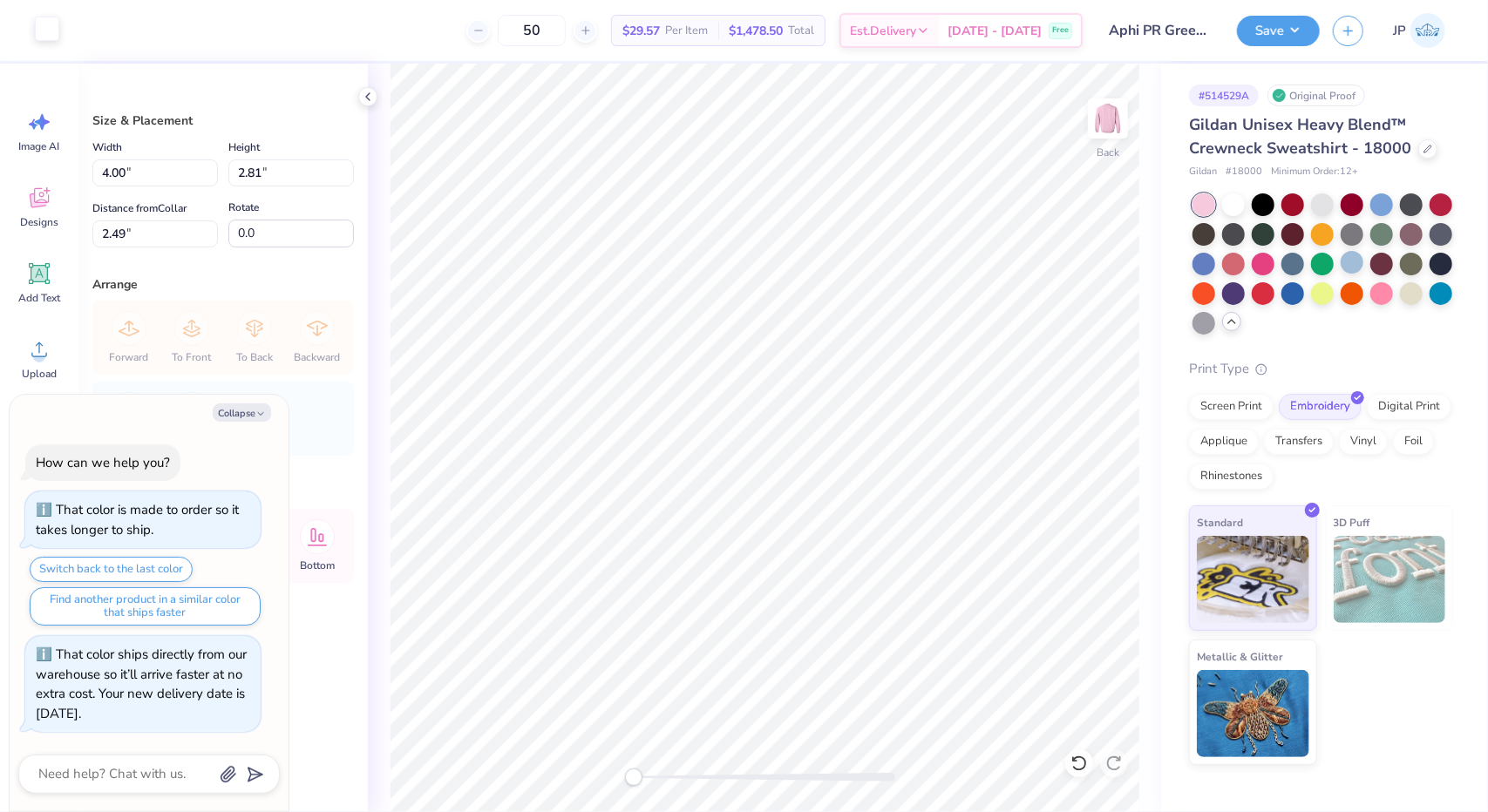
click at [48, 32] on div at bounding box center [47, 28] width 25 height 25
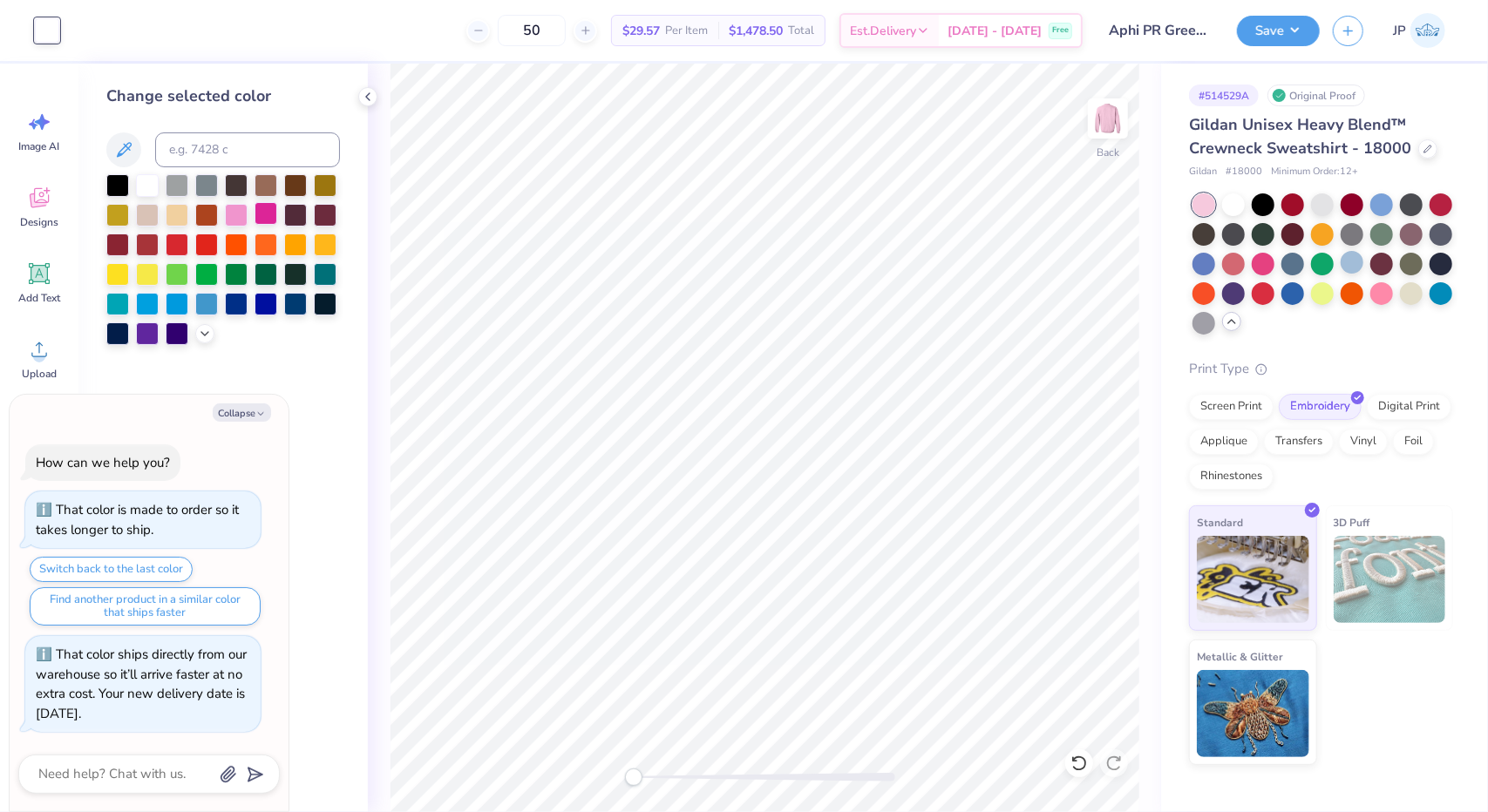
click at [258, 216] on div at bounding box center [265, 213] width 23 height 23
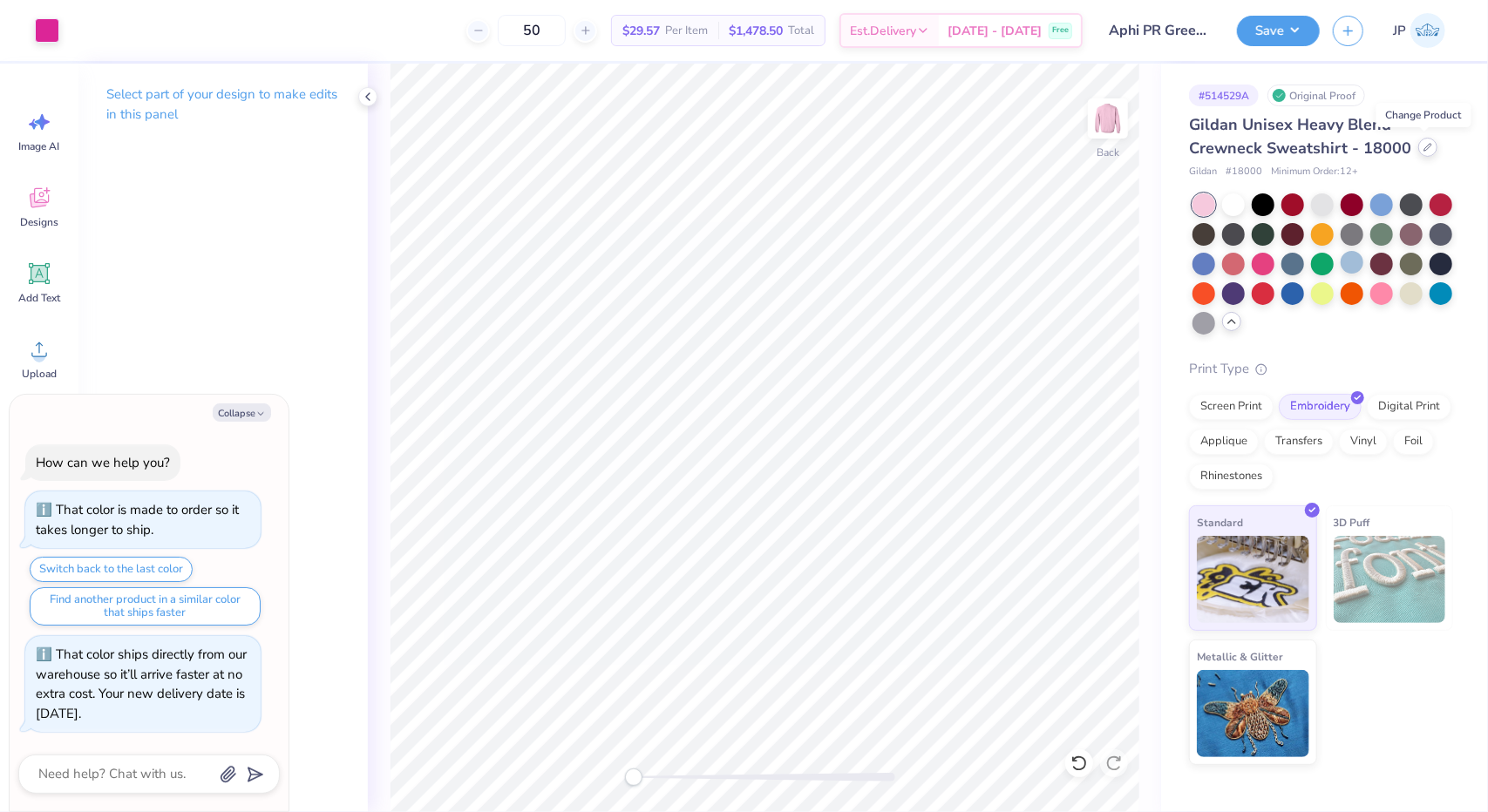
click at [1422, 153] on div at bounding box center [1428, 147] width 19 height 19
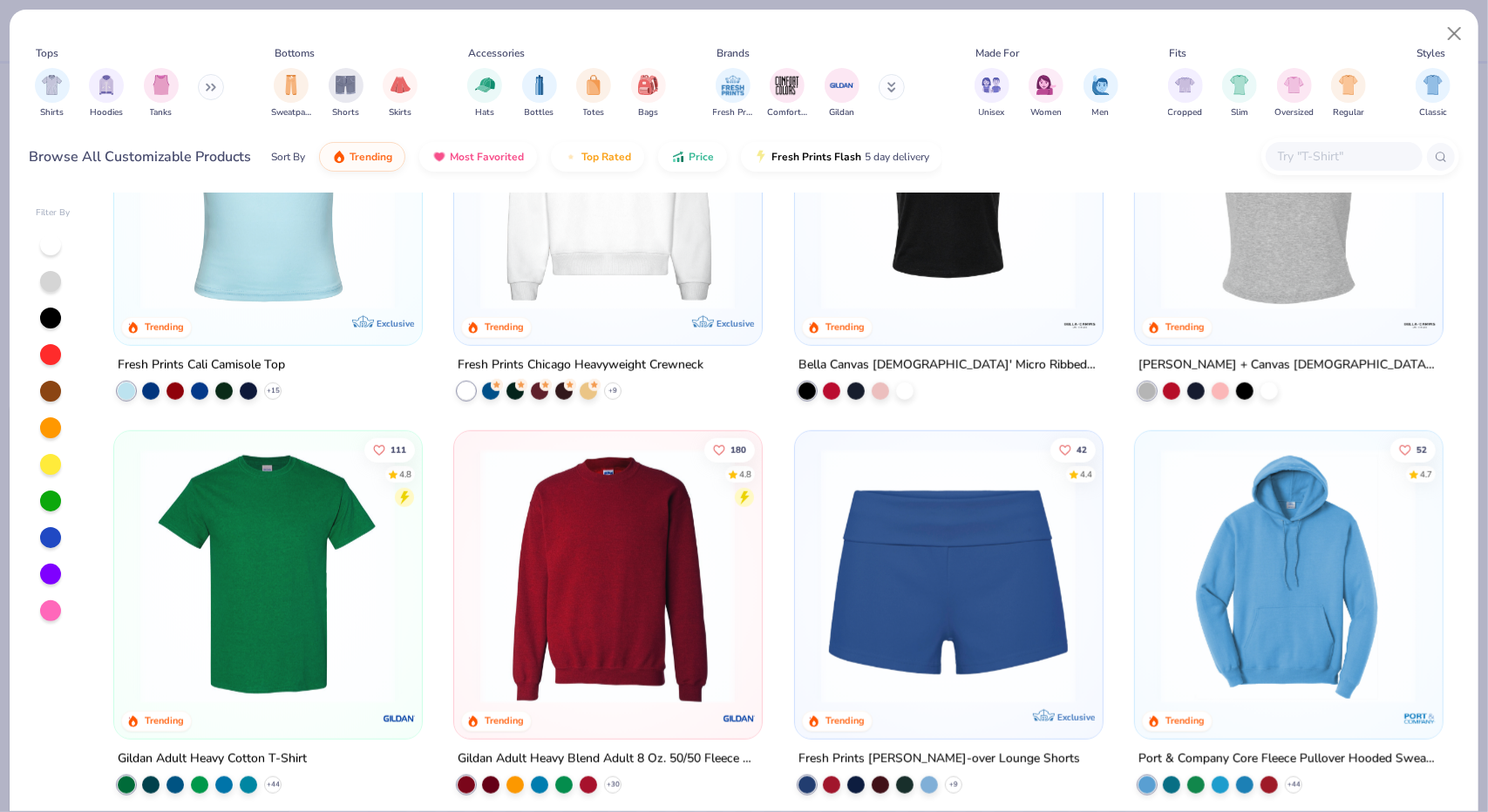
scroll to position [953, 0]
click at [921, 550] on img at bounding box center [947, 574] width 272 height 255
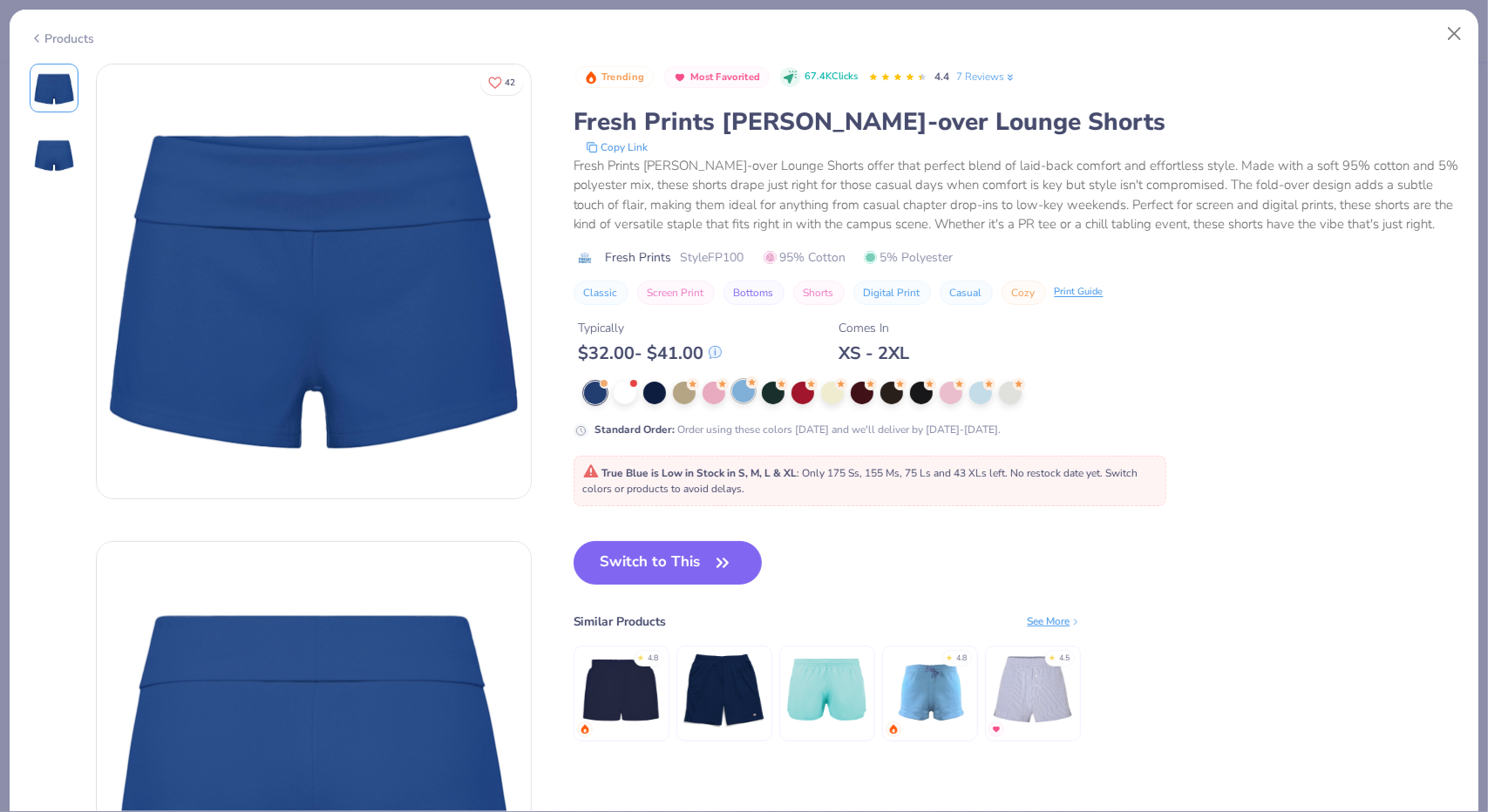
click at [751, 402] on div at bounding box center [744, 391] width 23 height 23
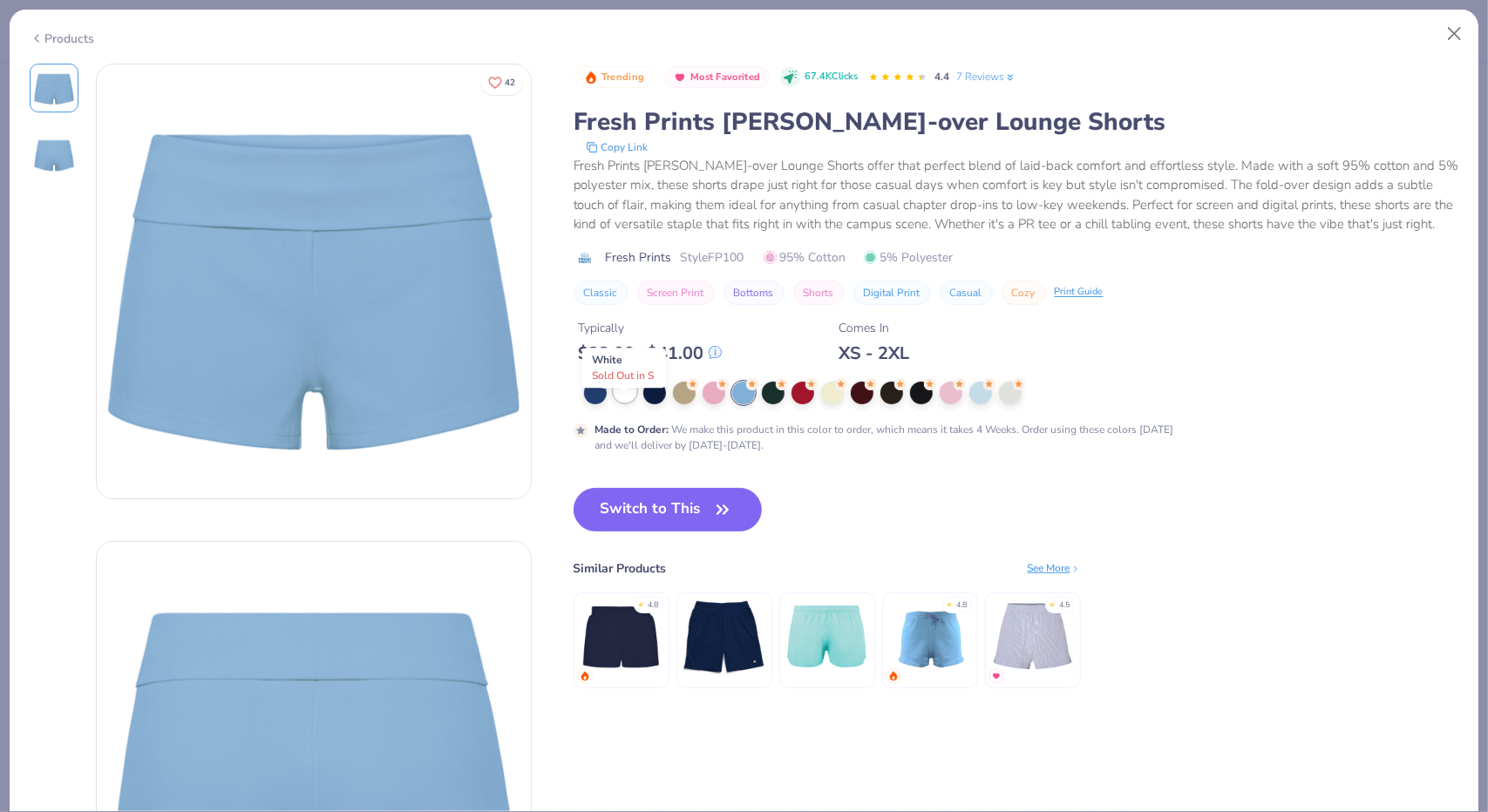
click at [619, 402] on div at bounding box center [625, 391] width 23 height 23
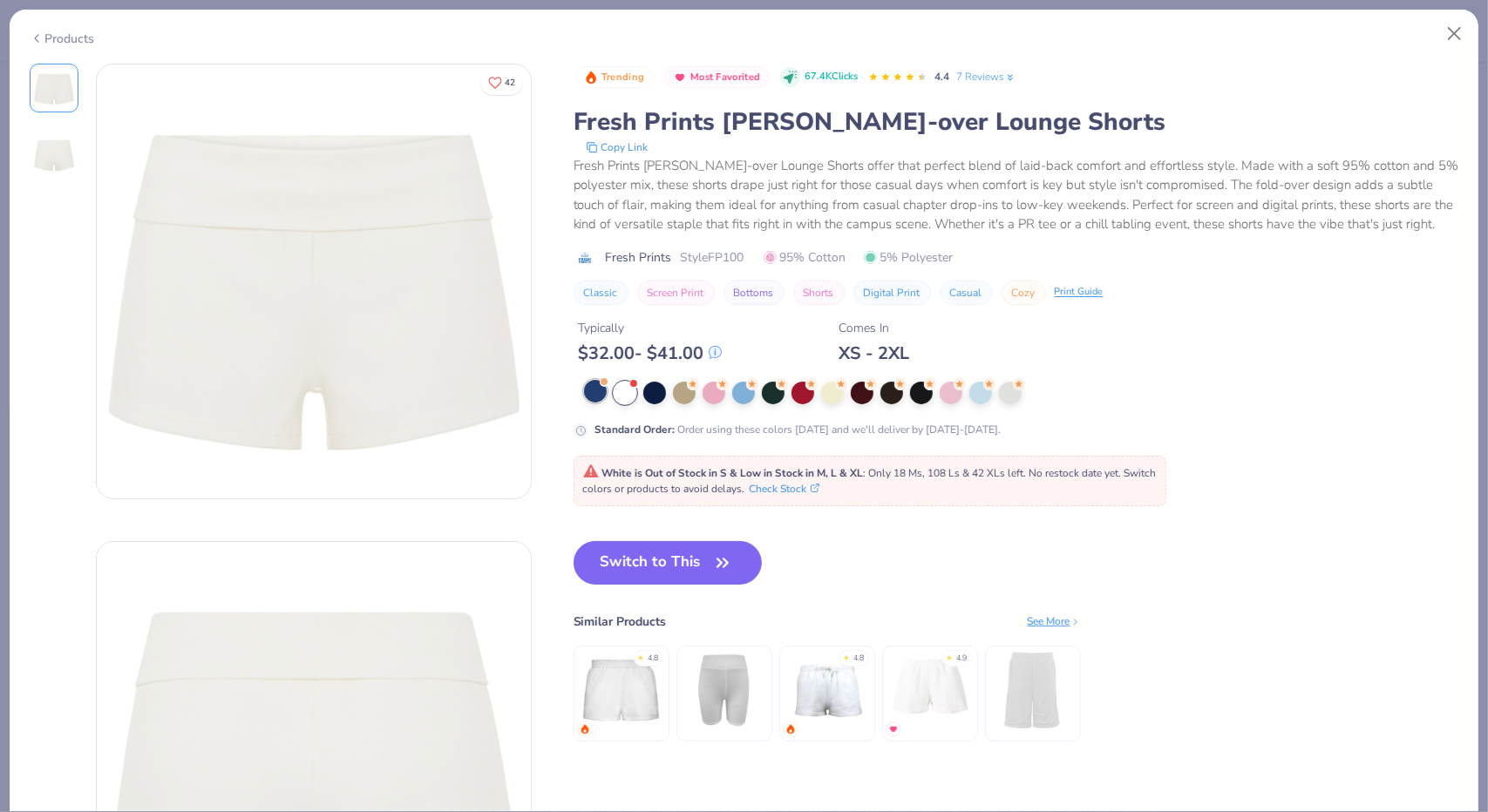
click at [602, 387] on span at bounding box center [605, 382] width 9 height 9
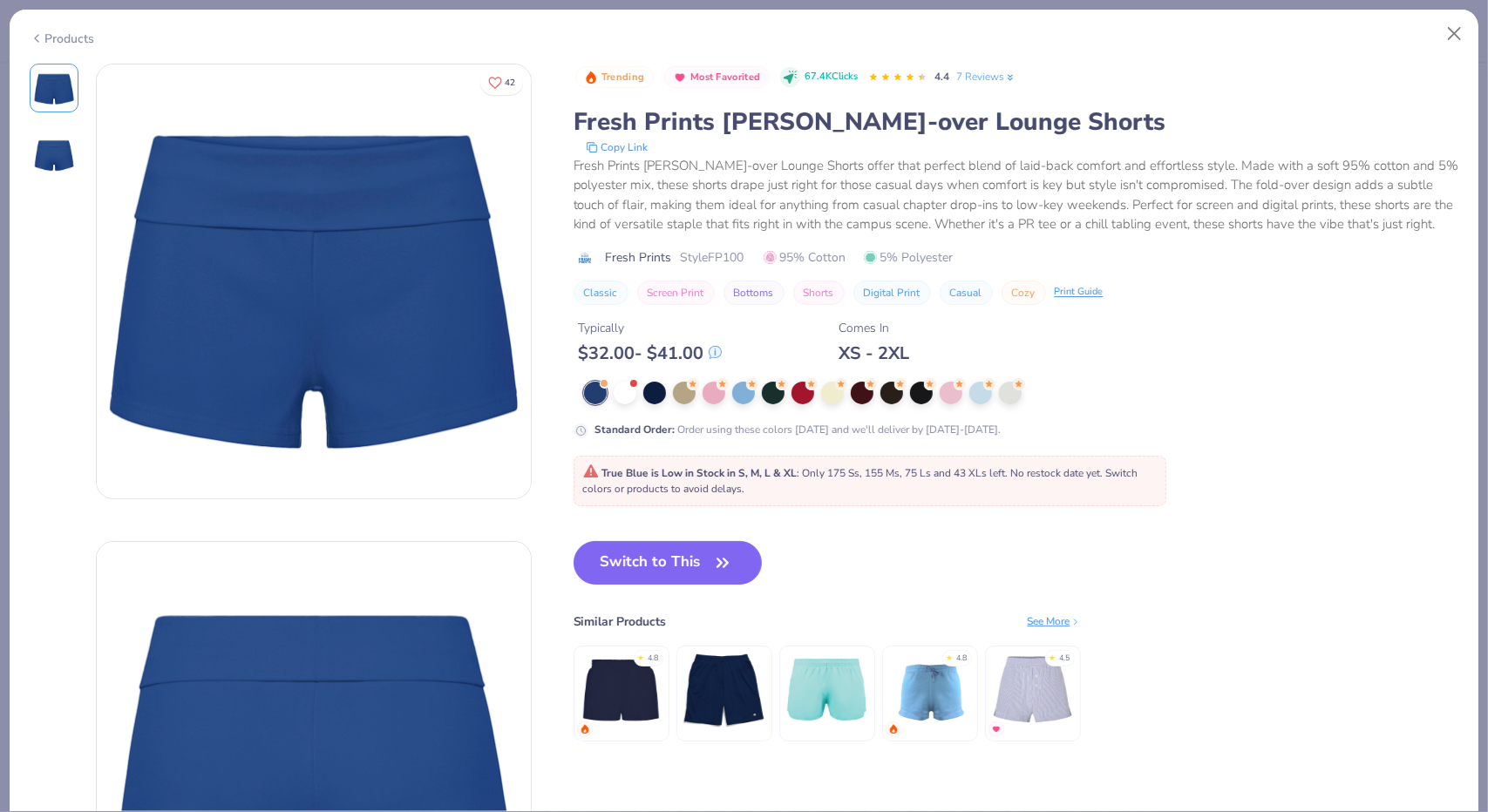
click at [677, 574] on button "Switch to This" at bounding box center [668, 563] width 189 height 44
click at [657, 567] on button "Switch to This" at bounding box center [668, 563] width 189 height 44
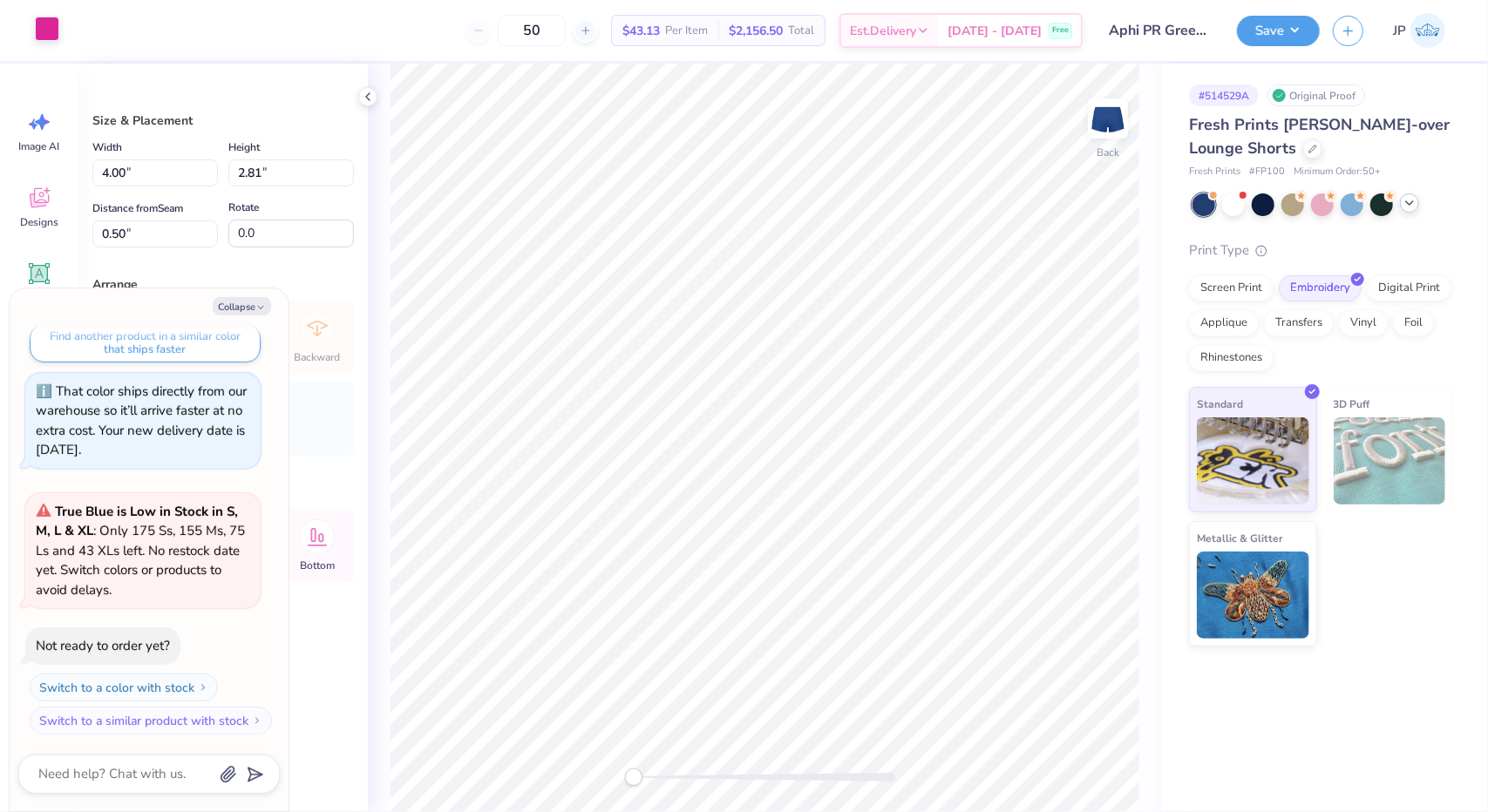
click at [54, 41] on div at bounding box center [47, 28] width 25 height 25
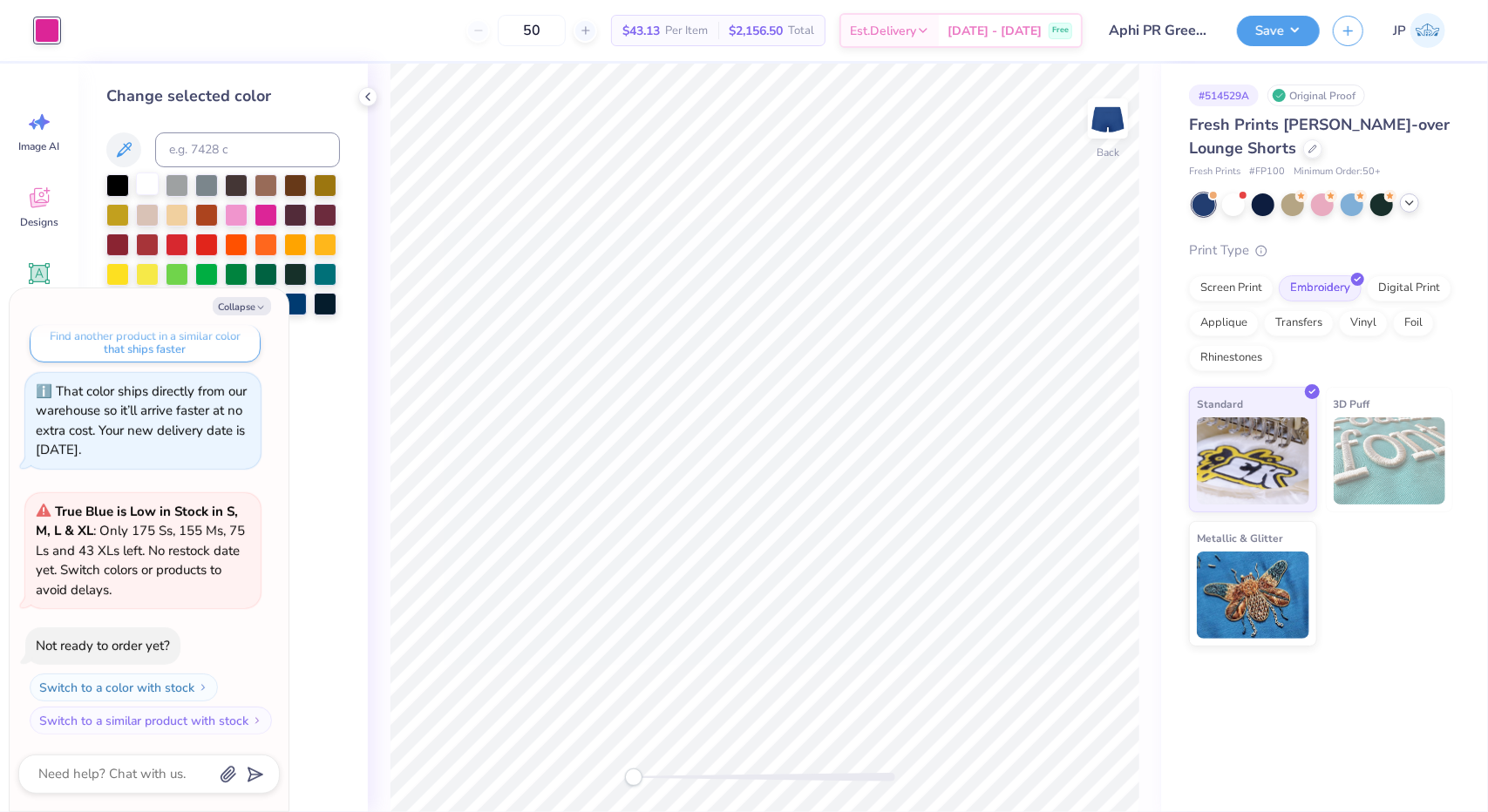
click at [136, 180] on div at bounding box center [147, 184] width 23 height 23
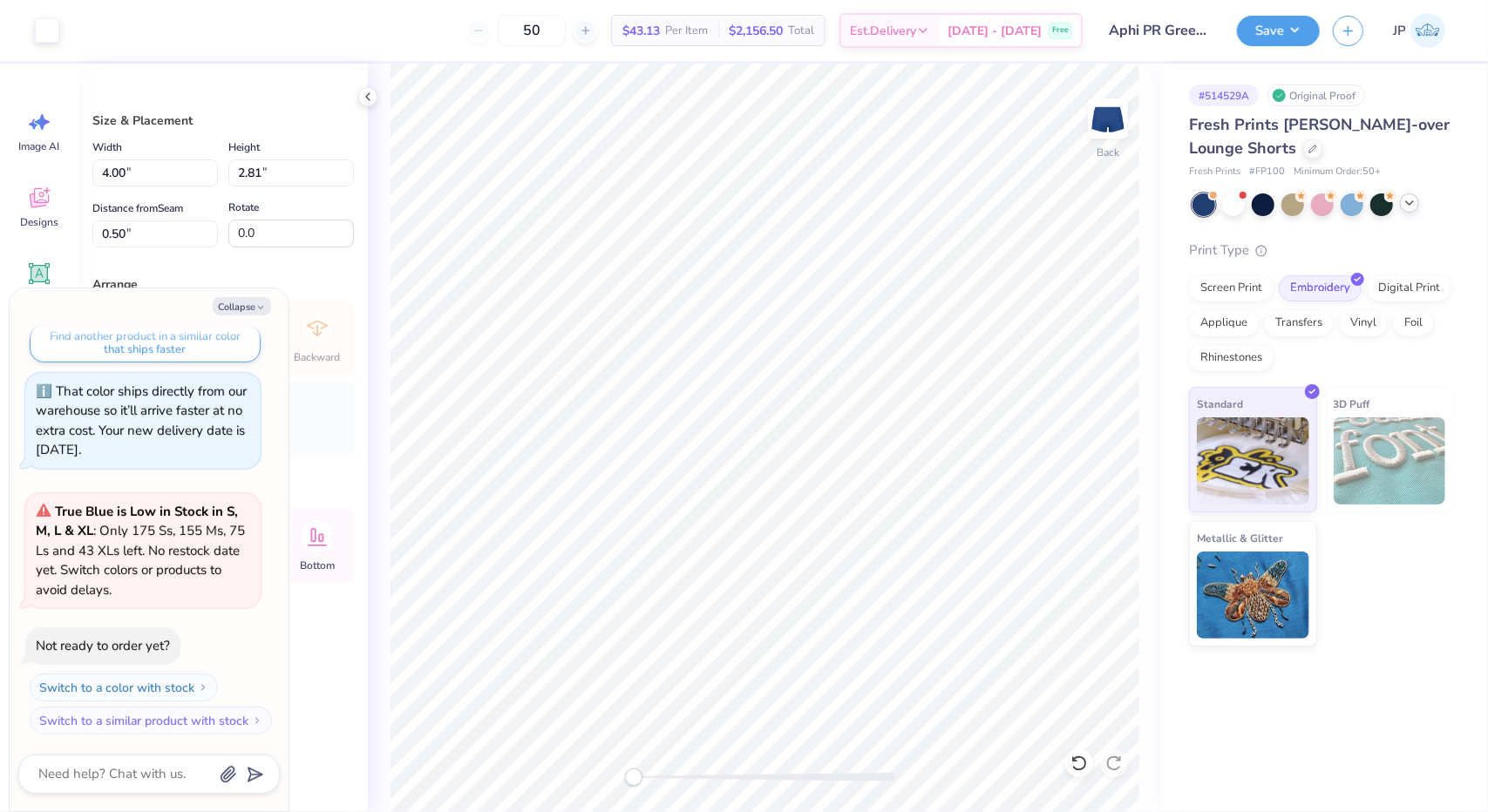
type textarea "x"
type input "2.60"
type input "1.83"
type input "1.48"
type textarea "x"
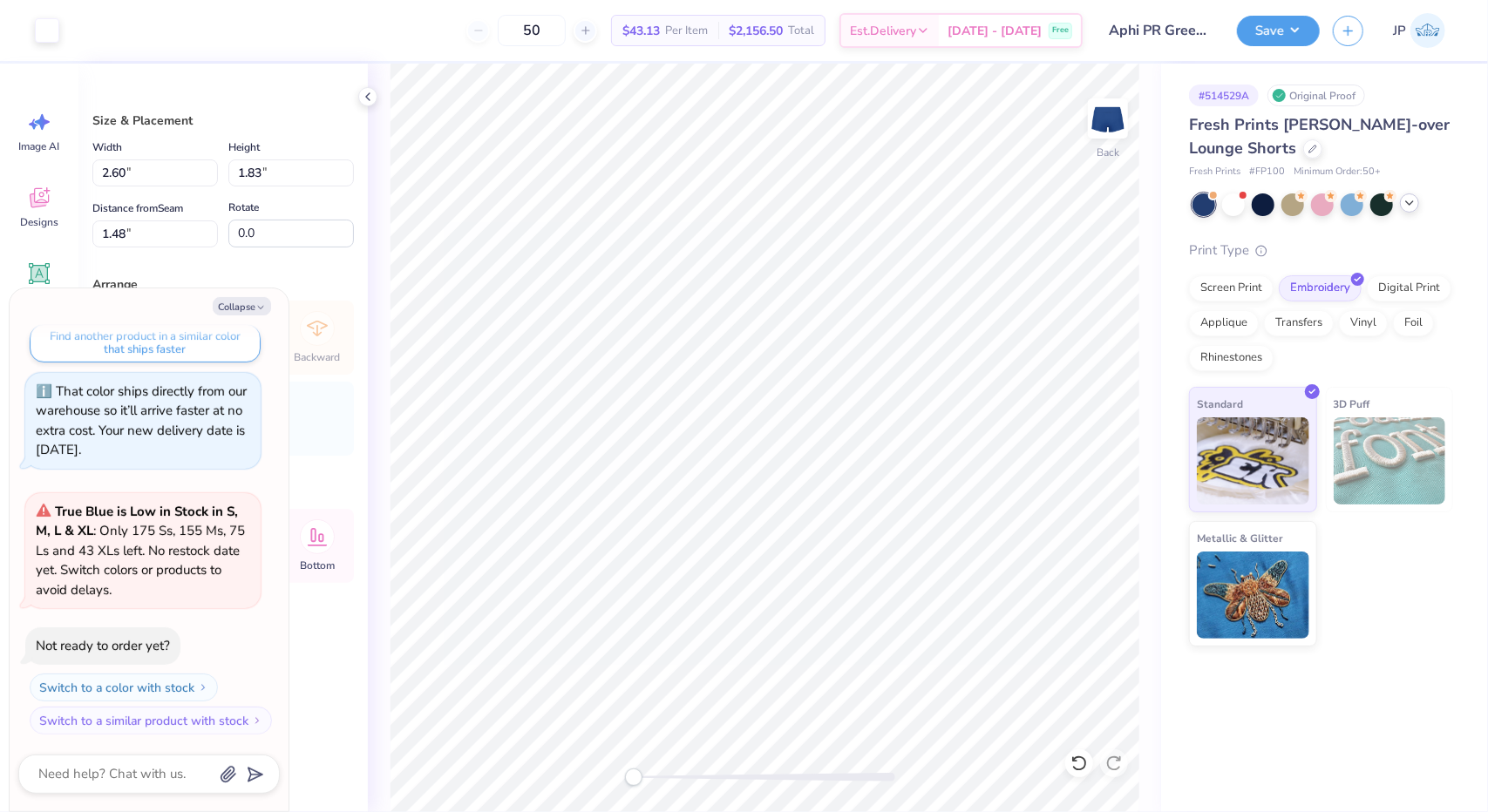
type input "7.8"
type textarea "x"
type input "3.75"
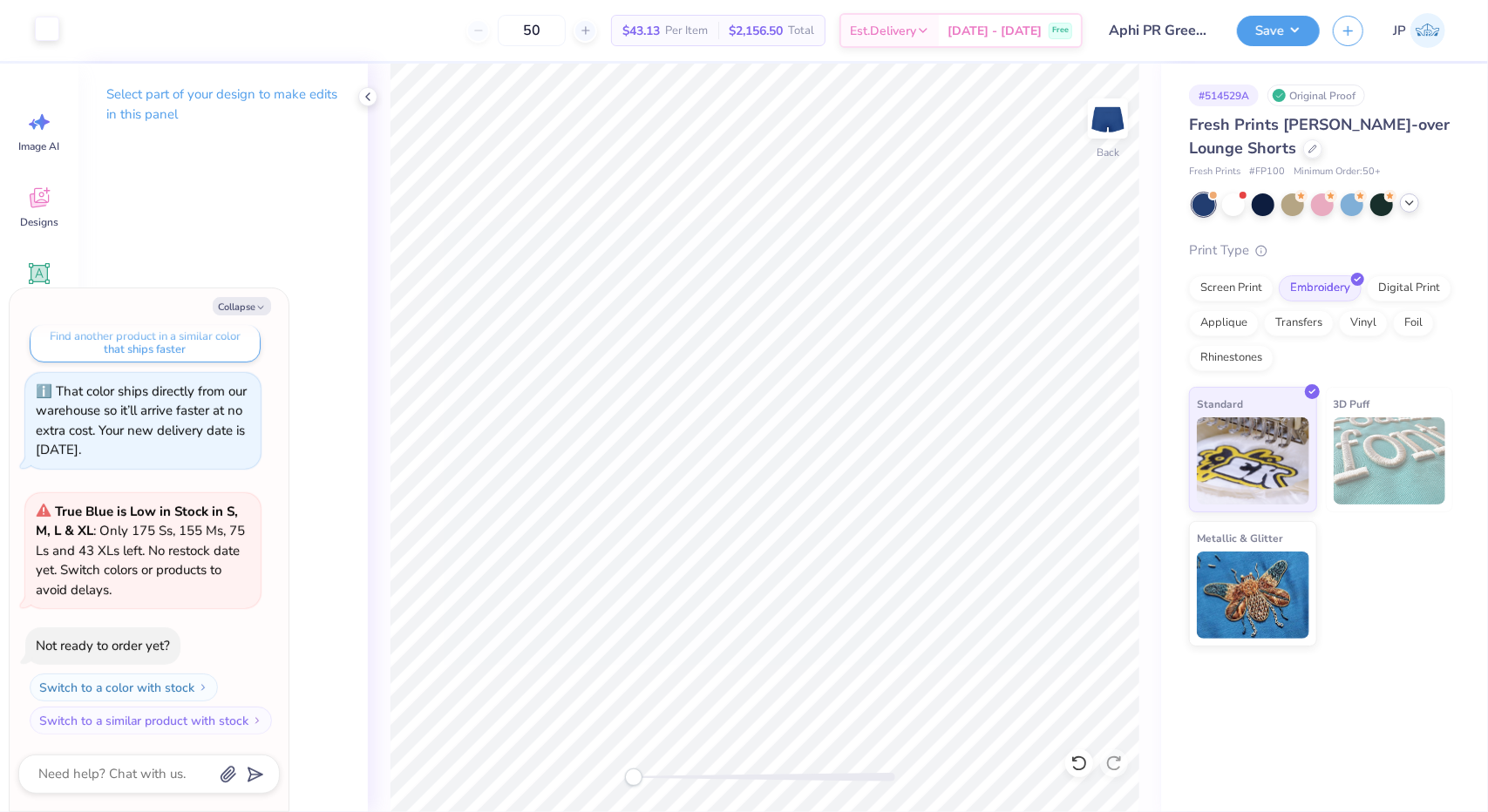
click at [52, 40] on div at bounding box center [47, 28] width 25 height 25
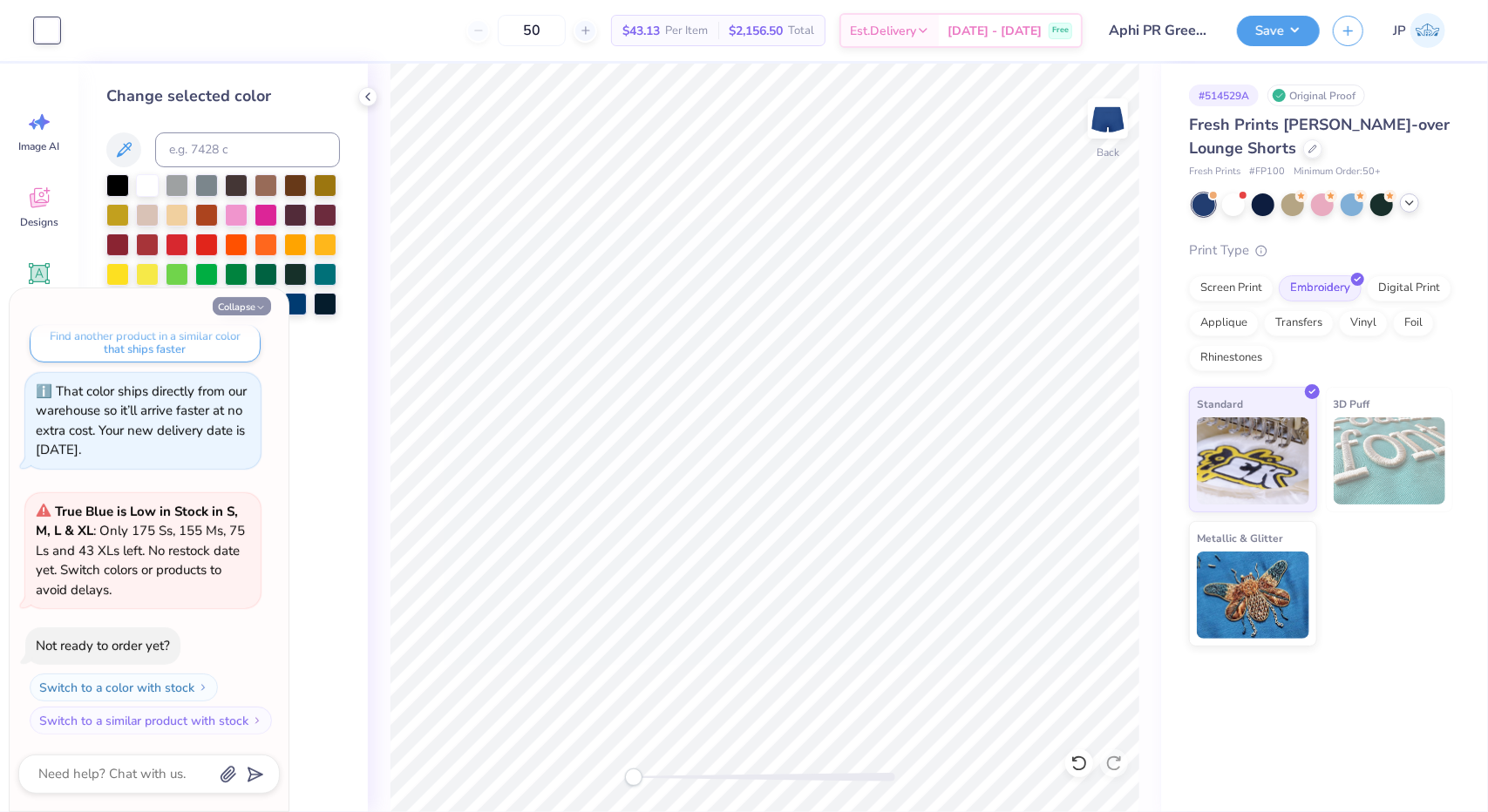
click at [255, 306] on icon "button" at bounding box center [260, 307] width 10 height 10
type textarea "x"
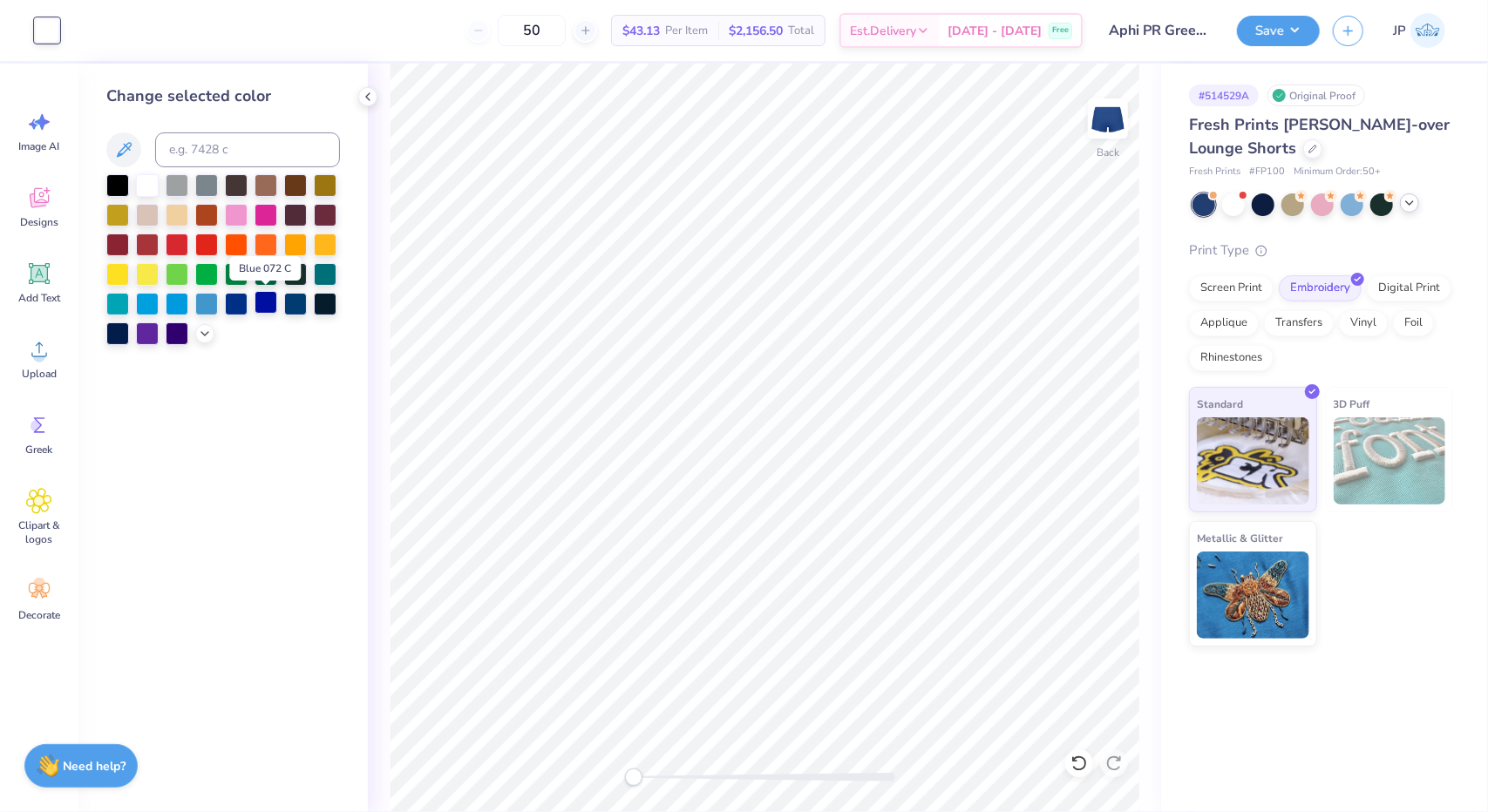
click at [269, 303] on div at bounding box center [265, 302] width 23 height 23
click at [230, 307] on div at bounding box center [236, 302] width 23 height 23
click at [177, 336] on div at bounding box center [177, 332] width 23 height 23
click at [150, 173] on div at bounding box center [147, 184] width 23 height 23
click at [1306, 22] on button "Save" at bounding box center [1279, 27] width 83 height 30
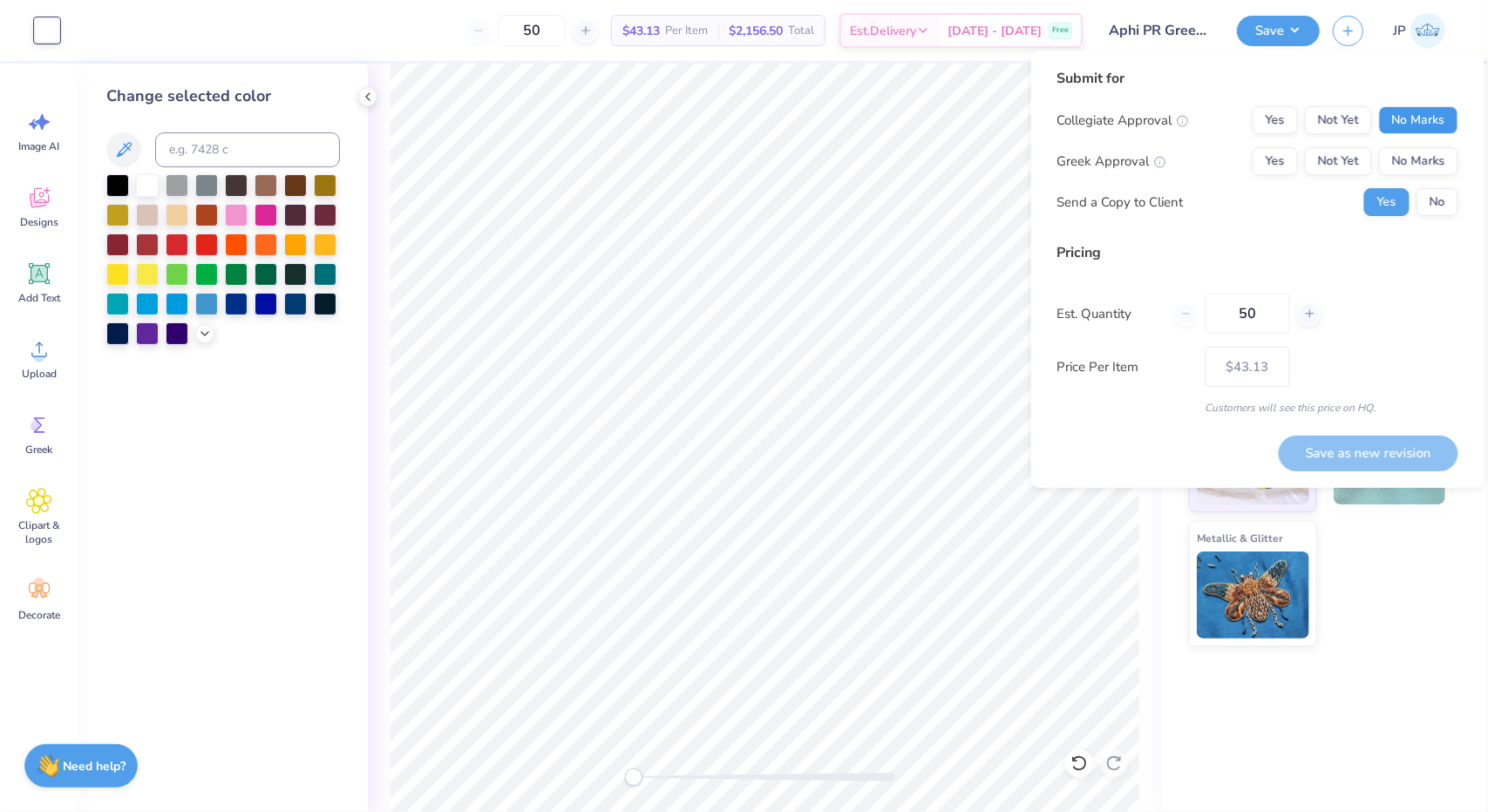
click at [1427, 118] on button "No Marks" at bounding box center [1418, 120] width 80 height 28
click at [1357, 146] on div "Collegiate Approval Yes Not Yet No Marks Greek Approval Yes Not Yet No Marks Se…" at bounding box center [1258, 161] width 401 height 110
click at [1442, 205] on button "No" at bounding box center [1438, 202] width 42 height 28
click at [1359, 148] on button "Not Yet" at bounding box center [1338, 161] width 67 height 28
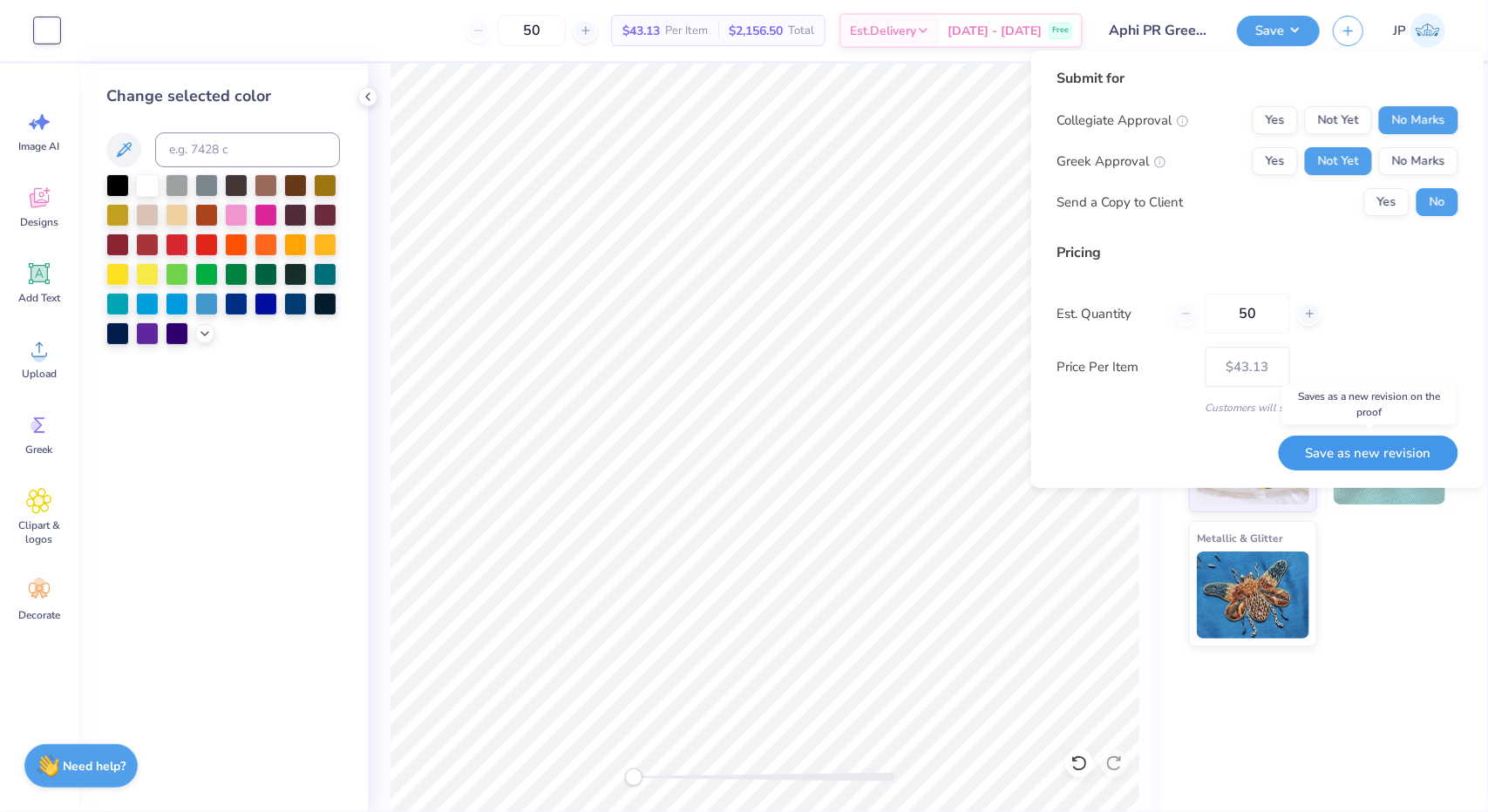
click at [1360, 458] on button "Save as new revision" at bounding box center [1368, 454] width 179 height 36
type input "$43.13"
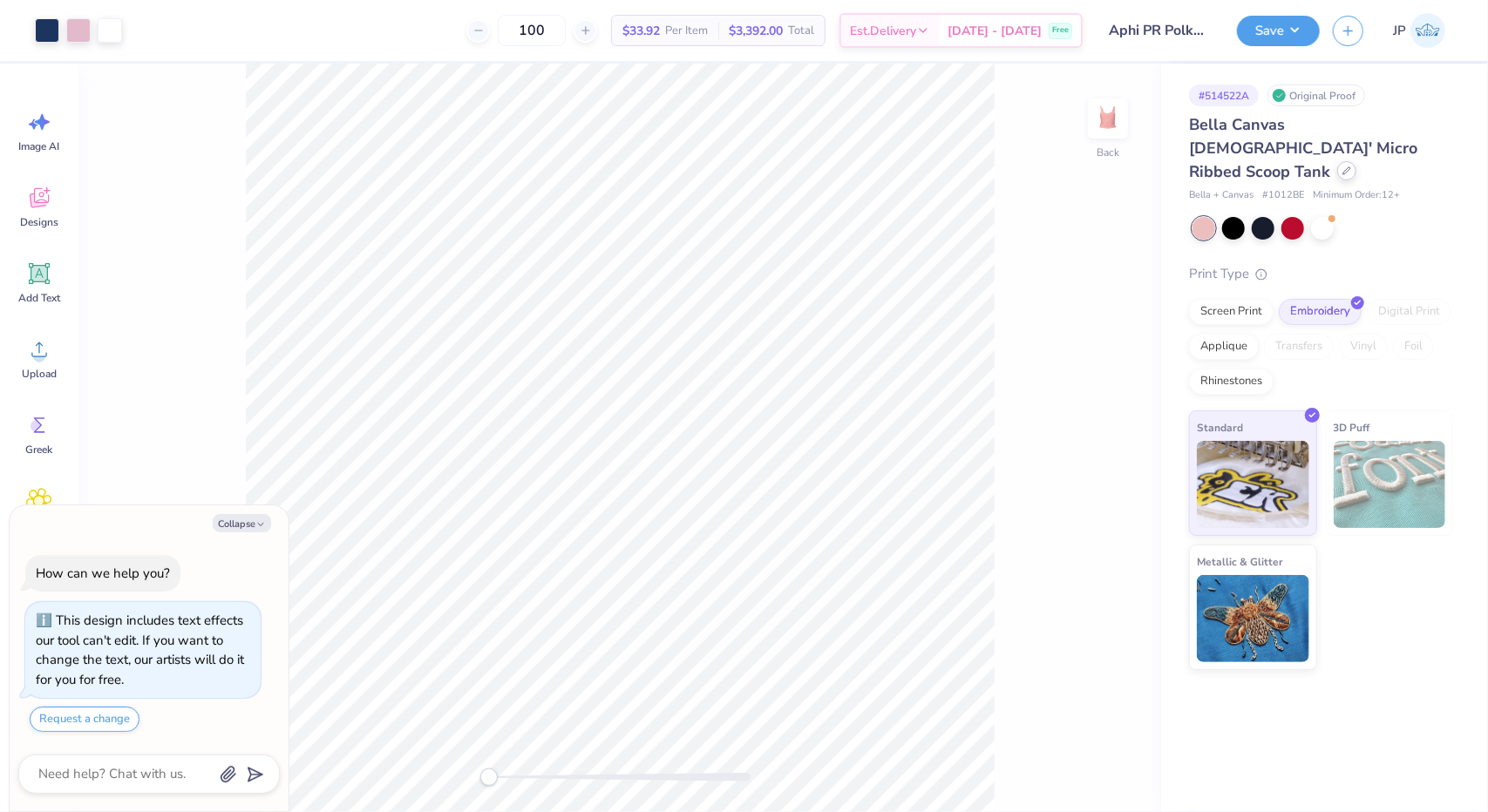
click at [1337, 161] on div at bounding box center [1346, 170] width 19 height 19
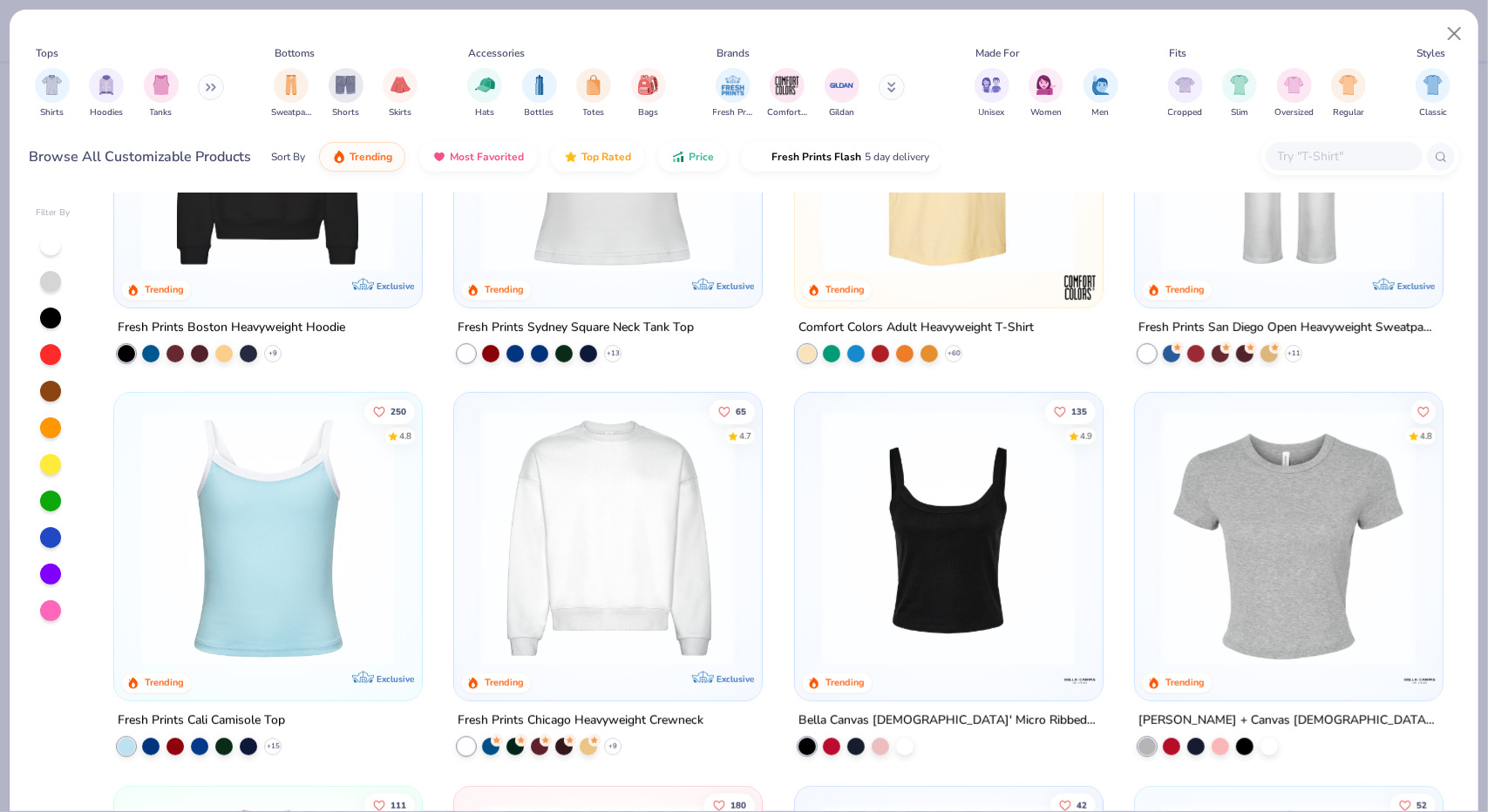
scroll to position [1195, 0]
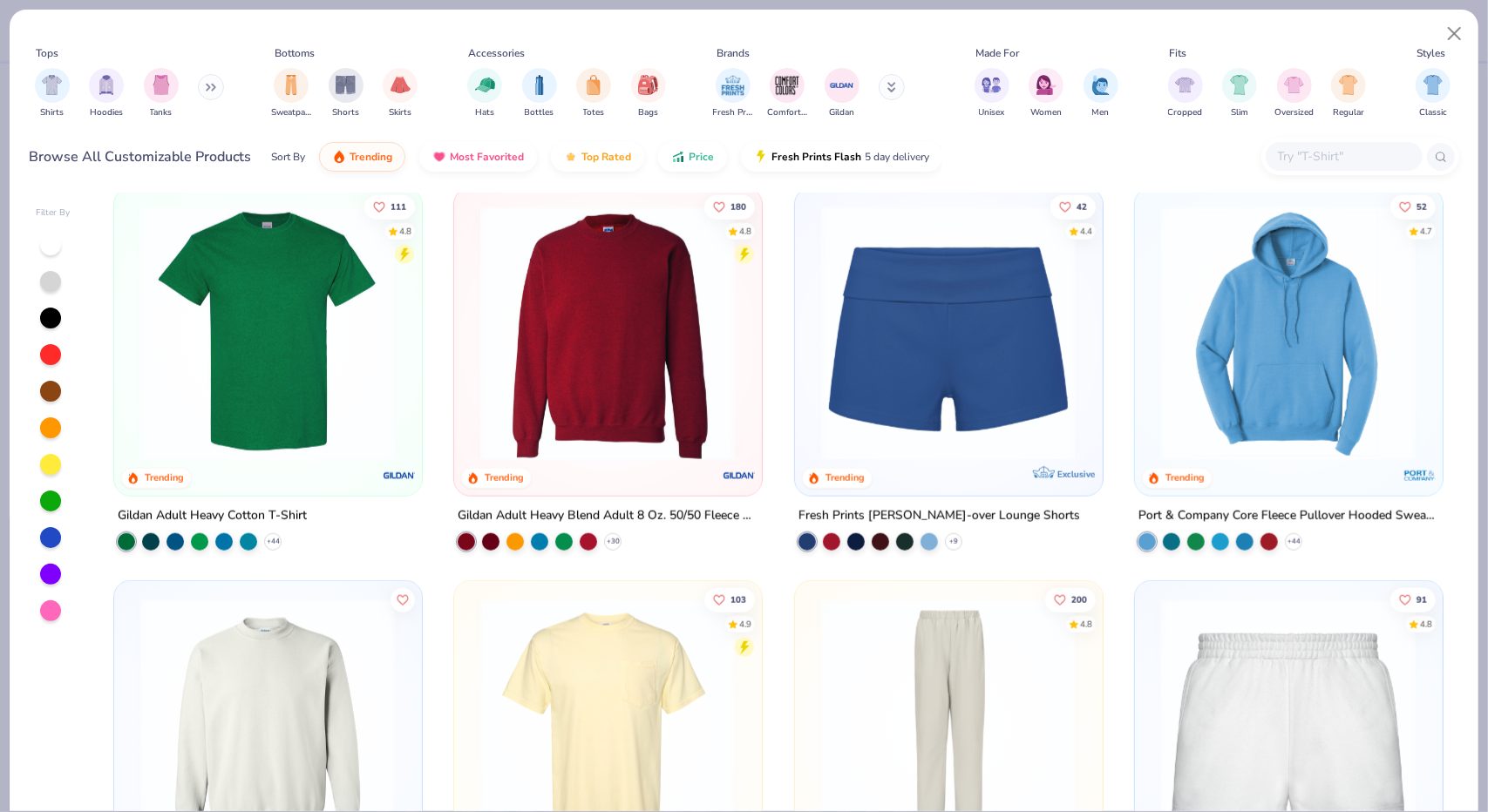
click at [956, 402] on img at bounding box center [947, 332] width 272 height 255
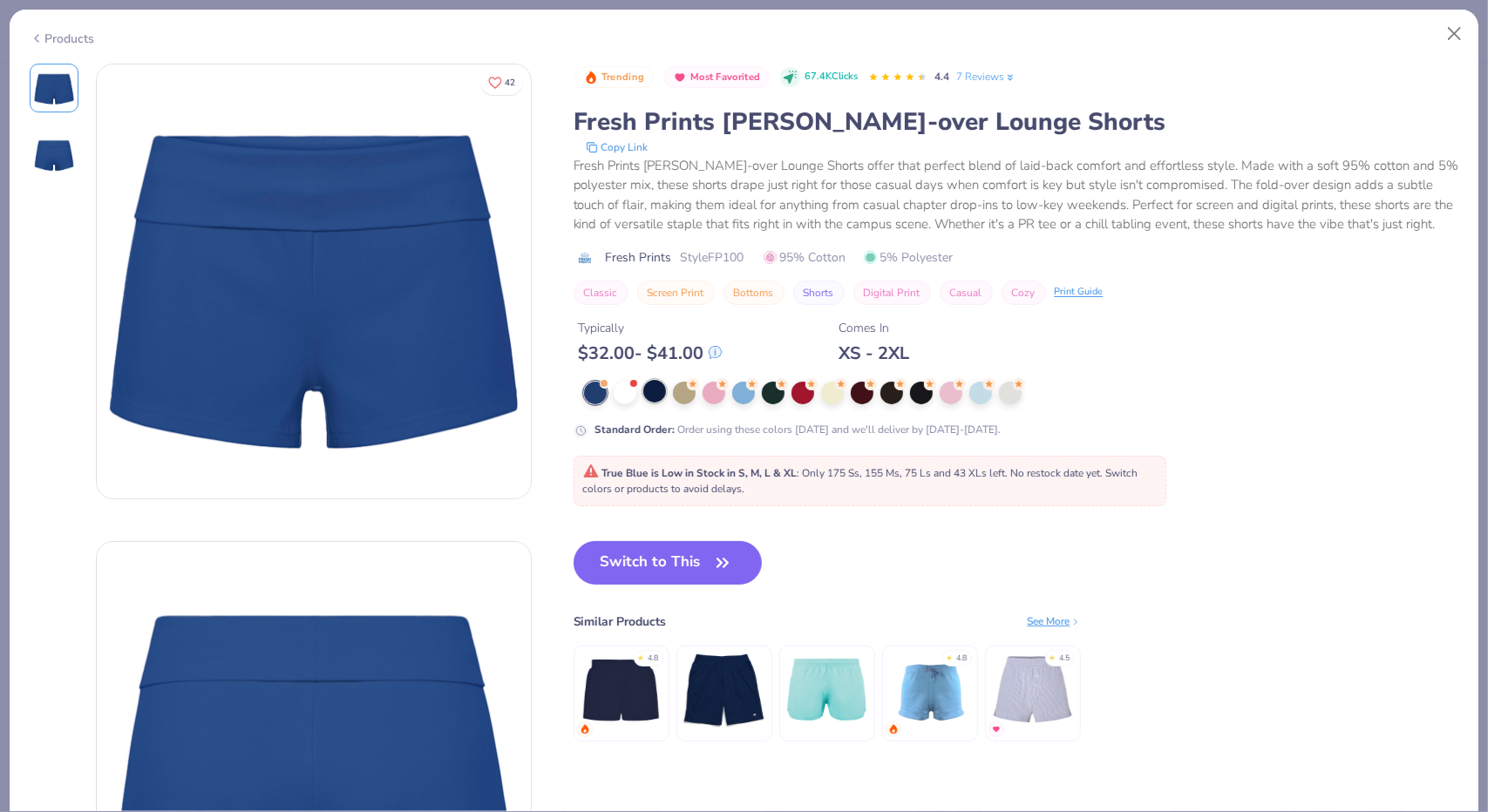
click at [662, 581] on button "Switch to This" at bounding box center [668, 563] width 189 height 44
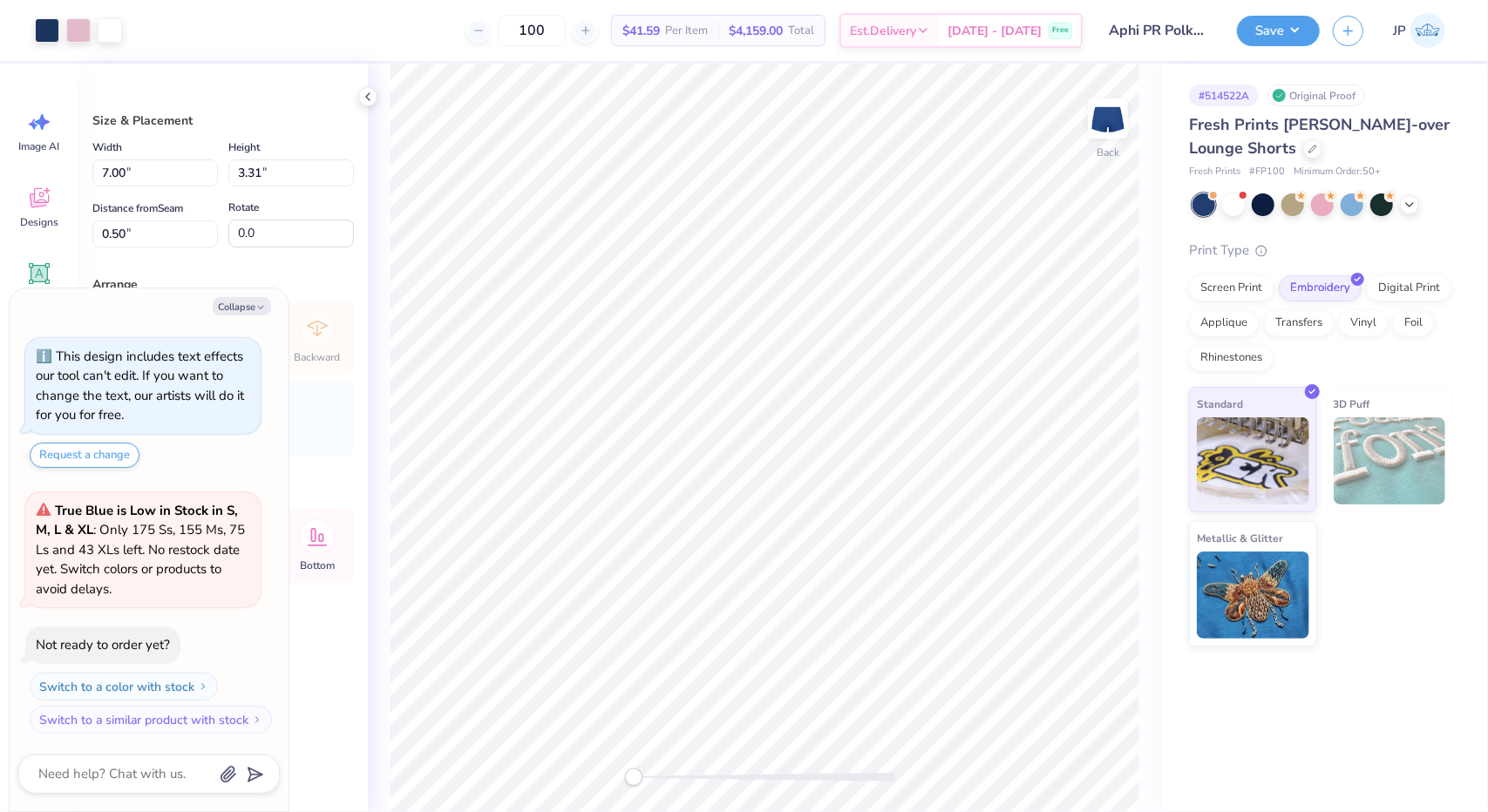
type textarea "x"
type input "4.63"
type input "2.19"
type input "1.62"
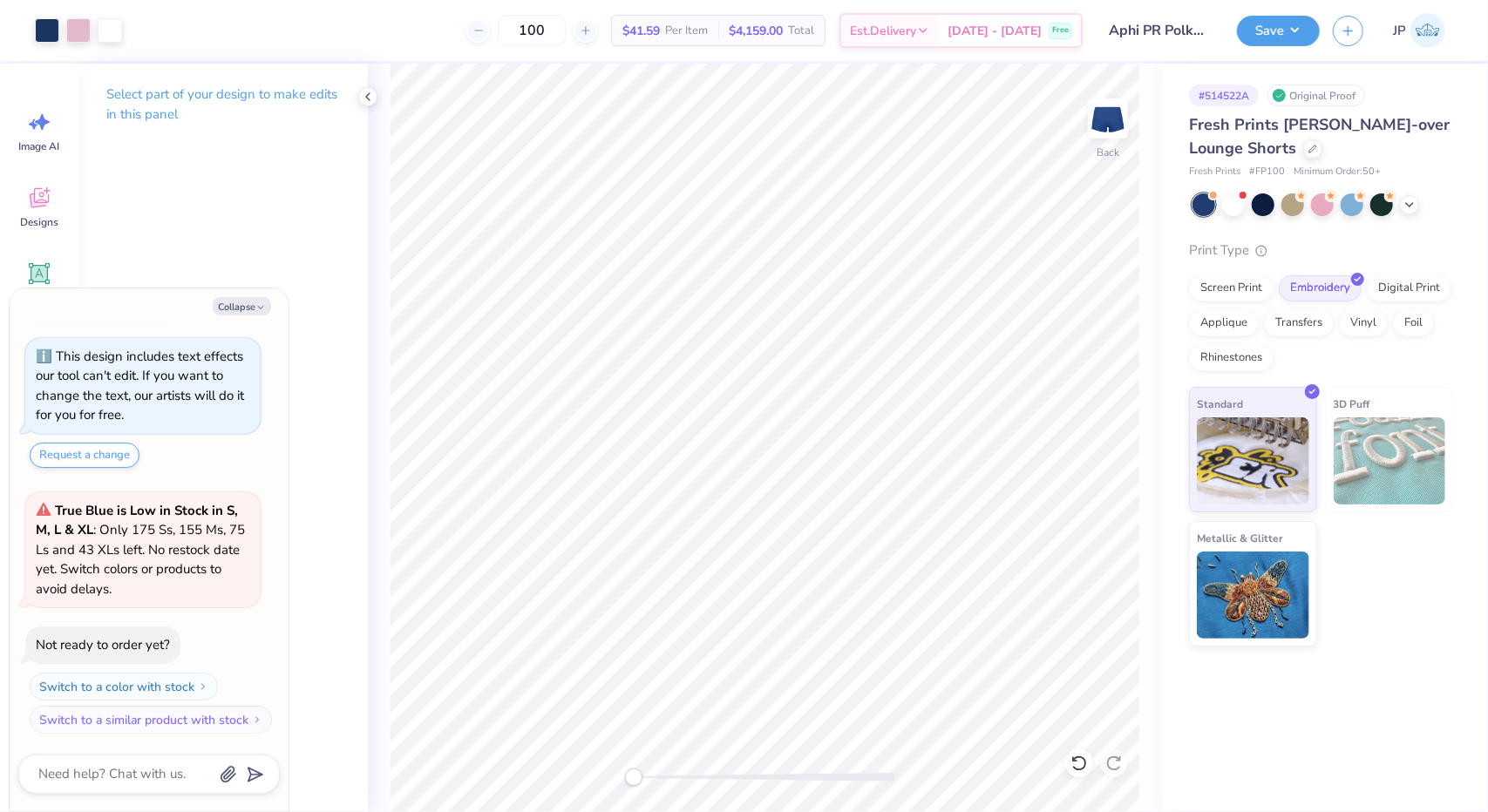
type textarea "x"
